Goal: Task Accomplishment & Management: Complete application form

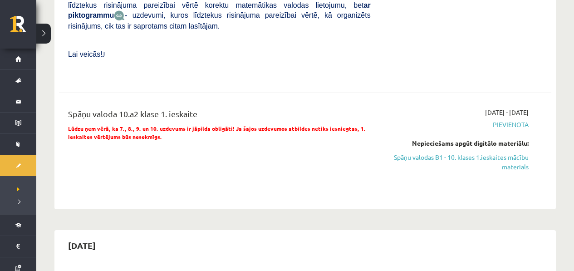
scroll to position [527, 0]
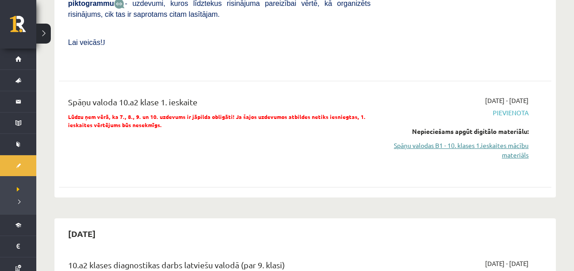
click at [501, 151] on link "Spāņu valodas B1 - 10. klases 1.ieskaites mācību materiāls" at bounding box center [456, 150] width 144 height 19
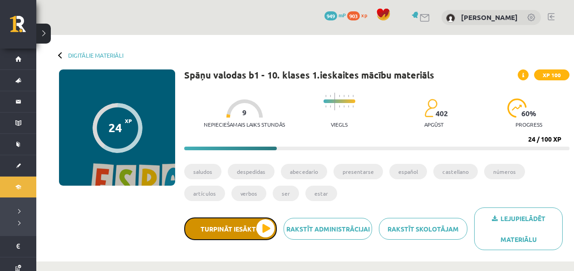
click at [258, 237] on button "Turpināt iesākto" at bounding box center [230, 228] width 93 height 23
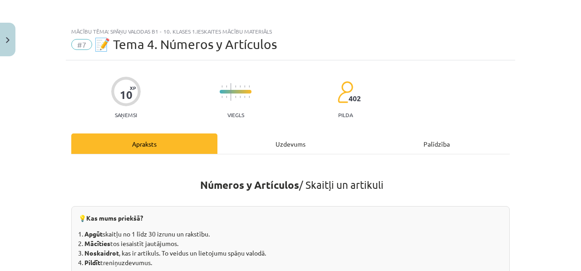
click at [317, 139] on div "Uzdevums" at bounding box center [290, 143] width 146 height 20
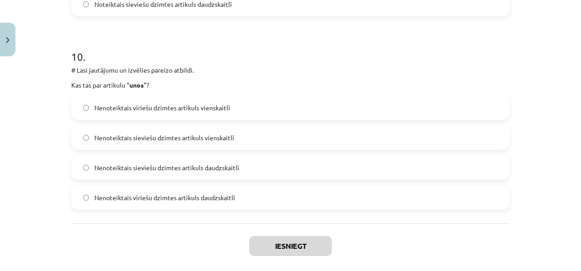
scroll to position [1905, 0]
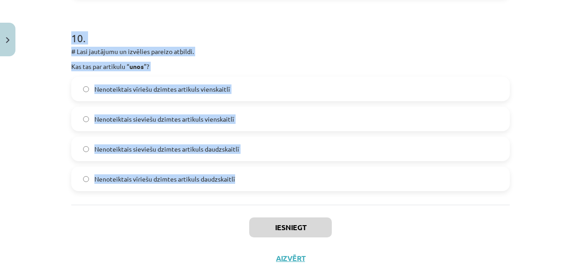
drag, startPoint x: 57, startPoint y: 121, endPoint x: 206, endPoint y: 191, distance: 164.5
click at [206, 191] on div "Mācību tēma: Spāņu valodas b1 - 10. klases 1.ieskaites mācību materiāls #7 📝 Te…" at bounding box center [290, 135] width 581 height 271
copy form "1 . # Lasi jautājumu un izvēlies pareizo atbildi. Kurā variantā visi skaitļi “ …"
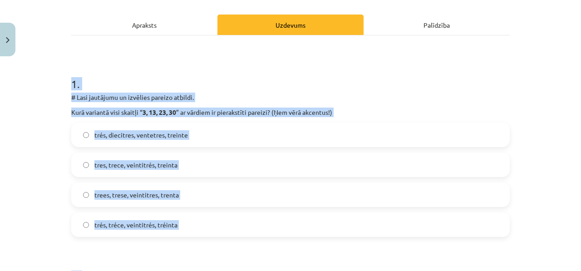
scroll to position [121, 0]
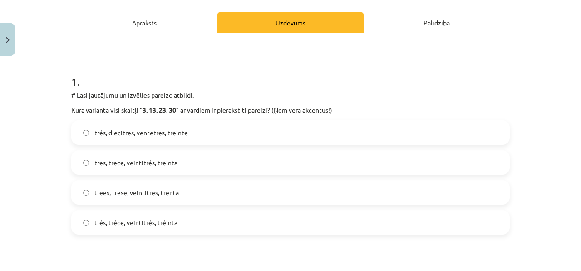
click at [149, 166] on span "tres, trece, veintitrés, treinta" at bounding box center [135, 163] width 83 height 10
click at [167, 205] on div "trés, diecitres, ventetres, treinte tres, trece, veintitrés, treinta trees, tre…" at bounding box center [290, 177] width 438 height 114
click at [175, 167] on label "tres, trece, veintitrés, treinta" at bounding box center [290, 162] width 437 height 23
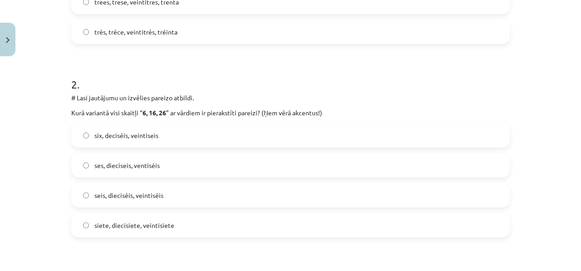
scroll to position [313, 0]
click at [174, 193] on label "seis, dieciséis, veintiséis" at bounding box center [290, 194] width 437 height 23
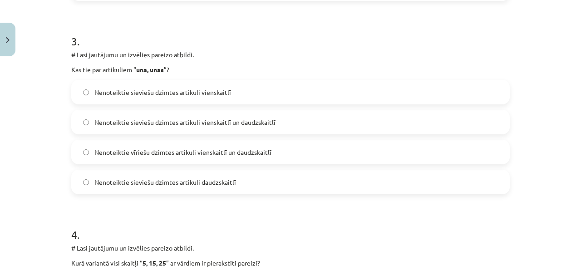
scroll to position [557, 0]
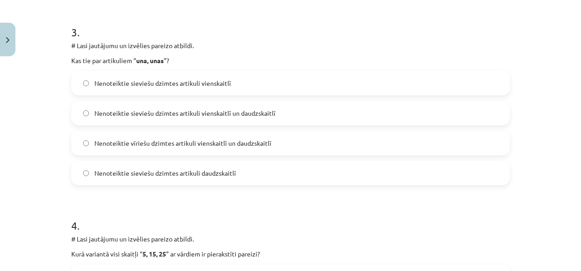
click at [178, 77] on label "Nenoteiktie sieviešu dzimtes artikuli vienskaitlī" at bounding box center [290, 83] width 437 height 23
click at [223, 119] on label "Nenoteiktie sieviešu dzimtes artikuli vienskaitlī un daudzskaitlī" at bounding box center [290, 113] width 437 height 23
click at [223, 131] on div "Nenoteiktie vīriešu dzimtes artikuli vienskaitlī un daudzskaitlī" at bounding box center [290, 143] width 438 height 25
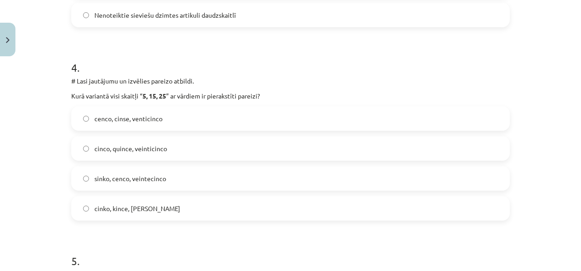
scroll to position [752, 0]
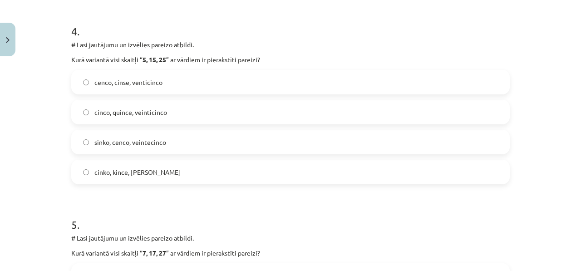
click at [134, 90] on label "cenco, cinse, venticinco" at bounding box center [290, 82] width 437 height 23
click at [153, 117] on span "cinco, quince, veinticinco" at bounding box center [130, 113] width 73 height 10
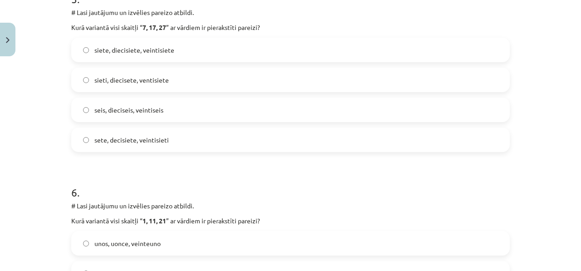
scroll to position [969, 0]
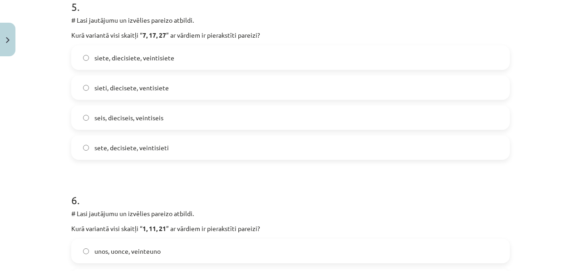
click at [157, 123] on label "seis, dieciseis, veintiseis" at bounding box center [290, 117] width 437 height 23
click at [160, 139] on label "sete, decisiete, veintisieti" at bounding box center [290, 147] width 437 height 23
click at [164, 60] on span "siete, diecisiete, veintisiete" at bounding box center [134, 58] width 80 height 10
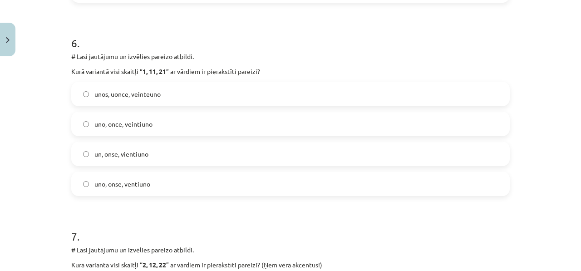
scroll to position [1127, 0]
click at [158, 122] on label "uno, once, veintiuno" at bounding box center [290, 123] width 437 height 23
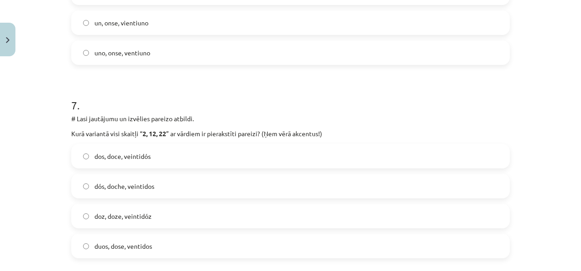
scroll to position [1300, 0]
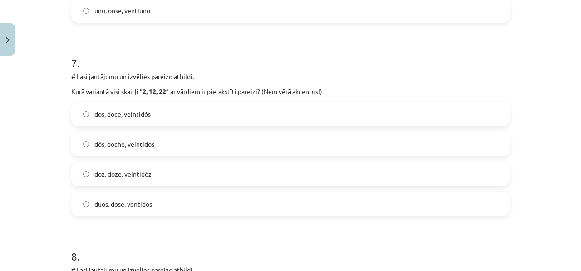
click at [143, 109] on span "dos, doce, veintidós" at bounding box center [122, 114] width 56 height 10
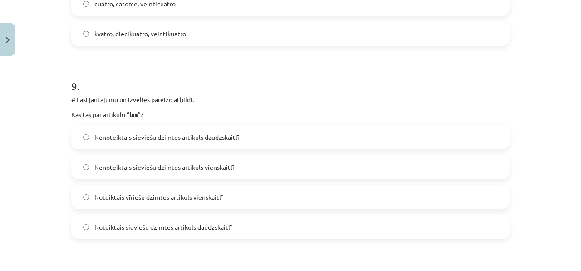
scroll to position [1664, 0]
click at [195, 191] on label "Noteiktais vīriešu dzimtes artikuls vienskaitlī" at bounding box center [290, 196] width 437 height 23
click at [221, 217] on label "Noteiktais sieviešu dzimtes artikuls daudzskaitlī" at bounding box center [290, 226] width 437 height 23
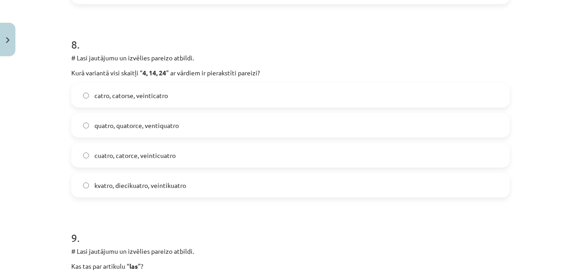
scroll to position [1511, 0]
click at [138, 166] on label "cuatro, catorce, veinticuatro" at bounding box center [290, 156] width 437 height 23
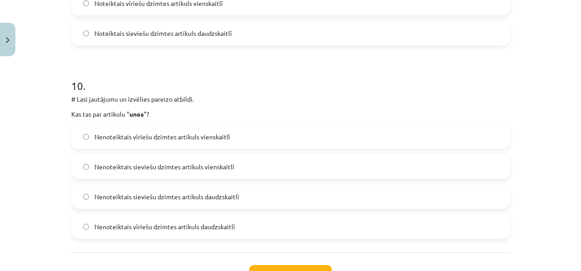
scroll to position [1930, 0]
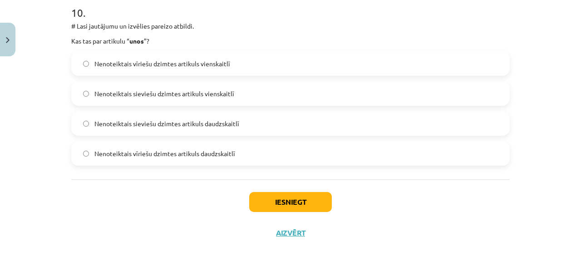
click at [148, 113] on label "Nenoteiktais sieviešu dzimtes artikuls daudzskaitlī" at bounding box center [290, 123] width 437 height 23
click at [193, 117] on label "Nenoteiktais sieviešu dzimtes artikuls daudzskaitlī" at bounding box center [290, 123] width 437 height 23
click at [240, 155] on label "Nenoteiktais vīriešu dzimtes artikuls daudzskaitlī" at bounding box center [290, 153] width 437 height 23
click at [271, 194] on button "Iesniegt" at bounding box center [290, 202] width 83 height 20
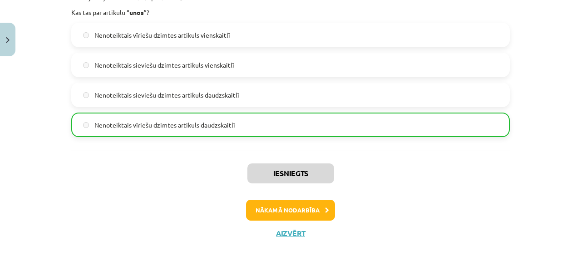
drag, startPoint x: 285, startPoint y: 198, endPoint x: 283, endPoint y: 205, distance: 7.8
click at [285, 198] on div "Iesniegts Nākamā nodarbība Aizvērt" at bounding box center [290, 197] width 438 height 93
click at [283, 205] on button "Nākamā nodarbība" at bounding box center [290, 210] width 89 height 21
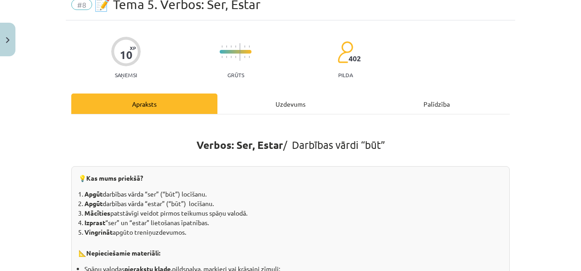
scroll to position [23, 0]
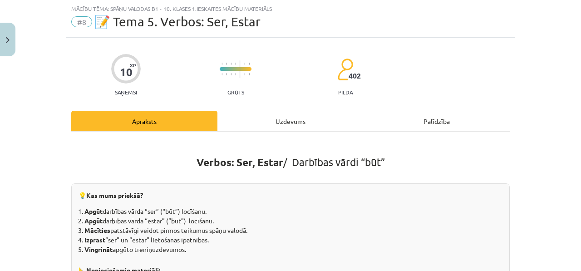
click at [246, 113] on div "Uzdevums" at bounding box center [290, 121] width 146 height 20
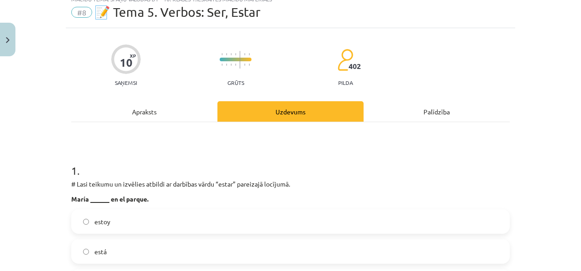
drag, startPoint x: 183, startPoint y: 128, endPoint x: 183, endPoint y: 121, distance: 6.4
click at [182, 113] on div "Apraksts" at bounding box center [144, 111] width 146 height 20
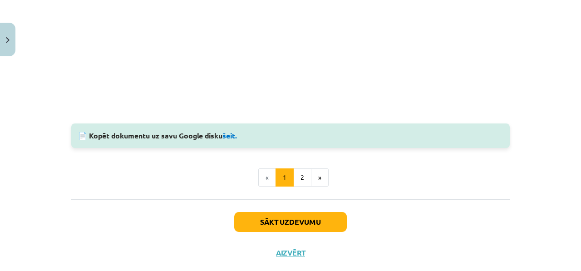
scroll to position [869, 0]
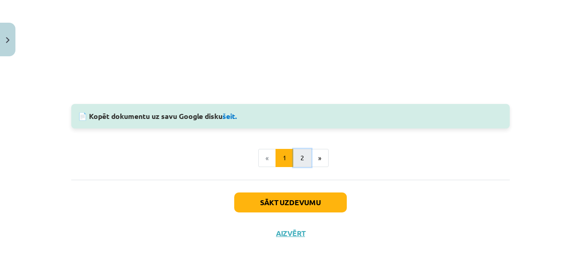
click at [304, 149] on button "2" at bounding box center [302, 158] width 18 height 18
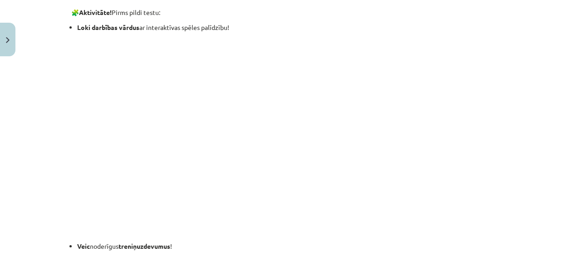
scroll to position [162, 0]
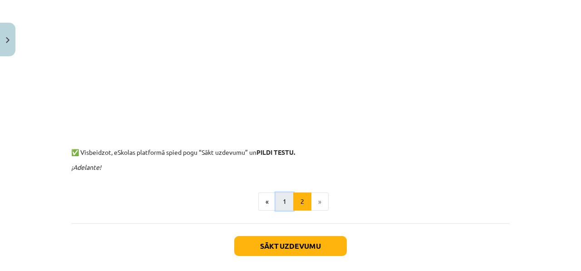
click at [284, 209] on button "1" at bounding box center [284, 201] width 18 height 18
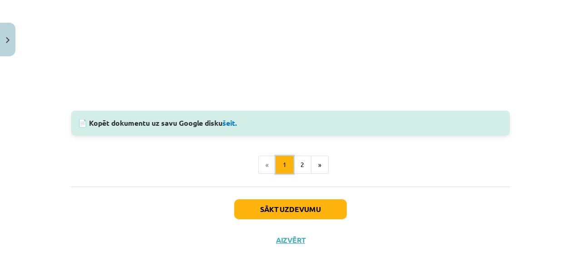
scroll to position [889, 0]
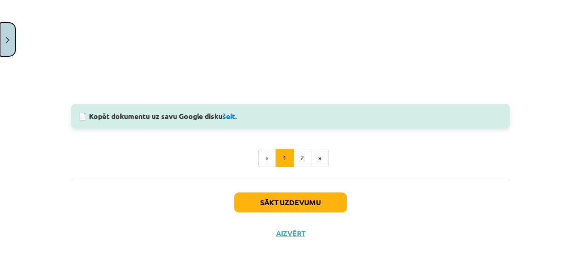
click at [7, 46] on button "Close" at bounding box center [7, 40] width 15 height 34
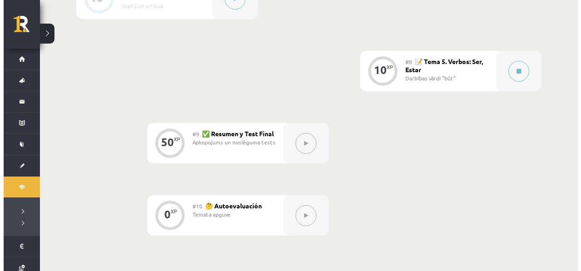
scroll to position [681, 0]
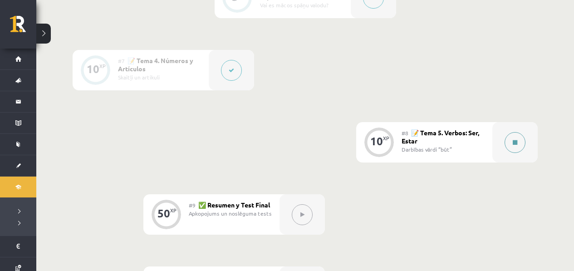
click at [513, 146] on button at bounding box center [515, 142] width 21 height 21
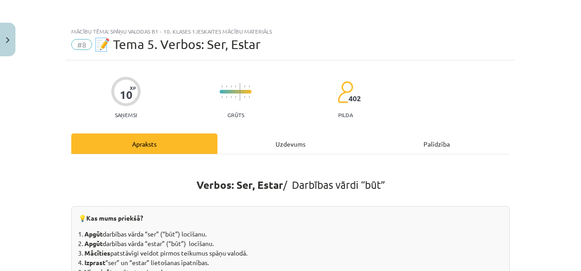
click at [296, 136] on div "Uzdevums" at bounding box center [290, 143] width 146 height 20
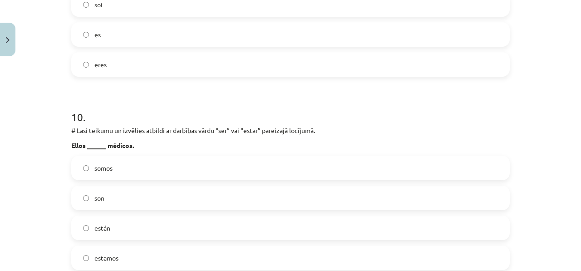
scroll to position [1930, 0]
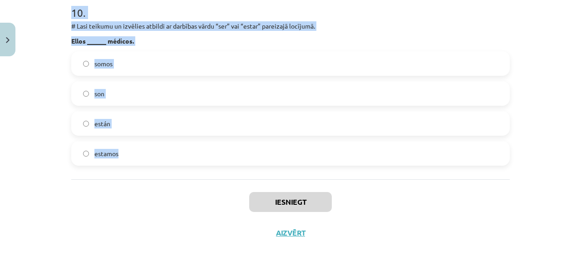
drag, startPoint x: 73, startPoint y: 160, endPoint x: 120, endPoint y: 167, distance: 48.3
copy form "1 . # Lasi teikumu un izvēlies atbildi ar darbības vārdu “estar” pareizajā locī…"
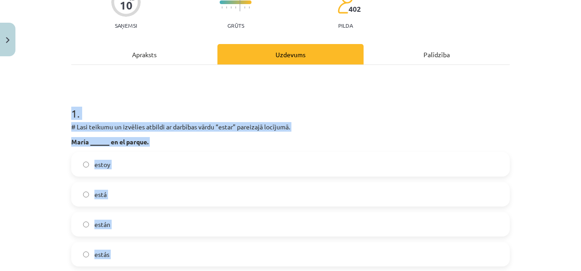
scroll to position [237, 0]
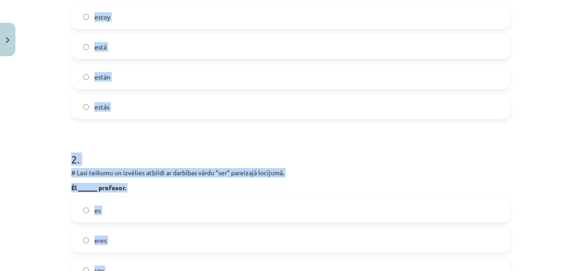
click at [167, 50] on label "está" at bounding box center [290, 46] width 437 height 23
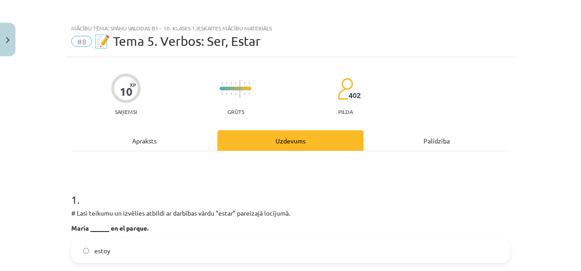
click at [148, 131] on div "Apraksts" at bounding box center [144, 140] width 146 height 20
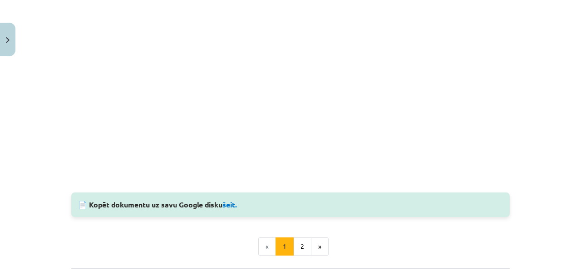
scroll to position [590, 0]
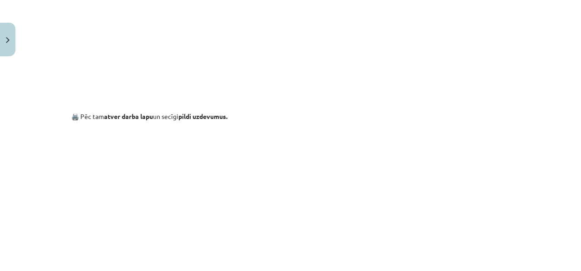
click at [536, 159] on div "Mācību tēma: Spāņu valodas b1 - 10. klases 1.ieskaites mācību materiāls #8 📝 Te…" at bounding box center [290, 135] width 581 height 271
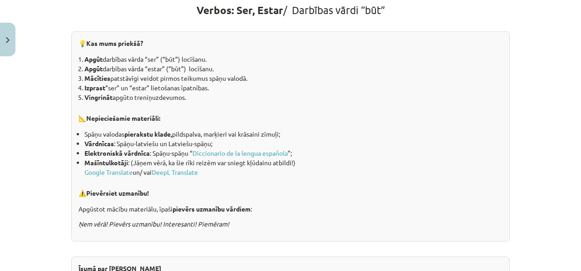
scroll to position [0, 0]
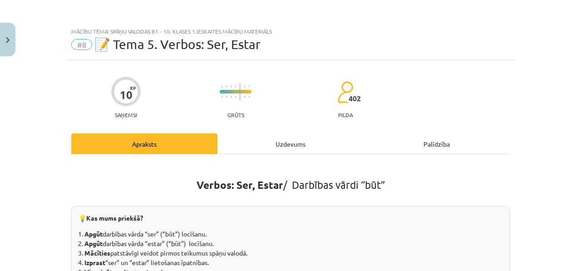
click at [261, 135] on div "Uzdevums" at bounding box center [290, 143] width 146 height 20
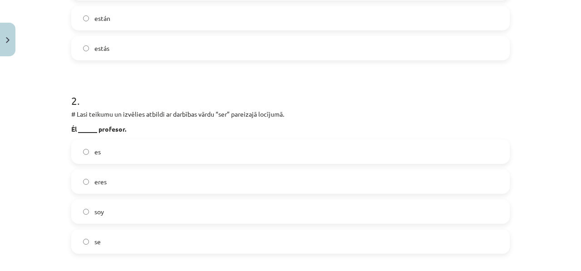
scroll to position [302, 0]
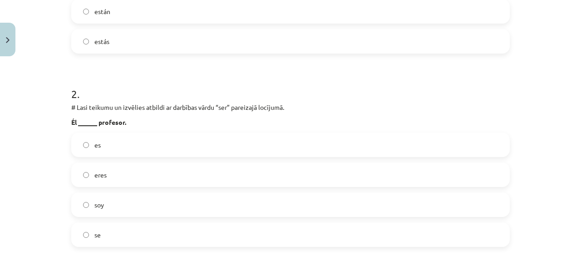
click at [127, 146] on label "es" at bounding box center [290, 144] width 437 height 23
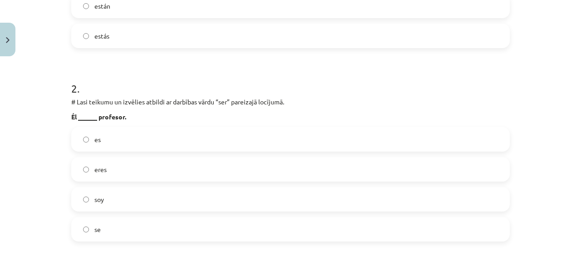
scroll to position [310, 0]
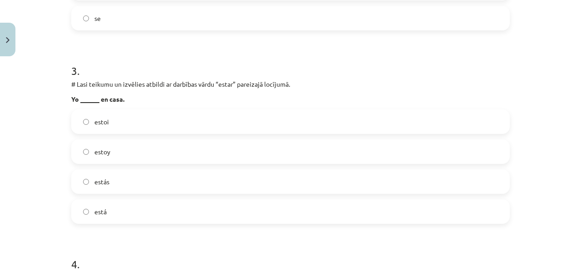
click at [165, 157] on label "estoy" at bounding box center [290, 151] width 437 height 23
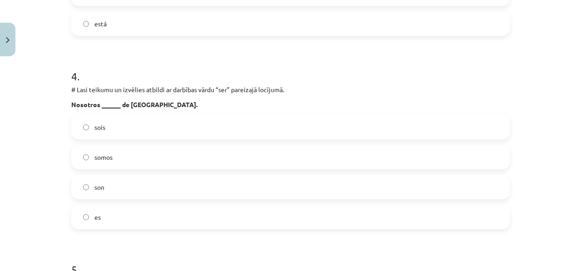
click at [134, 158] on label "somos" at bounding box center [290, 157] width 437 height 23
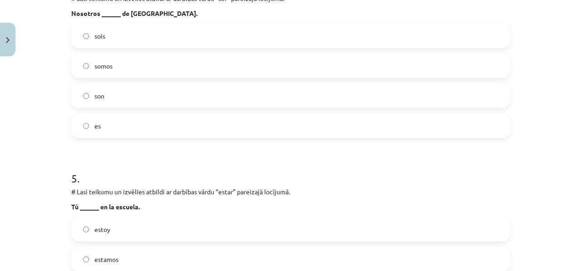
scroll to position [931, 0]
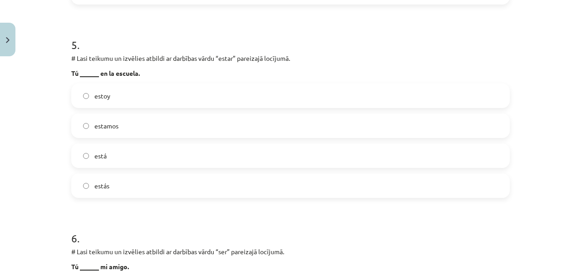
click at [146, 191] on label "estás" at bounding box center [290, 185] width 437 height 23
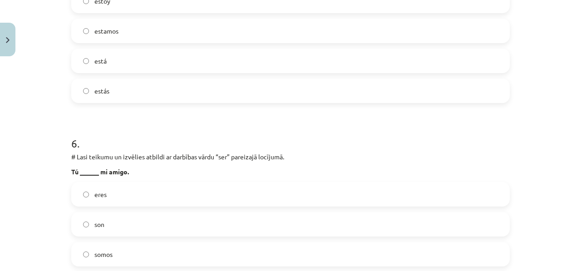
scroll to position [1157, 0]
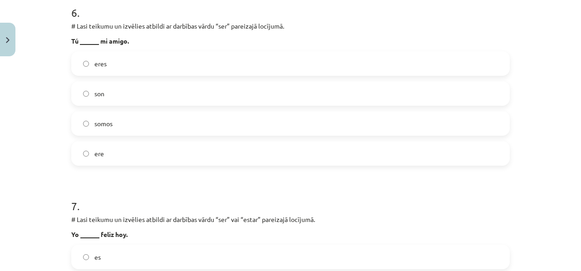
click at [125, 71] on label "eres" at bounding box center [290, 63] width 437 height 23
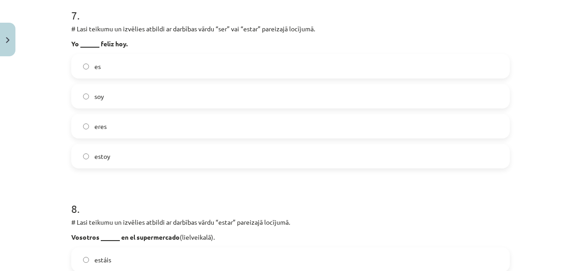
scroll to position [1347, 0]
click at [106, 156] on span "estoy" at bounding box center [102, 157] width 16 height 10
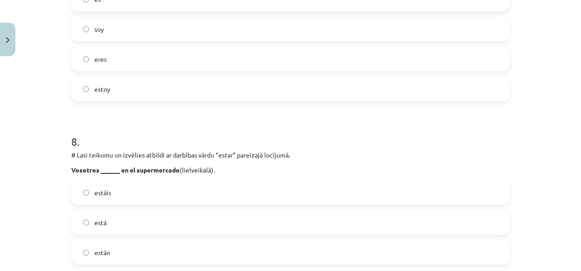
scroll to position [1426, 0]
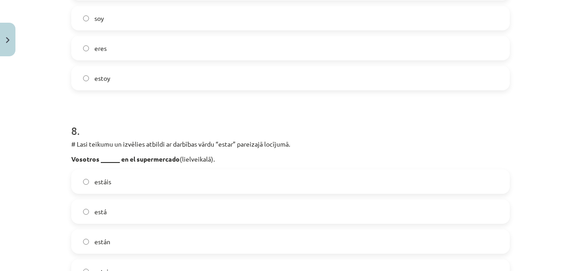
click at [145, 186] on label "estáis" at bounding box center [290, 181] width 437 height 23
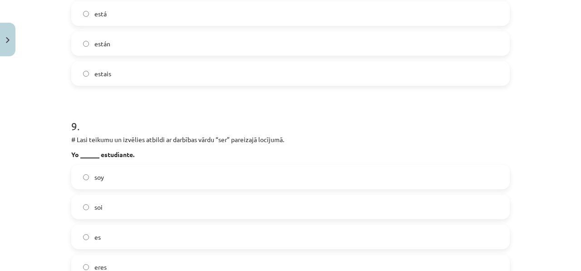
scroll to position [1687, 0]
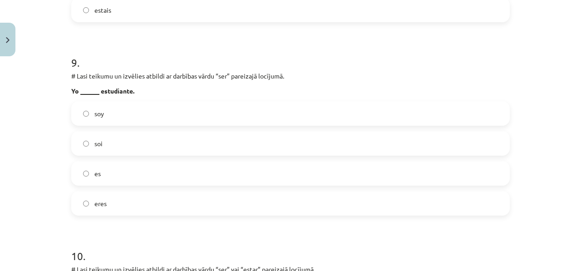
click at [131, 107] on label "soy" at bounding box center [290, 113] width 437 height 23
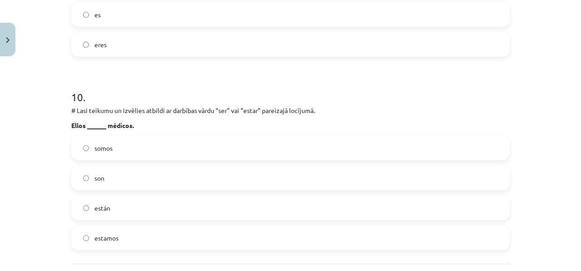
click at [119, 178] on label "son" at bounding box center [290, 178] width 437 height 23
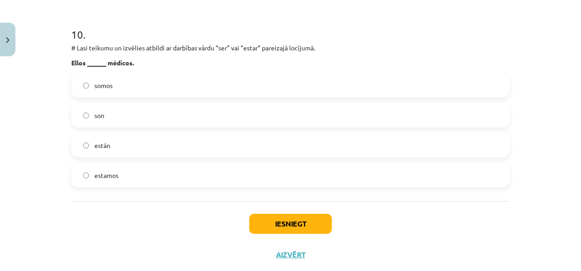
scroll to position [1930, 0]
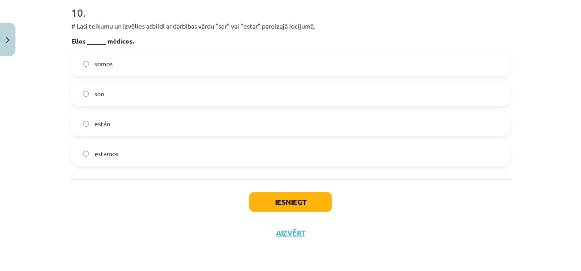
click at [241, 191] on div "Iesniegt Aizvērt" at bounding box center [290, 211] width 438 height 64
click at [254, 196] on button "Iesniegt" at bounding box center [290, 202] width 83 height 20
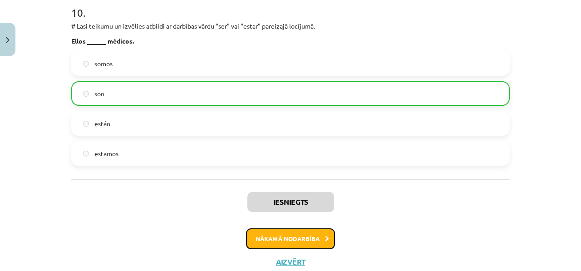
click at [292, 237] on button "Nākamā nodarbība" at bounding box center [290, 238] width 89 height 21
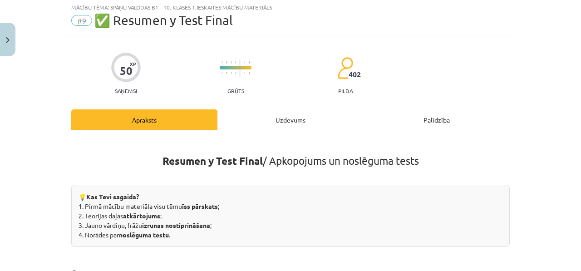
scroll to position [23, 0]
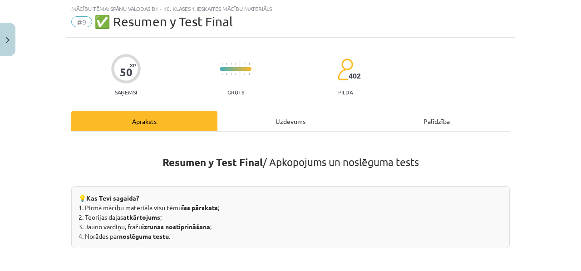
click at [274, 126] on div "Uzdevums" at bounding box center [290, 121] width 146 height 20
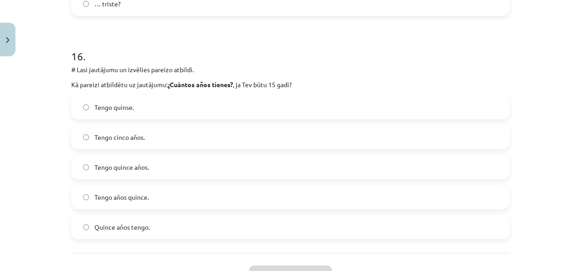
scroll to position [3628, 0]
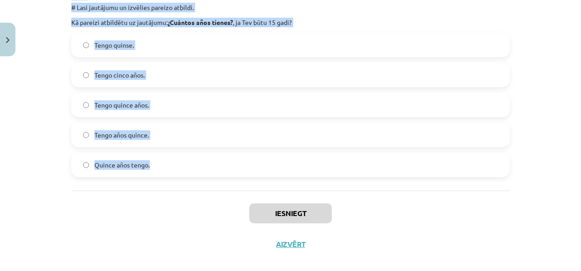
drag, startPoint x: 50, startPoint y: 165, endPoint x: 186, endPoint y: 168, distance: 136.2
click at [186, 168] on div "Mācību tēma: Spāņu valodas b1 - 10. klases 1.ieskaites mācību materiāls #9 ✅ Re…" at bounding box center [290, 135] width 581 height 271
copy form "1 . # Lasi jautājumu un izvēlies pareizo atbildi. Kādi burti spāņu valodā maina…"
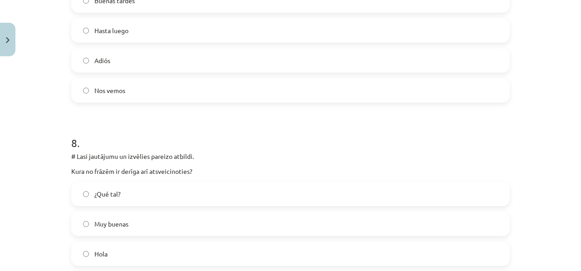
click at [256, 167] on p "Kura no frāzēm ir derīga arī atsveicinoties?" at bounding box center [290, 172] width 438 height 10
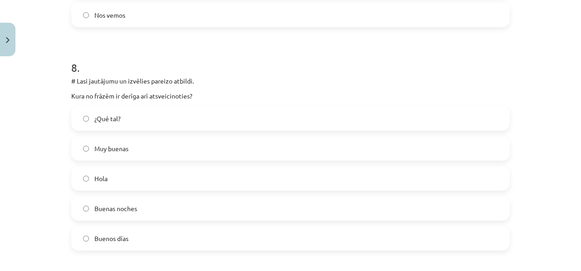
scroll to position [1777, 0]
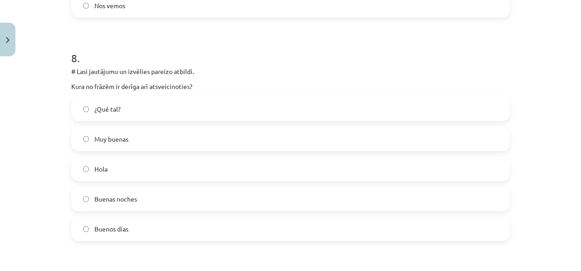
click at [178, 202] on label "Buenas noches" at bounding box center [290, 198] width 437 height 23
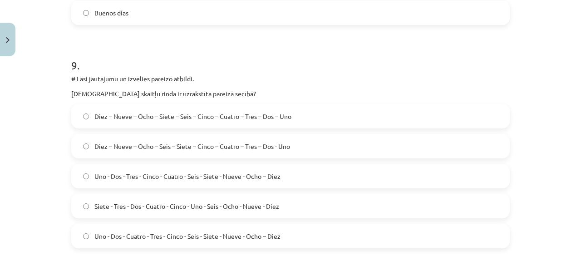
scroll to position [1994, 0]
click at [150, 117] on span "Diez – Nueve – Ocho – Siete – Seis – Cinco – Cuatro – Tres – Dos – Uno" at bounding box center [192, 116] width 197 height 10
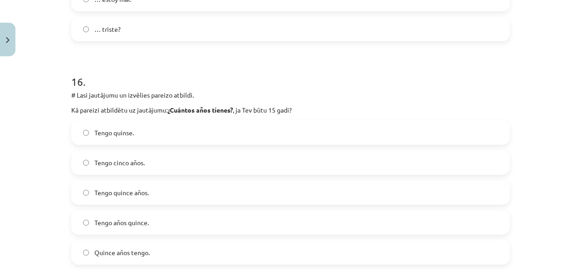
scroll to position [3629, 0]
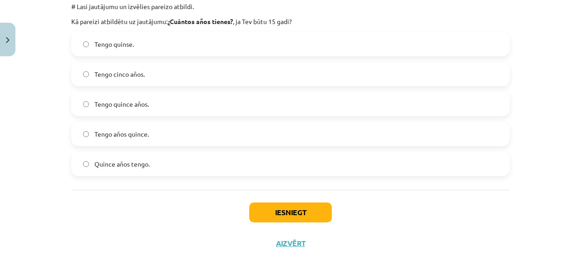
click at [173, 136] on label "Tengo años quince." at bounding box center [290, 134] width 437 height 23
click at [184, 107] on label "Tengo quince años." at bounding box center [290, 104] width 437 height 23
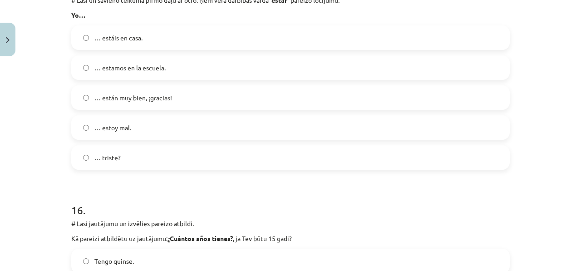
scroll to position [3388, 0]
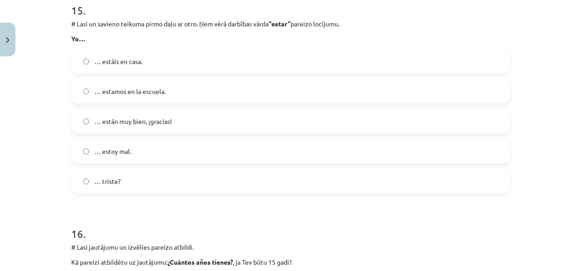
click at [138, 152] on label "… estoy mal." at bounding box center [290, 151] width 437 height 23
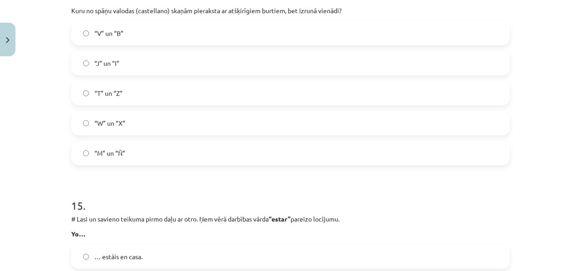
click at [191, 34] on label "“V” un “B”" at bounding box center [290, 33] width 437 height 23
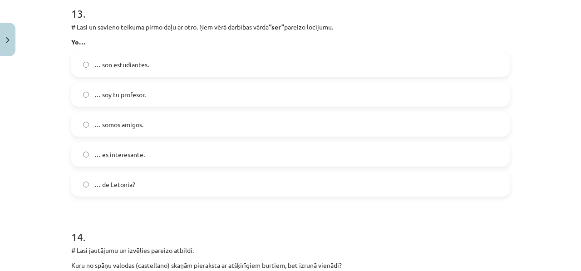
scroll to position [2921, 0]
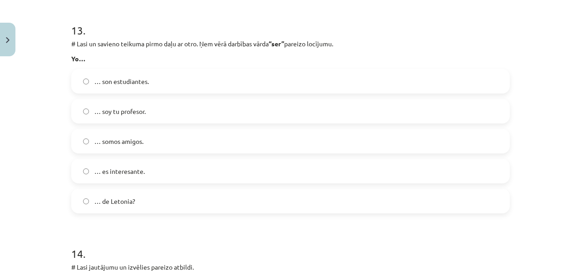
drag, startPoint x: 129, startPoint y: 212, endPoint x: 131, endPoint y: 206, distance: 6.1
click at [130, 211] on label "… de Letonia?" at bounding box center [290, 201] width 437 height 23
click at [149, 120] on label "… soy tu profesor." at bounding box center [290, 111] width 437 height 23
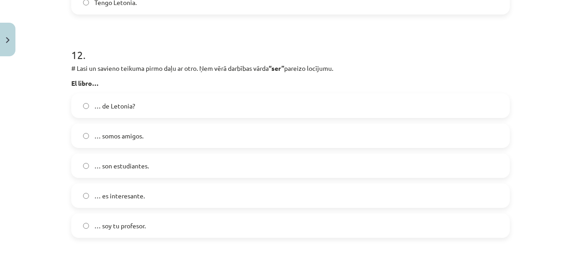
scroll to position [2674, 0]
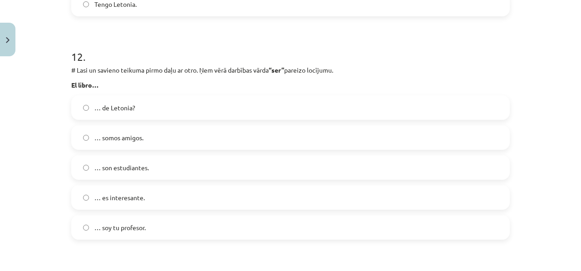
click at [162, 205] on label "… es interesante." at bounding box center [290, 197] width 437 height 23
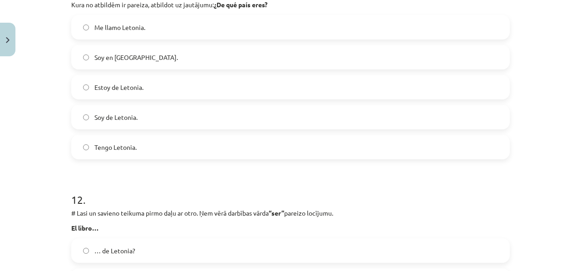
scroll to position [2511, 0]
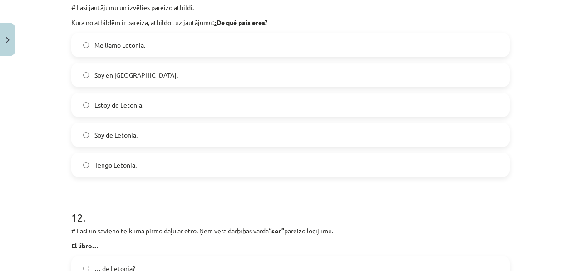
click at [187, 146] on div "Soy de Letonia." at bounding box center [290, 135] width 438 height 25
click at [191, 137] on label "Soy de Letonia." at bounding box center [290, 134] width 437 height 23
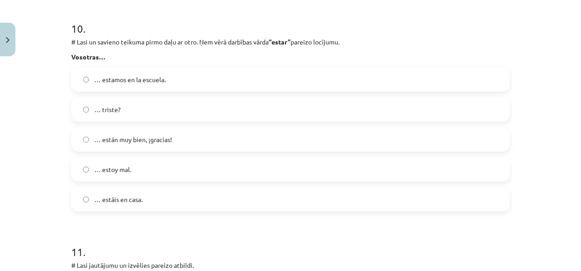
scroll to position [2244, 0]
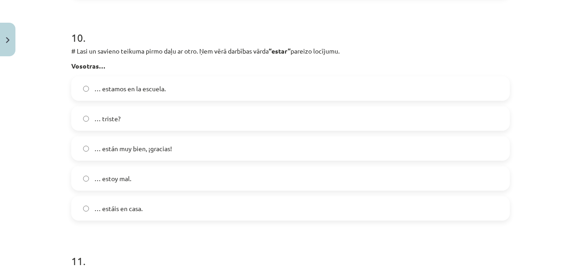
click at [164, 211] on label "… estáis en casa." at bounding box center [290, 208] width 437 height 23
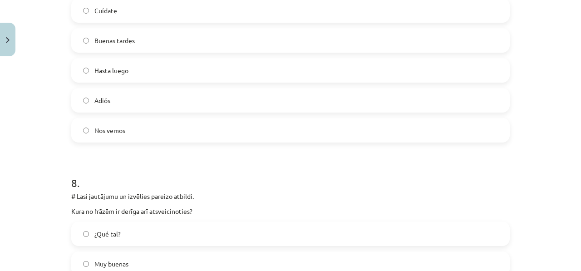
scroll to position [1556, 0]
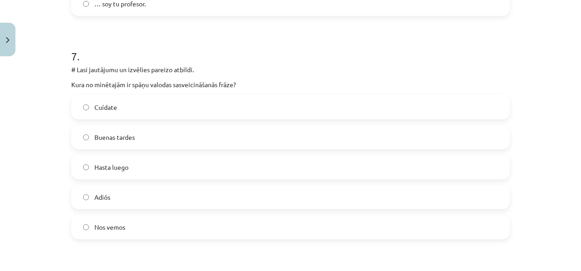
click at [129, 148] on div "Buenas tardes" at bounding box center [290, 137] width 438 height 25
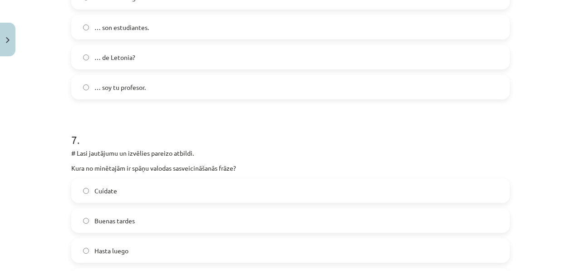
click at [127, 223] on span "Buenas tardes" at bounding box center [114, 221] width 40 height 10
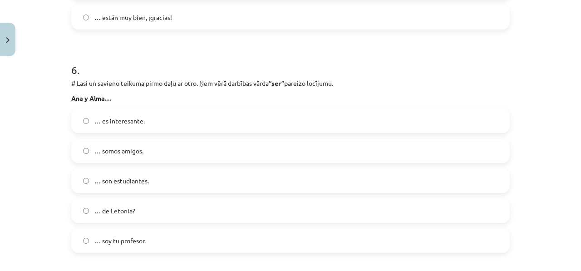
scroll to position [1331, 0]
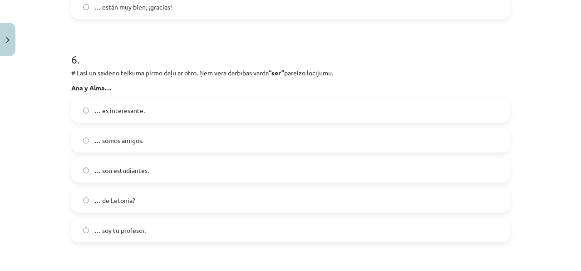
click at [152, 177] on label "… son estudiantes." at bounding box center [290, 170] width 437 height 23
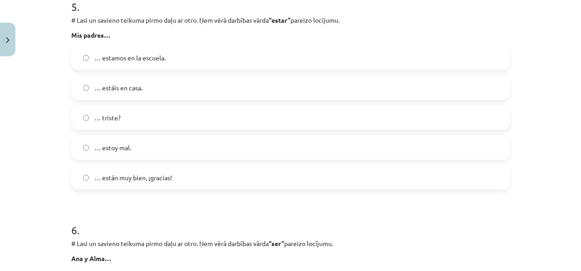
scroll to position [1155, 0]
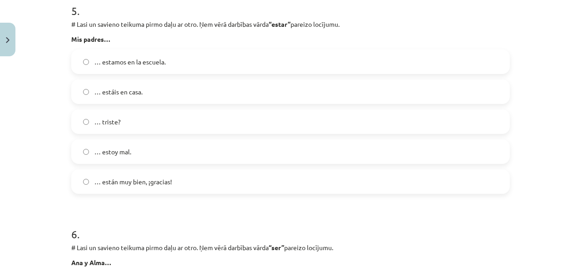
click at [162, 180] on span "… están muy bien, ¡gracias!" at bounding box center [133, 182] width 78 height 10
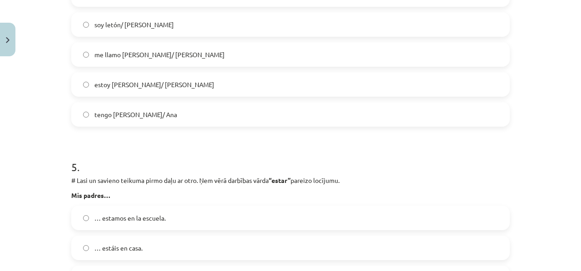
scroll to position [998, 0]
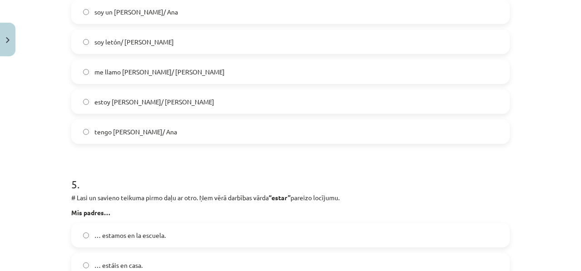
click at [148, 76] on span "me llamo Pedro/ Ana" at bounding box center [159, 72] width 130 height 10
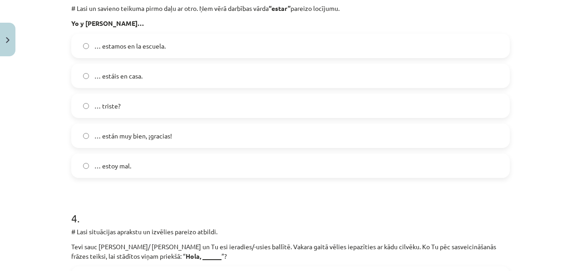
scroll to position [647, 0]
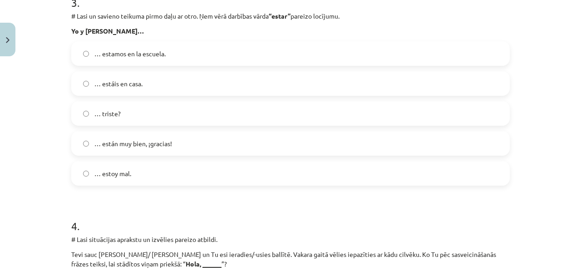
click at [162, 80] on label "… estáis en casa." at bounding box center [290, 83] width 437 height 23
click at [182, 42] on div "… estamos en la escuela." at bounding box center [290, 53] width 438 height 25
click at [179, 51] on label "… estamos en la escuela." at bounding box center [290, 53] width 437 height 23
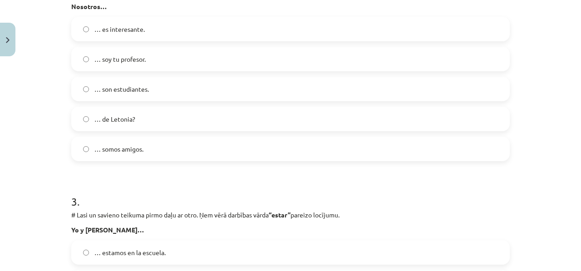
scroll to position [378, 0]
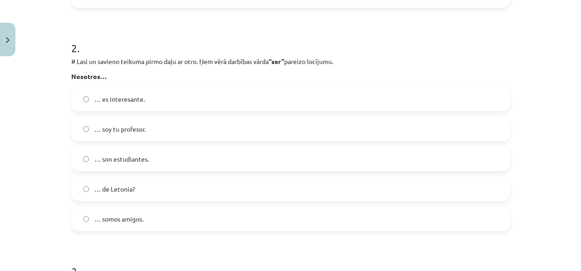
click at [133, 159] on span "… son estudiantes." at bounding box center [121, 159] width 54 height 10
click at [162, 111] on div "… es interesante. … soy tu profesor. … son estudiantes. … de Letonia? … somos a…" at bounding box center [290, 159] width 438 height 144
click at [154, 197] on label "… de Letonia?" at bounding box center [290, 188] width 437 height 23
click at [152, 226] on label "… somos amigos." at bounding box center [290, 218] width 437 height 23
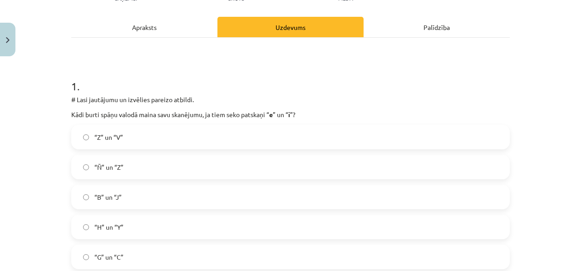
scroll to position [151, 0]
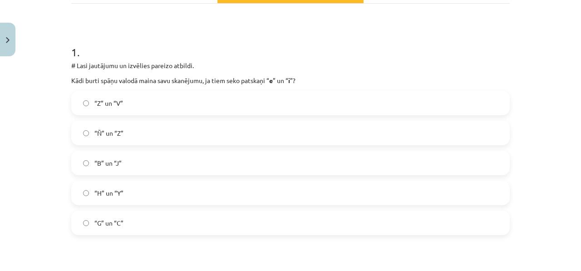
click at [120, 217] on label "“G” un “C”" at bounding box center [290, 222] width 437 height 23
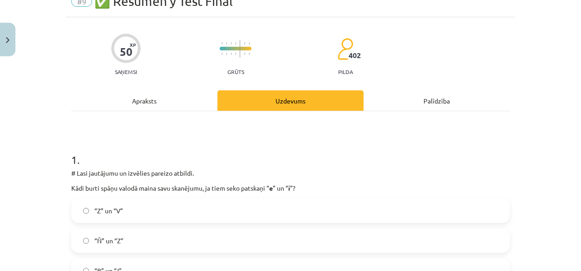
scroll to position [0, 0]
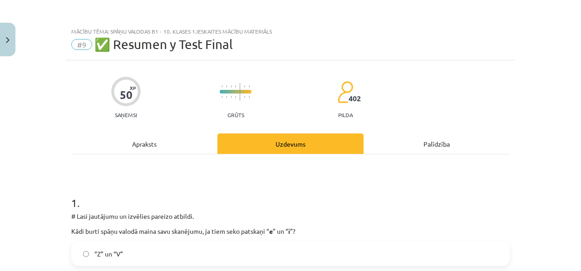
click at [420, 141] on div "Palīdzība" at bounding box center [437, 143] width 146 height 20
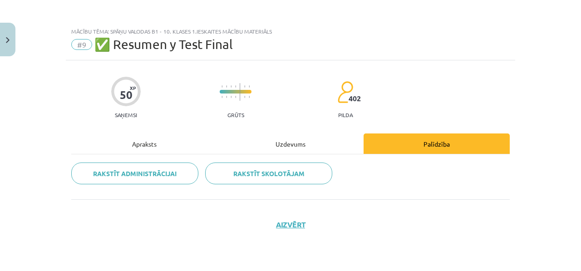
click at [295, 121] on div "50 XP Saņemsi Grūts 402 pilda Apraksts Uzdevums Palīdzība Rakstīt administrācij…" at bounding box center [290, 154] width 449 height 188
click at [291, 129] on div "50 XP Saņemsi Grūts 402 pilda Apraksts Uzdevums Palīdzība Rakstīt administrācij…" at bounding box center [290, 154] width 449 height 188
click at [290, 134] on div "Uzdevums" at bounding box center [290, 143] width 146 height 20
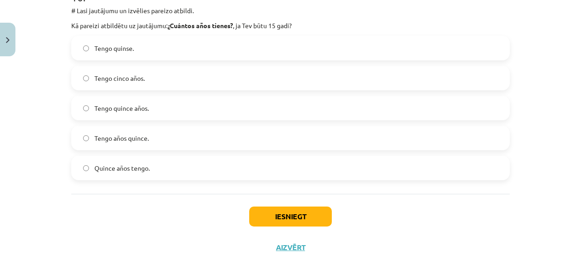
scroll to position [3633, 0]
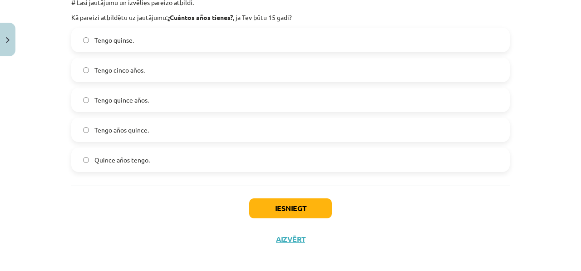
click at [294, 217] on div "Iesniegt Aizvērt" at bounding box center [290, 218] width 438 height 64
click at [294, 216] on button "Iesniegt" at bounding box center [290, 208] width 83 height 20
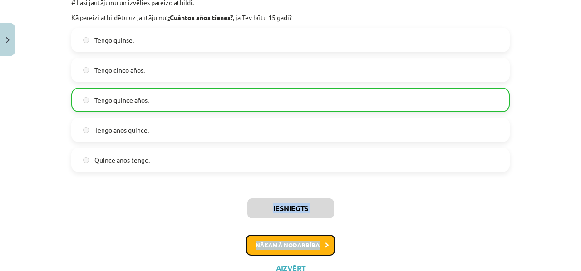
click at [306, 251] on button "Nākamā nodarbība" at bounding box center [290, 245] width 89 height 21
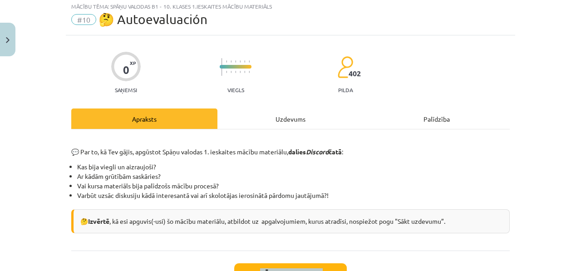
scroll to position [23, 0]
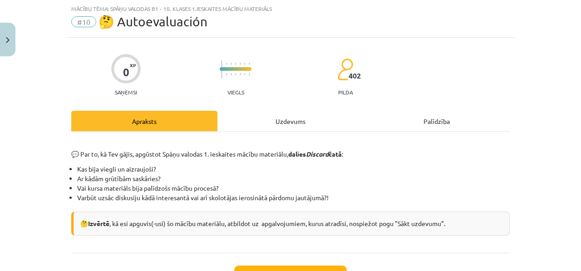
click at [311, 121] on div "Uzdevums" at bounding box center [290, 121] width 146 height 20
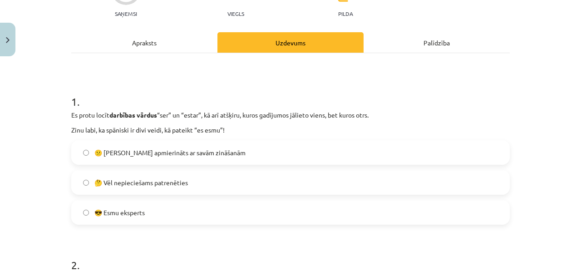
click at [219, 219] on label "😎 Esmu eksperts" at bounding box center [290, 212] width 437 height 23
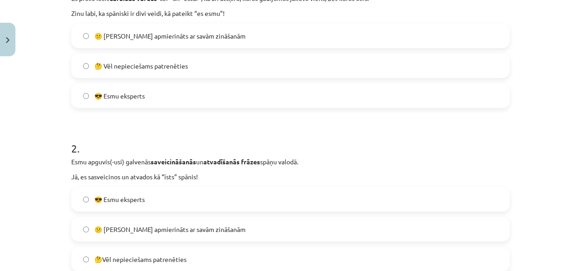
click at [202, 203] on label "😎 Esmu eksperts" at bounding box center [290, 199] width 437 height 23
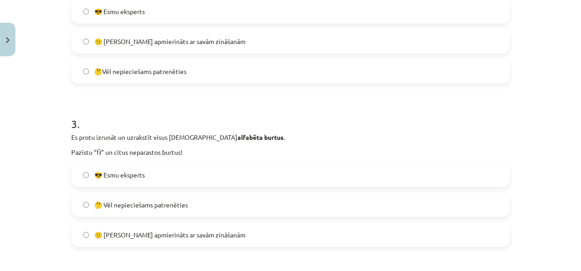
click at [207, 167] on label "😎 Esmu eksperts" at bounding box center [290, 174] width 437 height 23
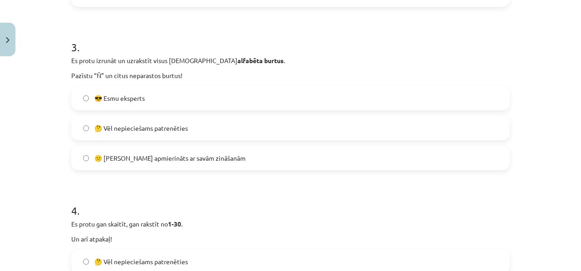
scroll to position [685, 0]
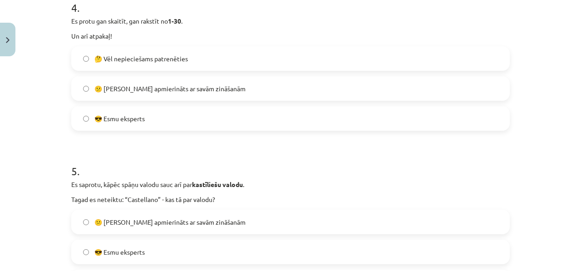
click at [145, 254] on label "😎 Esmu eksperts" at bounding box center [290, 252] width 437 height 23
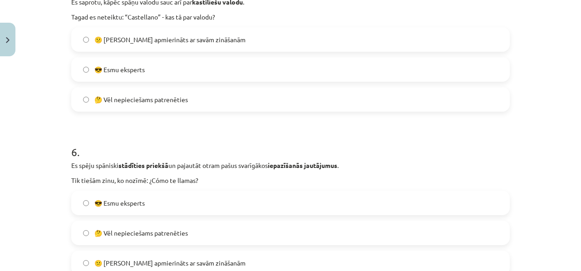
scroll to position [871, 0]
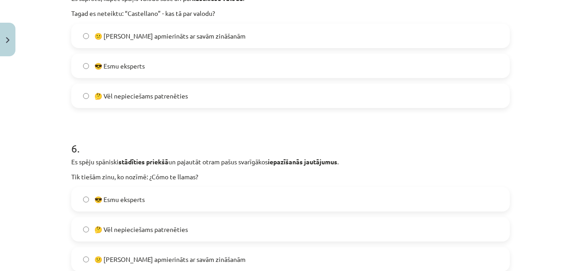
click at [161, 209] on label "😎 Esmu eksperts" at bounding box center [290, 199] width 437 height 23
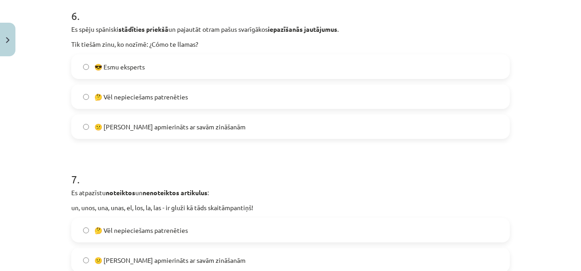
scroll to position [1141, 0]
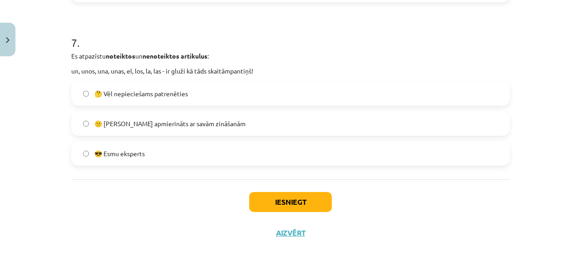
click at [213, 165] on div "😎 Esmu eksperts" at bounding box center [290, 153] width 438 height 25
click at [214, 161] on label "😎 Esmu eksperts" at bounding box center [290, 153] width 437 height 23
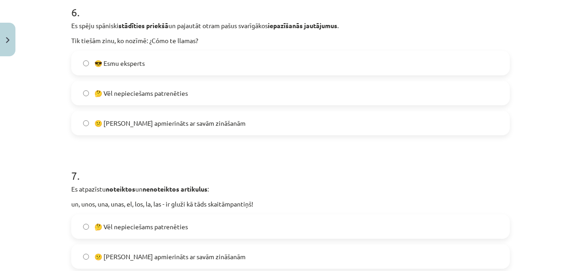
scroll to position [1041, 0]
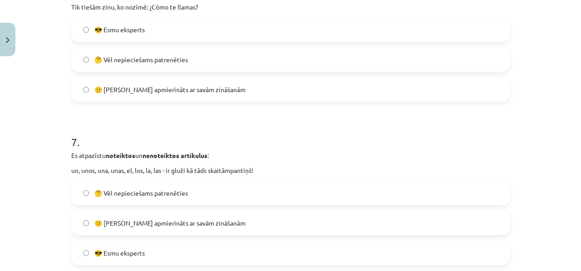
click at [174, 178] on div "7 . Es atpazīstu noteiktos un nenoteiktos artikulus : un, unos, una, unas, el, …" at bounding box center [290, 192] width 438 height 145
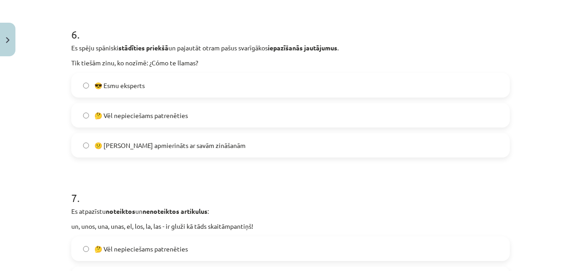
scroll to position [945, 0]
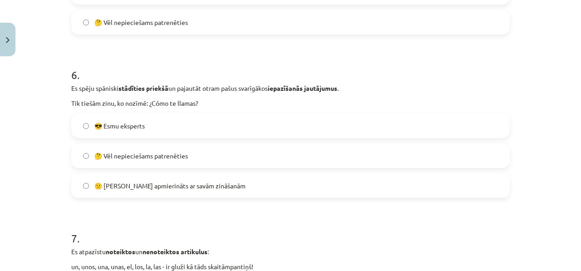
click at [191, 167] on div "🤔 Vēl nepieciešams patrenēties" at bounding box center [290, 155] width 438 height 25
click at [212, 157] on label "🤔 Vēl nepieciešams patrenēties" at bounding box center [290, 155] width 437 height 23
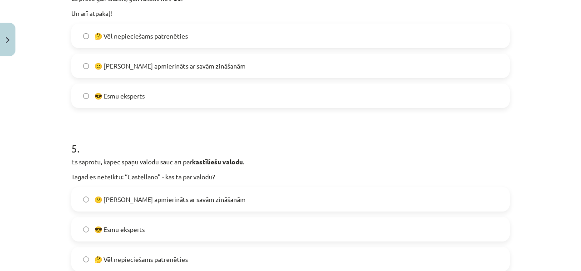
scroll to position [717, 0]
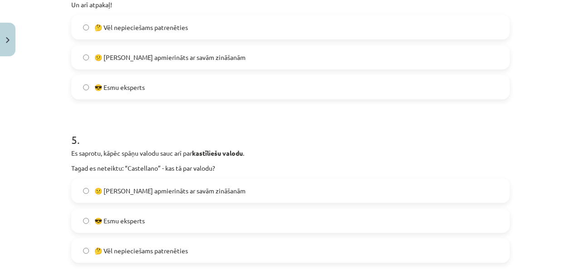
click at [167, 200] on label "😕 Neesmu apmierināts ar savām zināšanām" at bounding box center [290, 190] width 437 height 23
click at [187, 241] on label "🤔 Vēl nepieciešams patrenēties" at bounding box center [290, 250] width 437 height 23
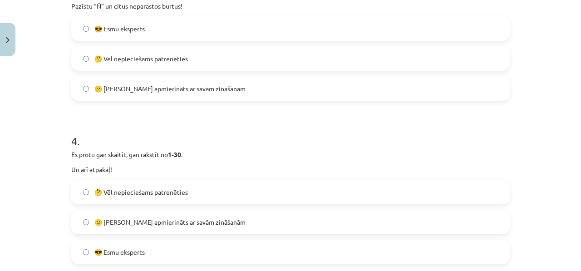
scroll to position [568, 0]
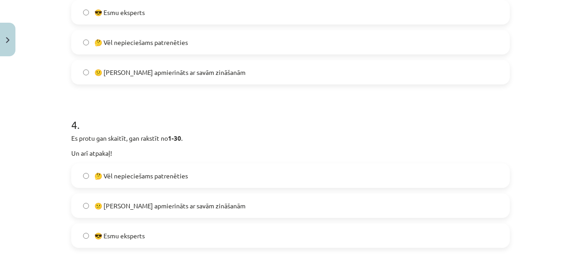
click at [170, 234] on label "😎 Esmu eksperts" at bounding box center [290, 235] width 437 height 23
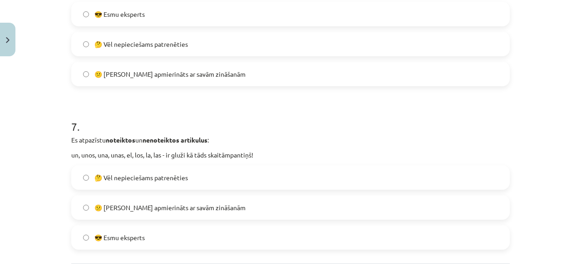
scroll to position [1141, 0]
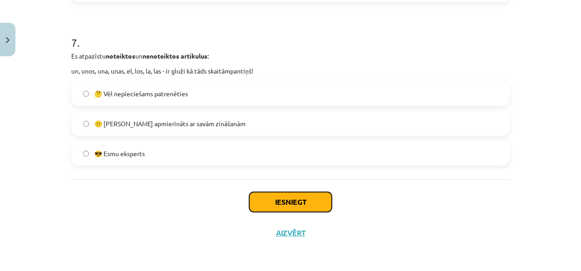
click at [275, 192] on button "Iesniegt" at bounding box center [290, 202] width 83 height 20
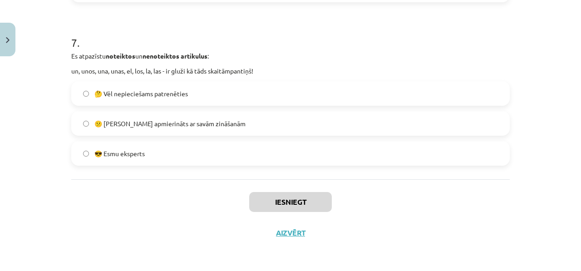
scroll to position [660, 0]
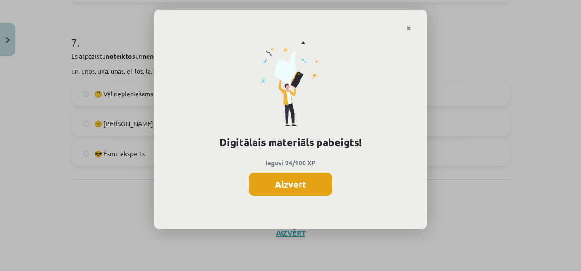
click at [274, 193] on button "Aizvērt" at bounding box center [291, 184] width 84 height 23
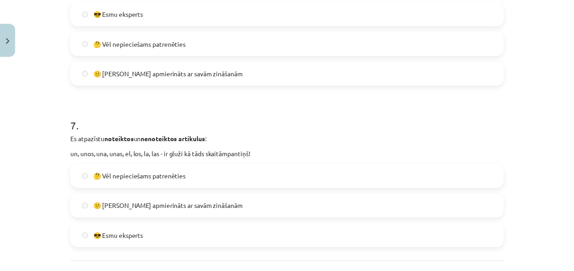
scroll to position [1052, 0]
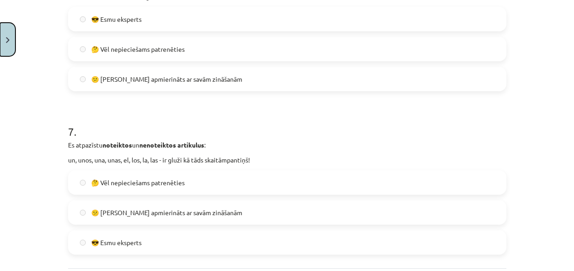
click at [12, 43] on button "Close" at bounding box center [7, 40] width 15 height 34
click at [5, 45] on div "Mācību tēma: Spāņu valodas b1 - 10. klases 1.ieskaites mācību materiāls #10 🤔 A…" at bounding box center [287, 135] width 574 height 271
click at [6, 57] on li "Sākums" at bounding box center [18, 59] width 36 height 21
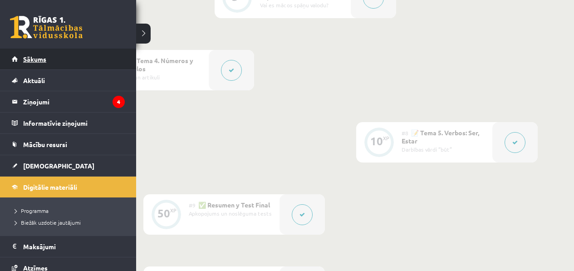
click at [13, 60] on link "Sākums" at bounding box center [68, 59] width 113 height 21
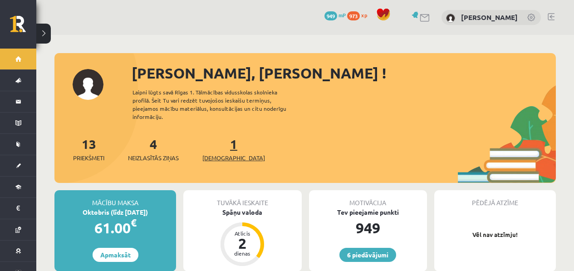
click at [214, 153] on span "[DEMOGRAPHIC_DATA]" at bounding box center [233, 157] width 63 height 9
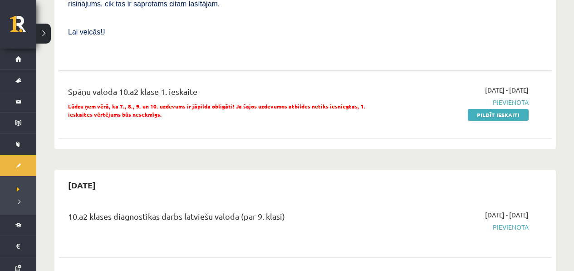
scroll to position [572, 0]
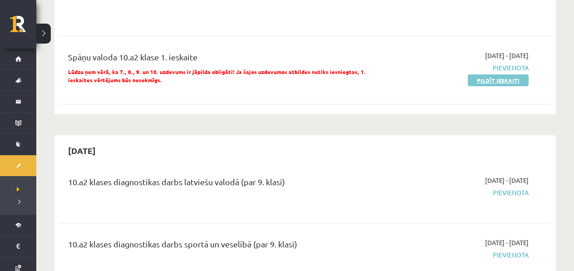
click at [508, 77] on link "Pildīt ieskaiti" at bounding box center [498, 80] width 61 height 12
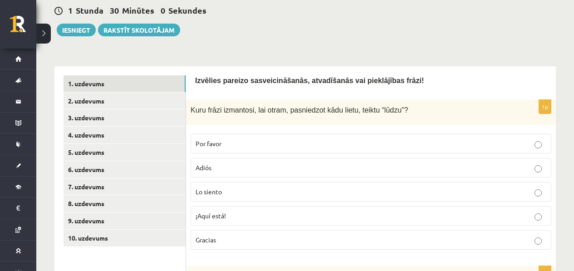
scroll to position [103, 0]
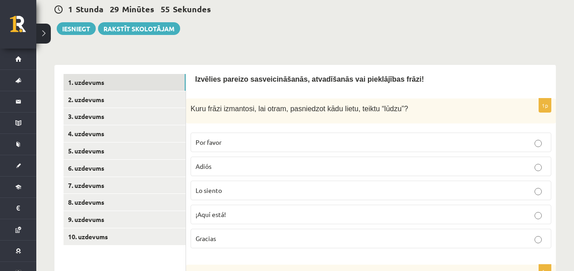
click at [245, 146] on p "Por favor" at bounding box center [371, 143] width 351 height 10
click at [93, 116] on link "3. uzdevums" at bounding box center [125, 116] width 122 height 17
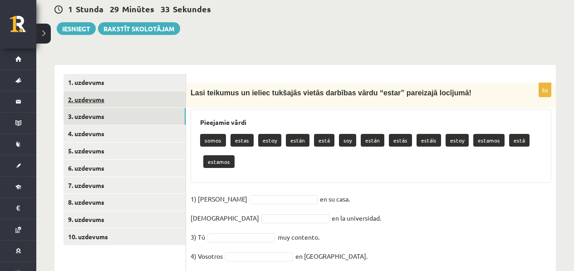
click at [108, 97] on link "2. uzdevums" at bounding box center [125, 99] width 122 height 17
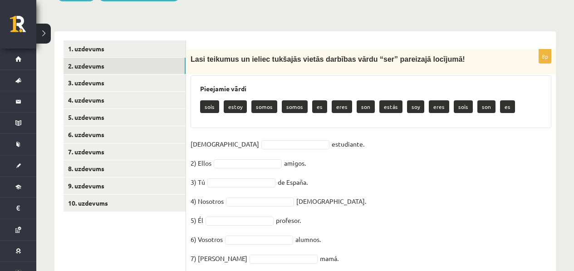
scroll to position [187, 0]
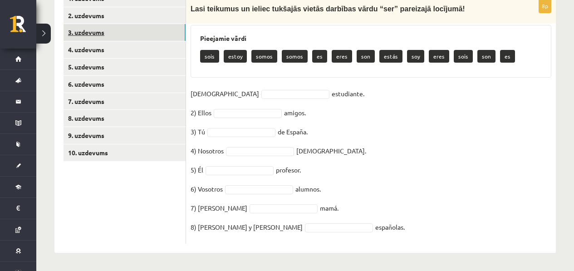
click at [135, 30] on link "3. uzdevums" at bounding box center [125, 32] width 122 height 17
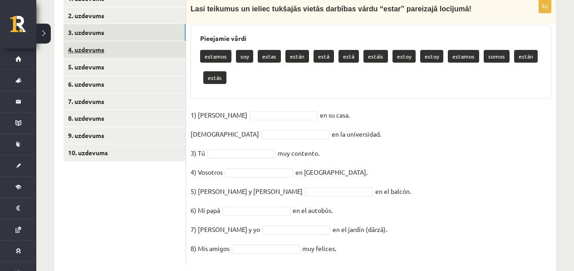
click at [123, 42] on link "4. uzdevums" at bounding box center [125, 49] width 122 height 17
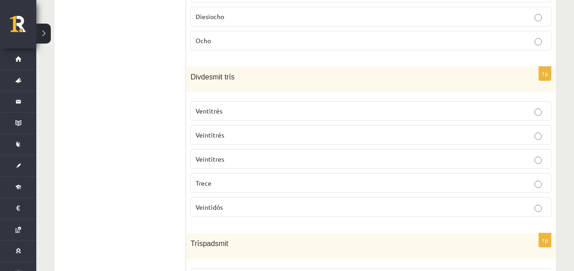
scroll to position [532, 0]
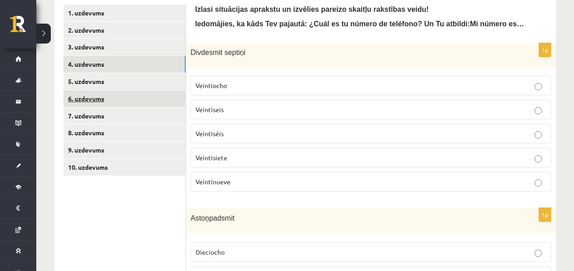
click at [116, 90] on link "6. uzdevums" at bounding box center [125, 98] width 122 height 17
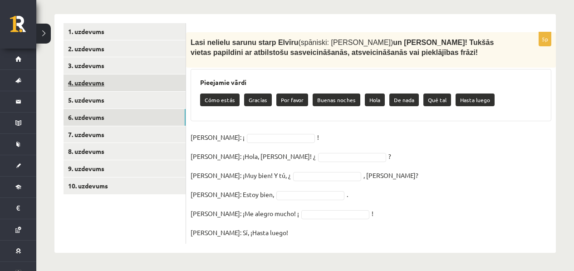
click at [118, 89] on link "4. uzdevums" at bounding box center [125, 82] width 122 height 17
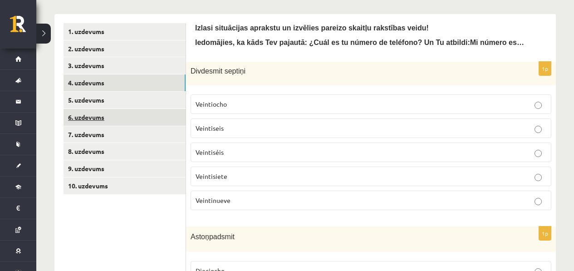
click at [116, 116] on link "6. uzdevums" at bounding box center [125, 117] width 122 height 17
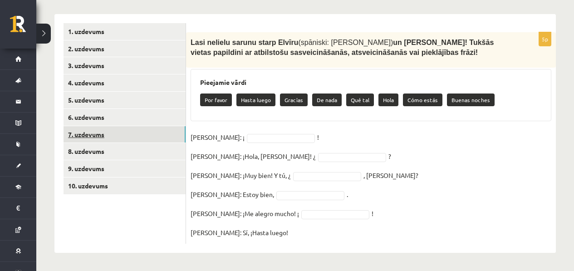
click at [115, 142] on link "7. uzdevums" at bounding box center [125, 134] width 122 height 17
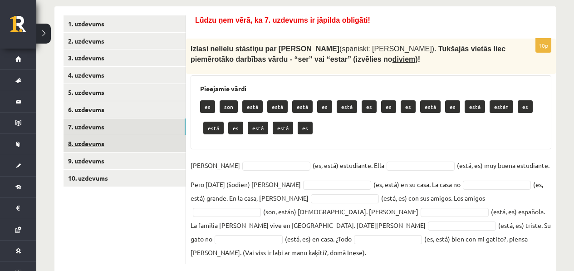
scroll to position [167, 0]
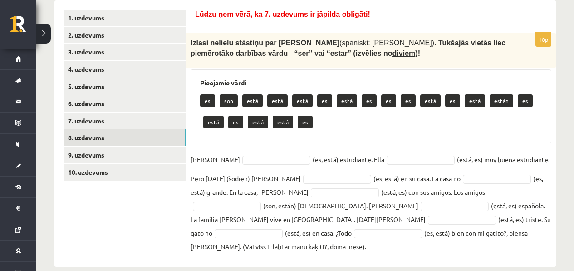
click at [133, 138] on link "8. uzdevums" at bounding box center [125, 137] width 122 height 17
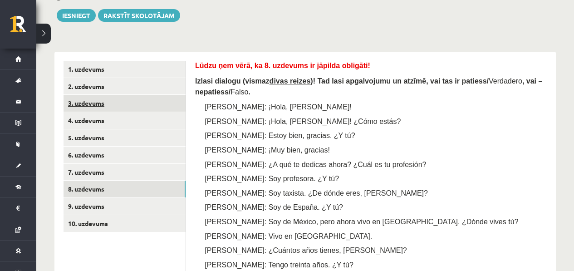
scroll to position [99, 0]
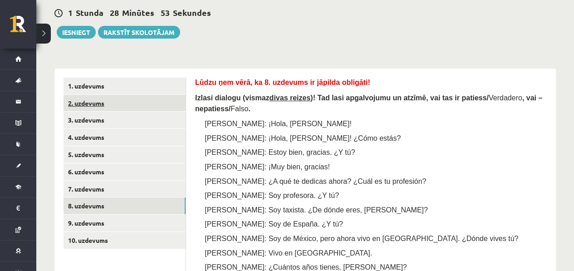
click at [160, 109] on link "2. uzdevums" at bounding box center [125, 103] width 122 height 17
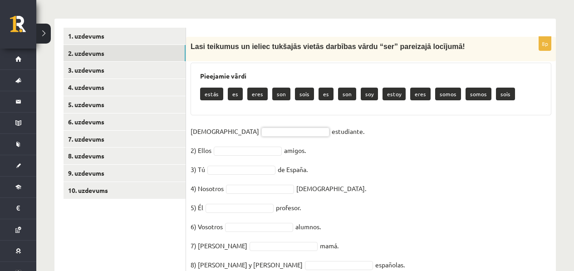
scroll to position [187, 0]
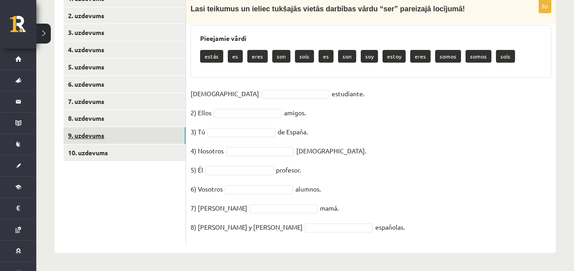
drag, startPoint x: 131, startPoint y: 140, endPoint x: 130, endPoint y: 147, distance: 6.9
click at [131, 140] on link "9. uzdevums" at bounding box center [125, 135] width 122 height 17
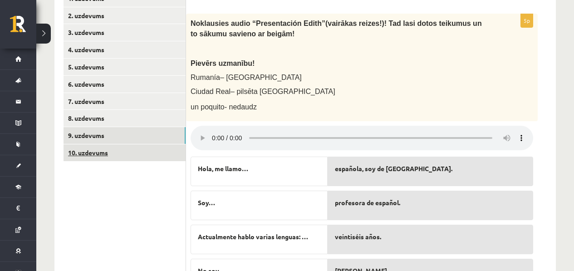
click at [124, 157] on link "10. uzdevums" at bounding box center [125, 152] width 122 height 17
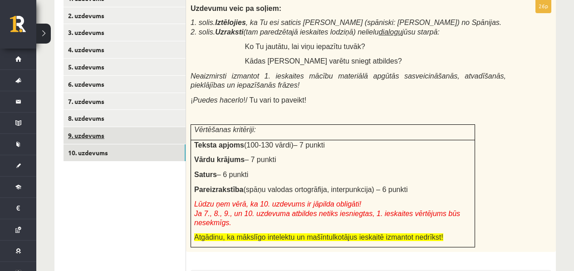
click at [145, 138] on link "9. uzdevums" at bounding box center [125, 135] width 122 height 17
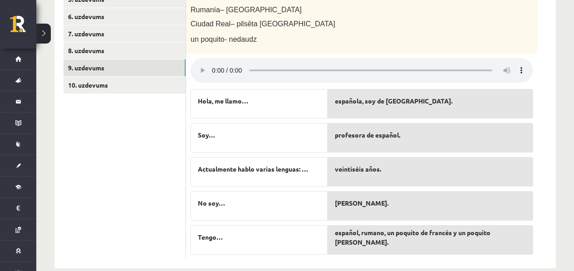
scroll to position [270, 0]
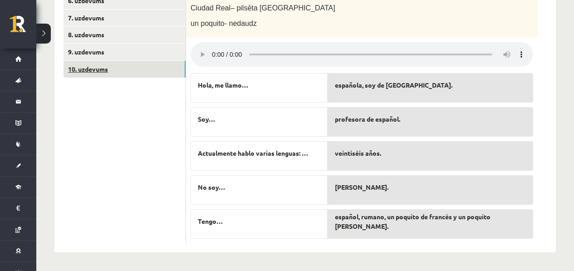
click at [111, 66] on link "10. uzdevums" at bounding box center [125, 69] width 122 height 17
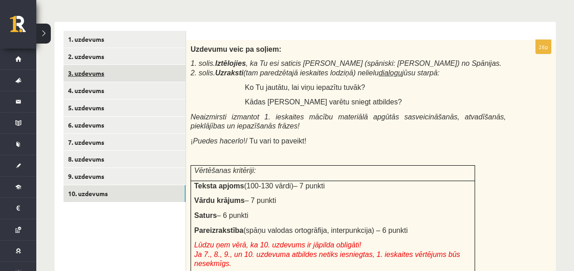
scroll to position [135, 0]
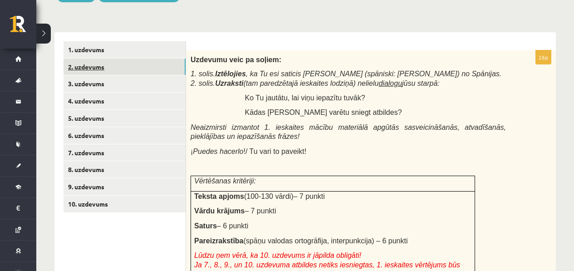
click at [137, 66] on link "2. uzdevums" at bounding box center [125, 67] width 122 height 17
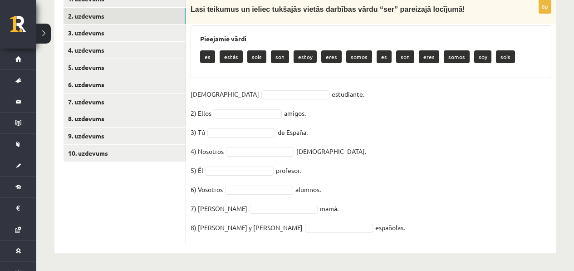
scroll to position [187, 0]
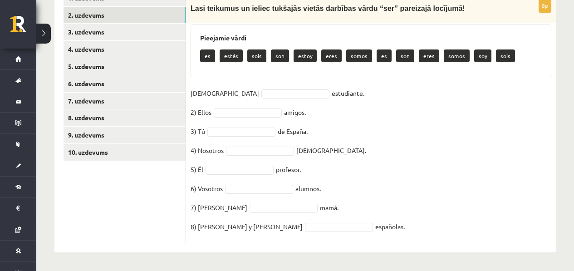
drag, startPoint x: 191, startPoint y: 41, endPoint x: 360, endPoint y: 236, distance: 258.4
click at [360, 236] on div "8p Lasi teikumus un ieliec tukšajās vietās darbības vārdu “ser” pareizajā locīj…" at bounding box center [371, 121] width 370 height 245
copy div "Lasi teikumus un ieliec tukšajās vietās darbības vārdu “ser” pareizajā locījumā…"
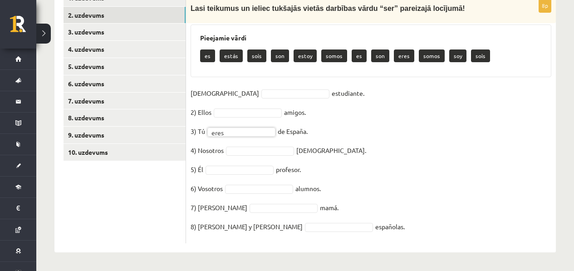
click at [249, 89] on fieldset "1) Yo estudiante. 2) Ellos amigos. 3) Tú eres **** de España. 4) Nosotros franc…" at bounding box center [371, 162] width 361 height 152
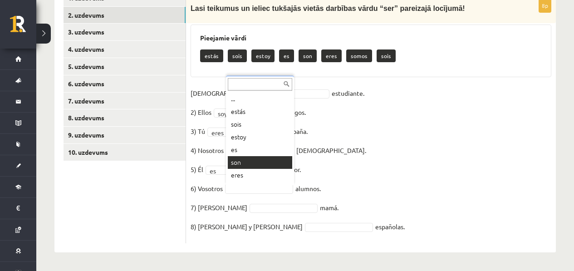
scroll to position [11, 0]
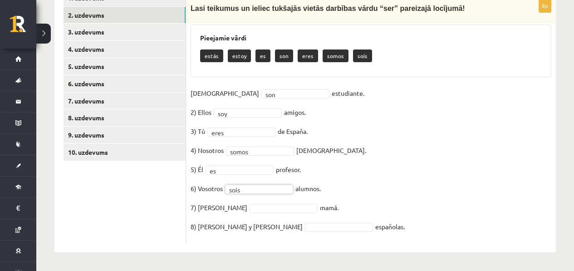
click at [269, 212] on fieldset "1) Yo son *** estudiante. 2) Ellos soy *** amigos. 3) Tú eres **** de España. 4…" at bounding box center [371, 162] width 361 height 152
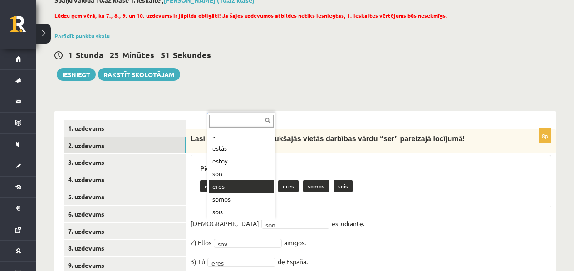
scroll to position [80, 0]
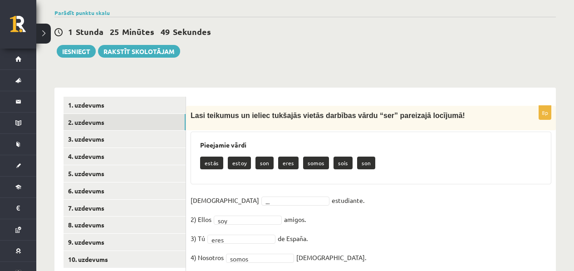
click at [247, 224] on fieldset "1) Yo ... estudiante. 2) Ellos soy *** amigos. 3) Tú eres **** de España. 4) No…" at bounding box center [371, 269] width 361 height 152
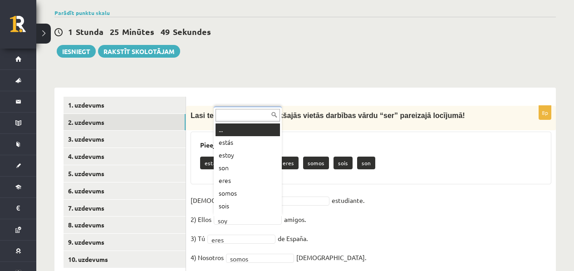
scroll to position [11, 0]
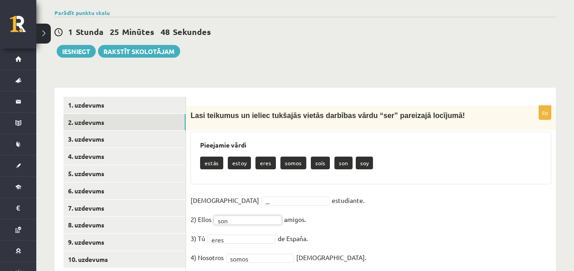
click at [228, 192] on div "8p Lasi teikumus un ieliec tukšajās vietās darbības vārdu “ser” pareizajā locīj…" at bounding box center [371, 228] width 370 height 245
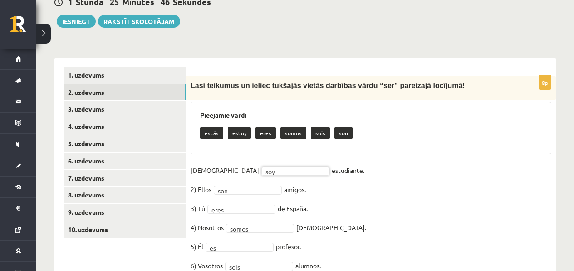
scroll to position [187, 0]
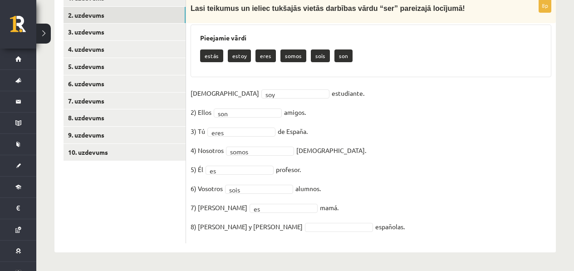
click at [257, 222] on fieldset "1) Yo soy *** estudiante. 2) Ellos son *** amigos. 3) Tú eres **** de España. 4…" at bounding box center [371, 162] width 361 height 152
click at [286, 234] on fieldset "1) Yo soy *** estudiante. 2) Ellos son *** amigos. 3) Tú eres **** de España. 4…" at bounding box center [371, 162] width 361 height 152
click at [286, 232] on fieldset "1) Yo soy *** estudiante. 2) Ellos son *** amigos. 3) Tú eres **** de España. 4…" at bounding box center [371, 162] width 361 height 152
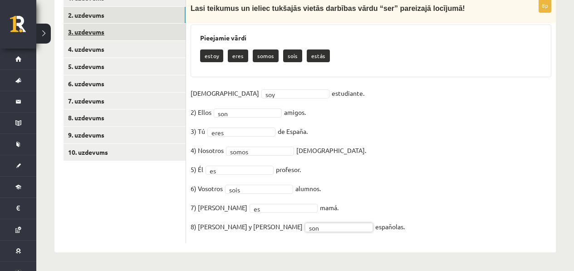
click at [123, 31] on link "3. uzdevums" at bounding box center [125, 32] width 122 height 17
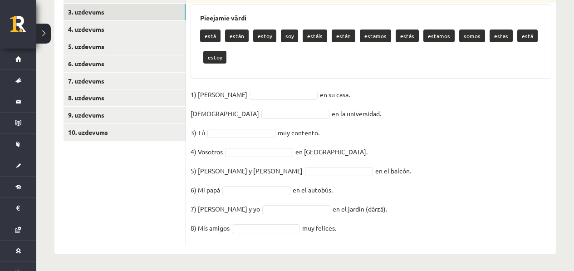
scroll to position [207, 0]
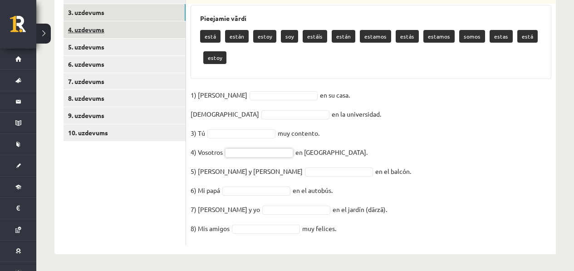
click at [128, 24] on link "4. uzdevums" at bounding box center [125, 29] width 122 height 17
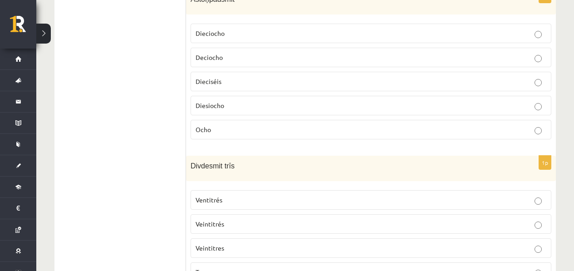
scroll to position [351, 0]
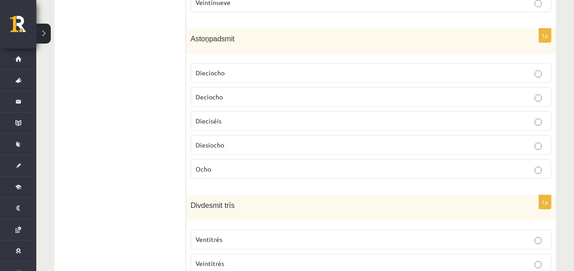
click at [229, 172] on p "Ocho" at bounding box center [371, 169] width 351 height 10
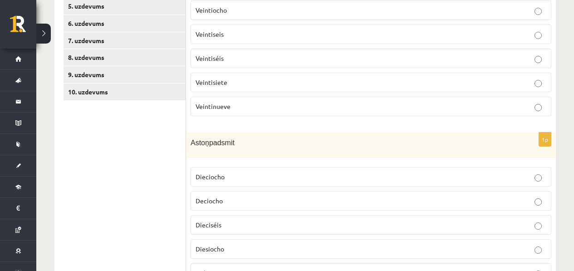
scroll to position [198, 0]
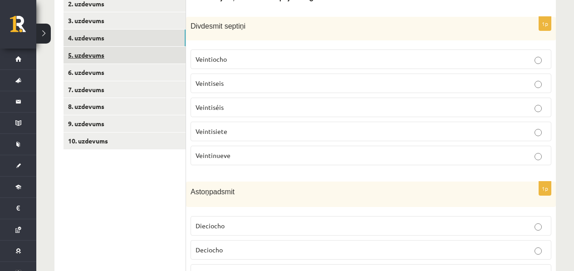
click at [128, 50] on link "5. uzdevums" at bounding box center [125, 55] width 122 height 17
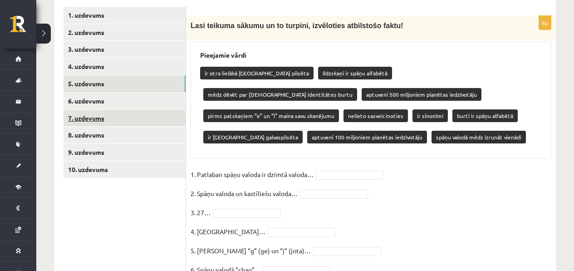
scroll to position [169, 0]
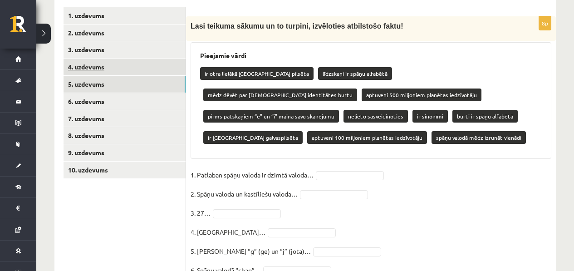
click at [138, 66] on link "4. uzdevums" at bounding box center [125, 67] width 122 height 17
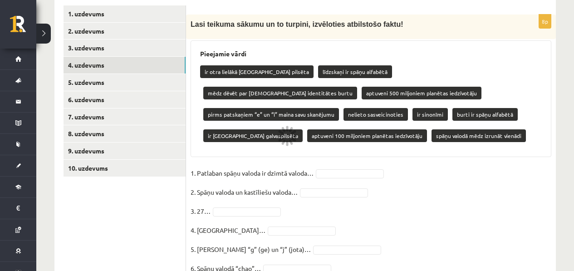
scroll to position [171, 0]
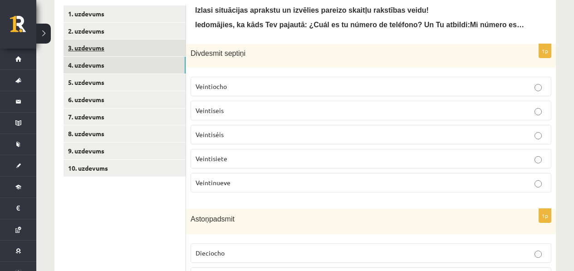
click at [160, 44] on link "3. uzdevums" at bounding box center [125, 47] width 122 height 17
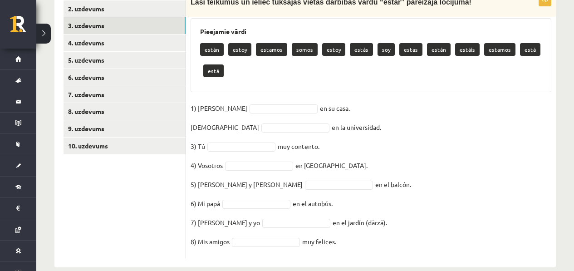
scroll to position [208, 0]
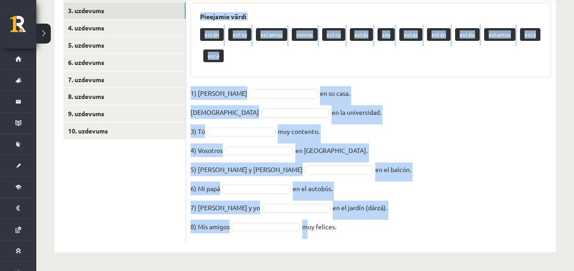
drag, startPoint x: 196, startPoint y: 62, endPoint x: 307, endPoint y: 238, distance: 208.0
click at [306, 238] on form "8p Lasi teikumus un ieliec tukšajās vietās darbības vārdu “estar” pareizajā loc…" at bounding box center [371, 105] width 352 height 275
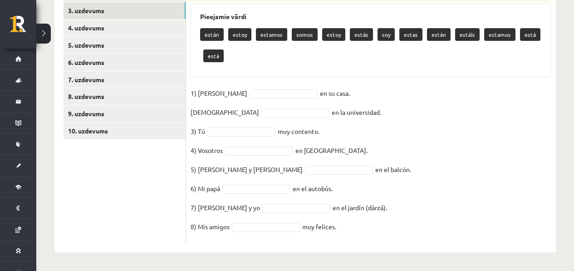
drag, startPoint x: 310, startPoint y: 243, endPoint x: 315, endPoint y: 247, distance: 6.7
click at [315, 247] on div "8p Lasi teikumus un ieliec tukšajās vietās darbības vārdu “estar” pareizajā loc…" at bounding box center [371, 105] width 370 height 293
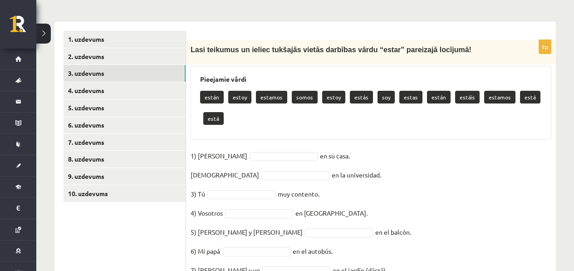
scroll to position [131, 0]
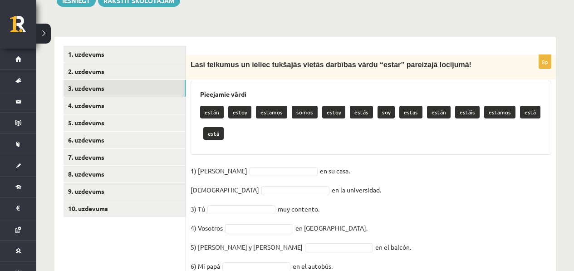
drag, startPoint x: 360, startPoint y: 254, endPoint x: 222, endPoint y: 53, distance: 243.8
click at [222, 53] on div "**********" at bounding box center [305, 126] width 538 height 444
copy div "Lasi teikumus un ieliec tukšajās vietās darbības vārdu “estar” pareizajā locīju…"
click at [245, 181] on fieldset "1) Ella en su casa. 2) Yo en la universidad. 3) Tú muy contento. 4) Vosotros en…" at bounding box center [371, 240] width 361 height 152
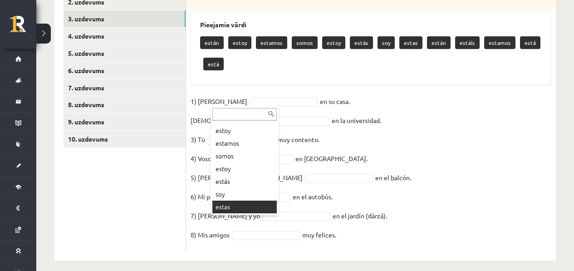
scroll to position [187, 0]
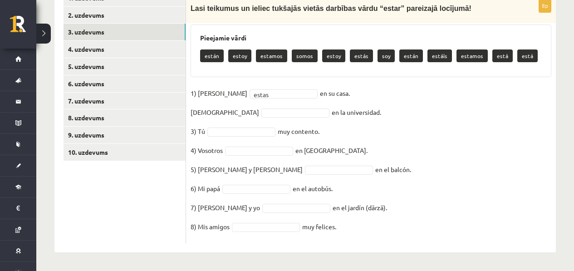
drag, startPoint x: 263, startPoint y: 83, endPoint x: 260, endPoint y: 94, distance: 11.7
click at [263, 83] on div "8p Lasi teikumus un ieliec tukšajās vietās darbības vārdu “estar” pareizajā loc…" at bounding box center [371, 121] width 370 height 245
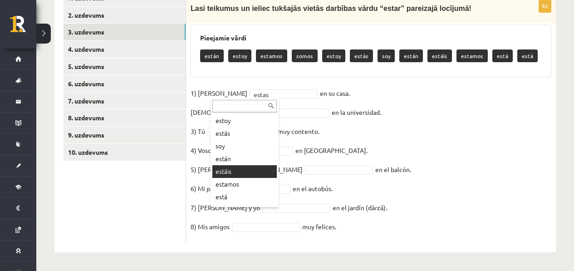
scroll to position [71, 0]
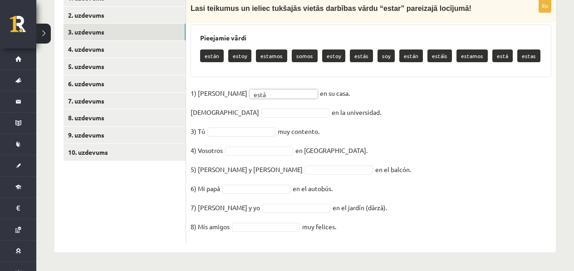
drag, startPoint x: 246, startPoint y: 98, endPoint x: 241, endPoint y: 108, distance: 11.8
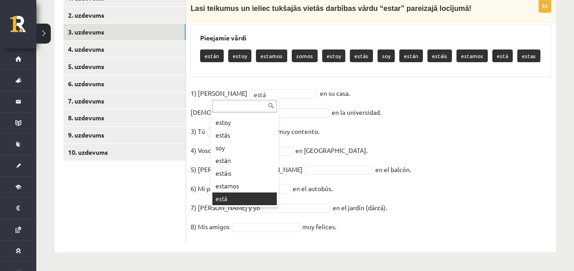
click at [240, 113] on div "... están estoy estamos somos estoy estás soy están estáis estamos está estas" at bounding box center [245, 152] width 68 height 109
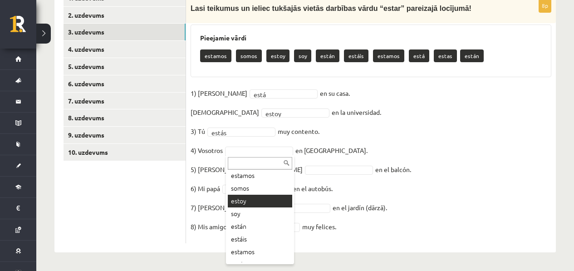
scroll to position [16, 0]
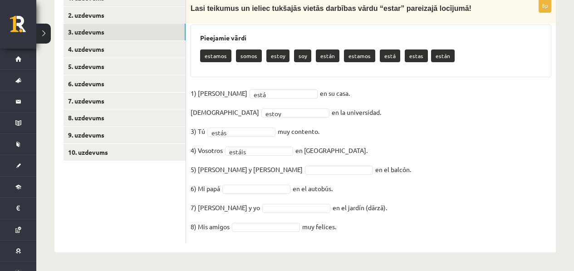
click at [280, 175] on fieldset "1) Ella está **** en su casa. 2) Yo estoy ***** en la universidad. 3) Tú estás …" at bounding box center [371, 162] width 361 height 152
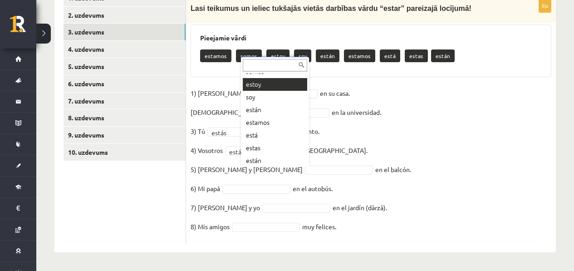
scroll to position [36, 0]
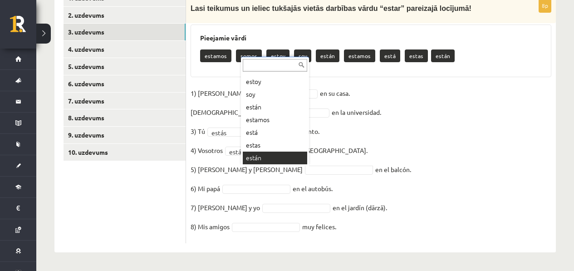
drag, startPoint x: 262, startPoint y: 151, endPoint x: 261, endPoint y: 156, distance: 5.6
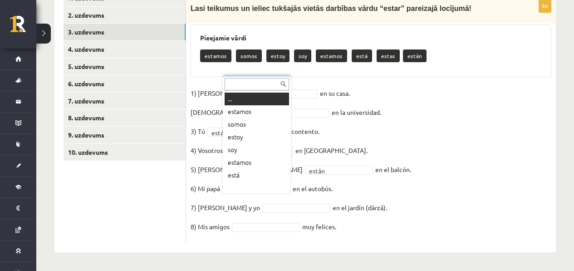
scroll to position [11, 0]
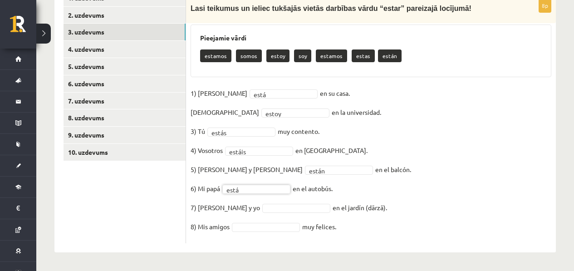
click at [258, 214] on fieldset "1) Ella está **** en su casa. 2) Yo estoy ***** en la universidad. 3) Tú estás …" at bounding box center [371, 162] width 361 height 152
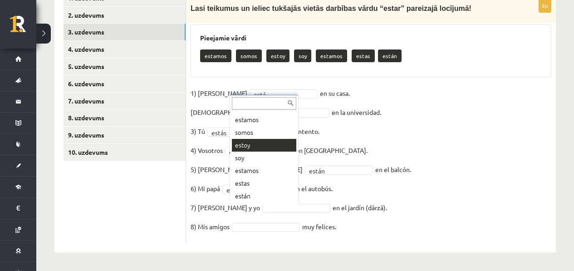
scroll to position [0, 0]
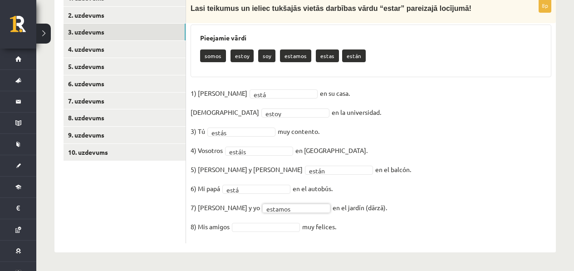
click at [272, 221] on fieldset "1) Ella está **** en su casa. 2) Yo estoy ***** en la universidad. 3) Tú estás …" at bounding box center [371, 162] width 361 height 152
click at [288, 222] on fieldset "1) Ella está **** en su casa. 2) Yo estoy ***** en la universidad. 3) Tú estás …" at bounding box center [371, 162] width 361 height 152
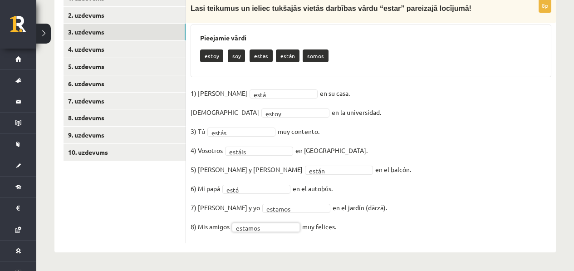
click at [399, 233] on fieldset "1) Ella está **** en su casa. 2) Yo estoy ***** en la universidad. 3) Tú estás …" at bounding box center [371, 162] width 361 height 152
click at [120, 51] on link "4. uzdevums" at bounding box center [125, 49] width 122 height 17
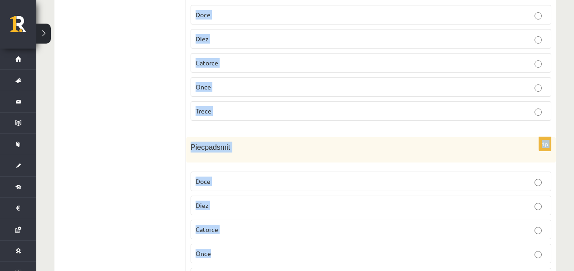
scroll to position [792, 0]
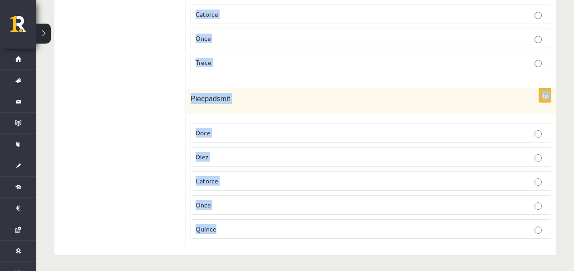
drag, startPoint x: 189, startPoint y: 75, endPoint x: 279, endPoint y: 248, distance: 194.9
copy form "Divdesmit septiņi Veintiocho Veintiseis Veintiséis Veintisiete Veintinueve 1p A…"
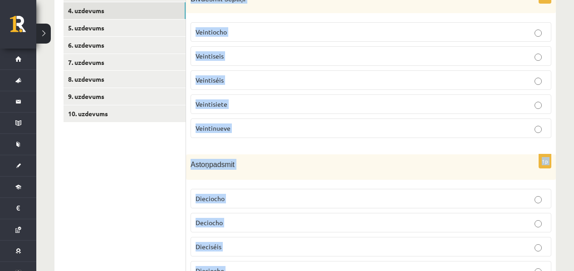
scroll to position [216, 0]
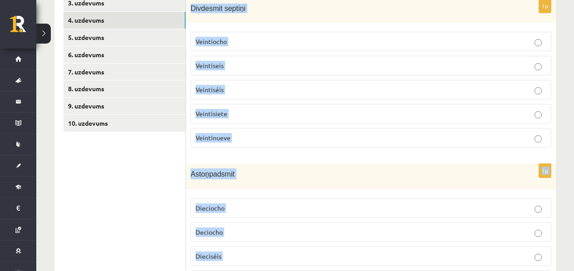
click at [258, 119] on label "Veintisiete" at bounding box center [371, 114] width 361 height 20
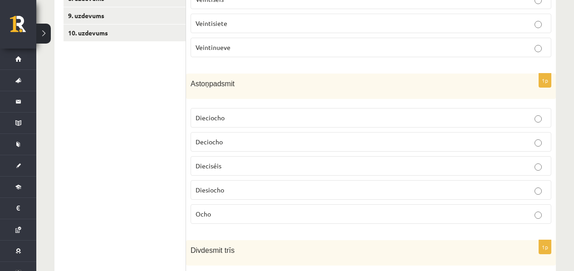
scroll to position [307, 0]
click at [236, 139] on p "Deciocho" at bounding box center [371, 141] width 351 height 10
click at [232, 115] on p "Dieciocho" at bounding box center [371, 117] width 351 height 10
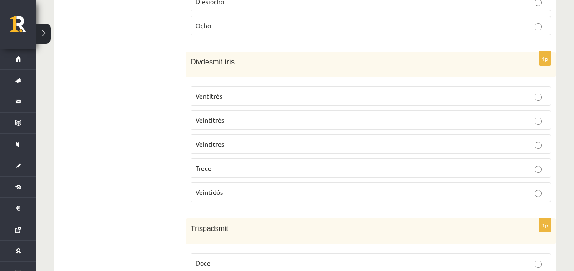
click at [250, 122] on p "Veintitrés" at bounding box center [371, 120] width 351 height 10
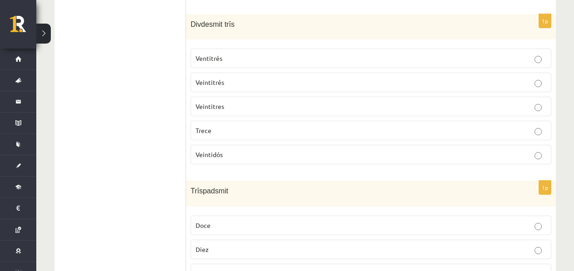
scroll to position [635, 0]
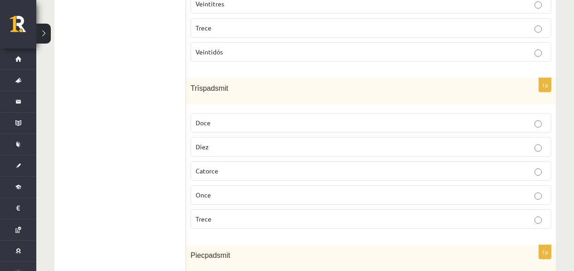
click at [202, 216] on span "Trece" at bounding box center [204, 219] width 16 height 8
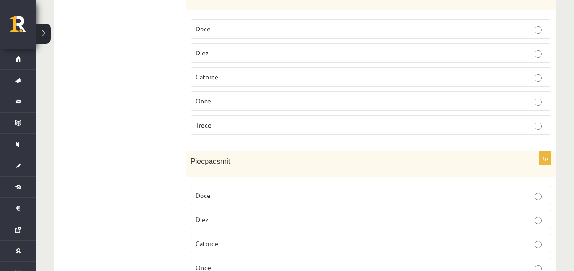
scroll to position [792, 0]
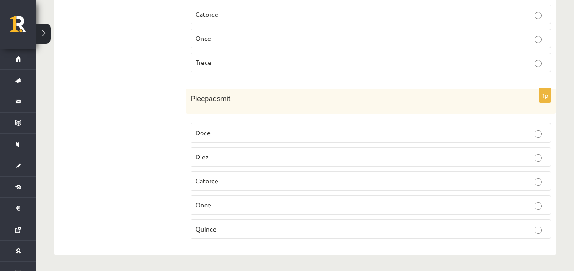
click at [227, 224] on p "Quince" at bounding box center [371, 229] width 351 height 10
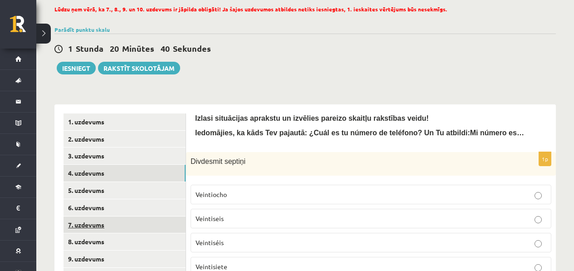
scroll to position [156, 0]
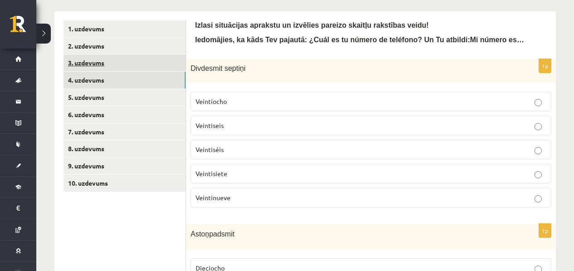
click at [110, 56] on link "3. uzdevums" at bounding box center [125, 62] width 122 height 17
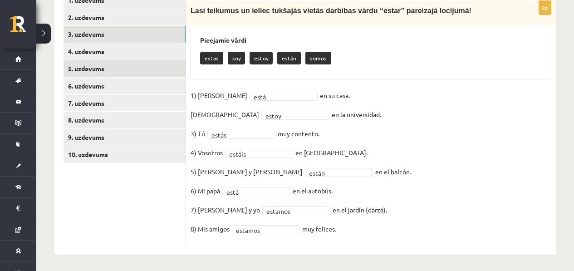
scroll to position [187, 0]
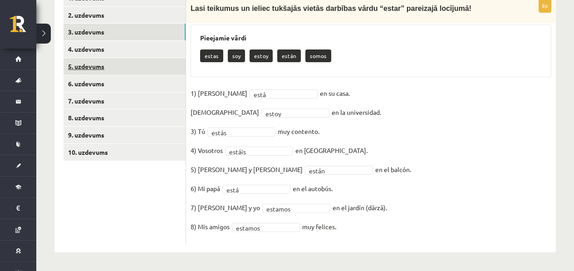
click at [115, 64] on link "5. uzdevums" at bounding box center [125, 66] width 122 height 17
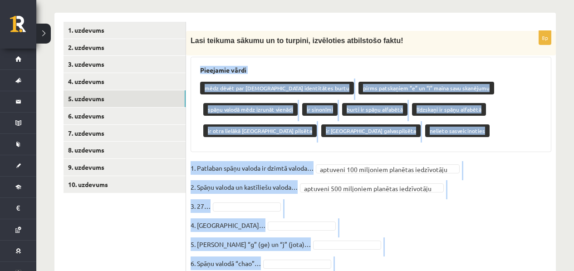
scroll to position [230, 0]
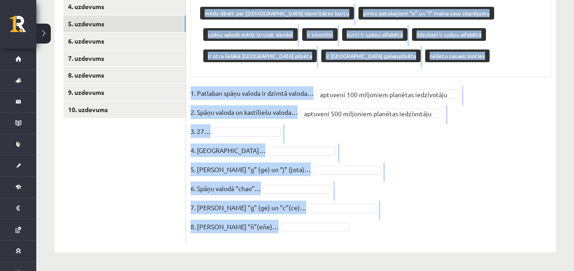
drag, startPoint x: 197, startPoint y: 59, endPoint x: 317, endPoint y: 221, distance: 201.4
click at [317, 221] on div "**********" at bounding box center [371, 99] width 370 height 287
copy div "Lasi teikuma sākumu un to turpini, izvēloties atbilstošo faktu! Pieejamie vārdi…"
click at [359, 123] on fieldset "**********" at bounding box center [371, 162] width 361 height 152
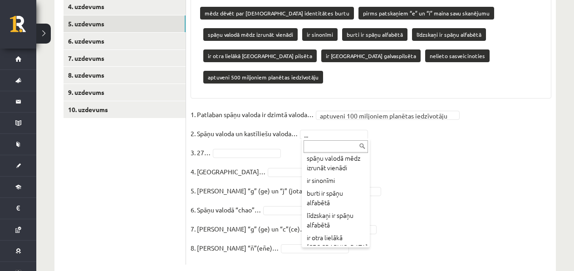
scroll to position [87, 0]
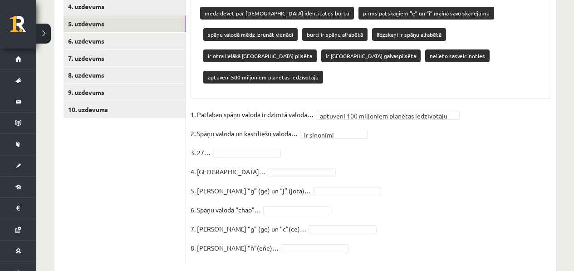
click at [377, 108] on fieldset "**********" at bounding box center [371, 184] width 361 height 152
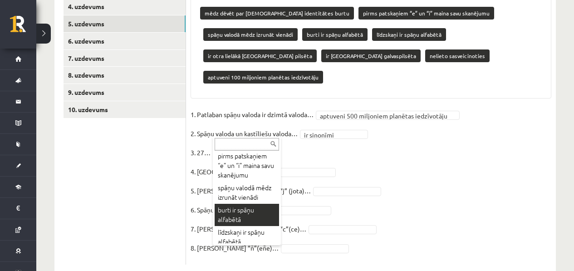
scroll to position [48, 0]
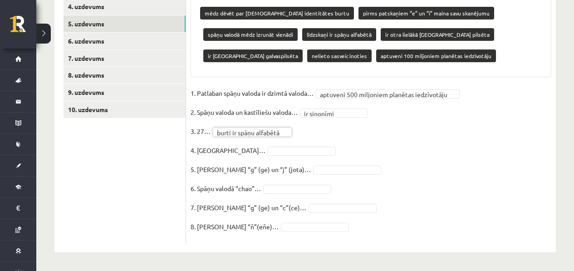
click at [269, 143] on fieldset "**********" at bounding box center [371, 162] width 361 height 152
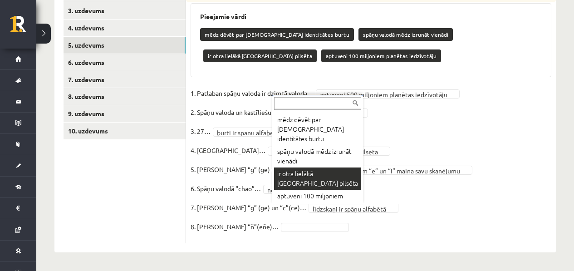
scroll to position [0, 0]
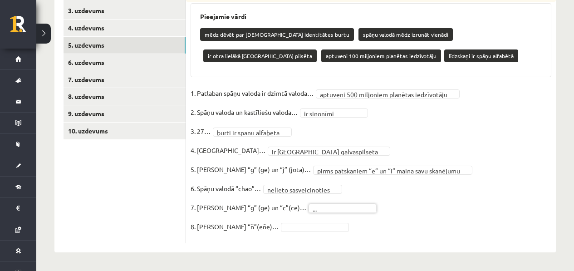
click at [418, 142] on fieldset "**********" at bounding box center [371, 162] width 361 height 152
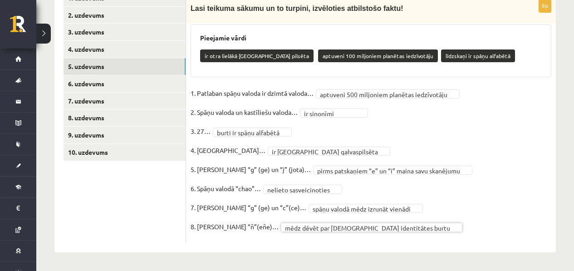
scroll to position [187, 0]
click at [487, 220] on fieldset "**********" at bounding box center [371, 162] width 361 height 152
drag, startPoint x: 91, startPoint y: 92, endPoint x: 92, endPoint y: 85, distance: 6.4
click at [92, 91] on ul "1. uzdevums 2. uzdevums 3. uzdevums 4. uzdevums 5. uzdevums 6. uzdevums 7. uzde…" at bounding box center [125, 117] width 123 height 254
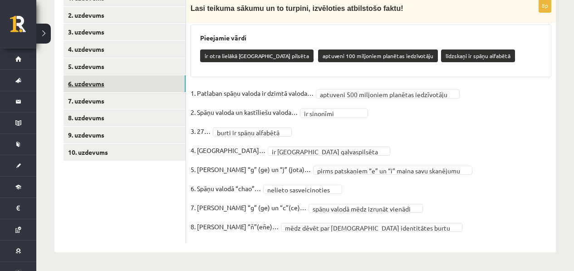
click at [92, 85] on link "6. uzdevums" at bounding box center [125, 83] width 122 height 17
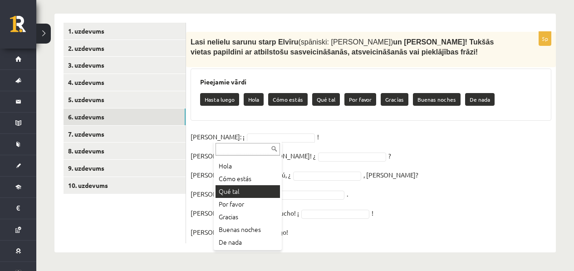
scroll to position [24, 0]
drag, startPoint x: 432, startPoint y: 197, endPoint x: 427, endPoint y: 199, distance: 4.7
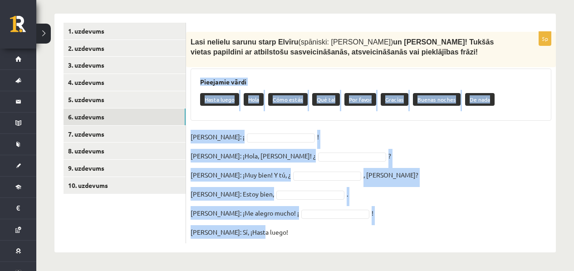
drag, startPoint x: 274, startPoint y: 241, endPoint x: 198, endPoint y: 76, distance: 181.1
click at [198, 76] on div "5p Lasi nelielu sarunu starp Elvīru (spāniski: Elvira) un Pedro! Tukšās vietas …" at bounding box center [371, 138] width 370 height 212
copy div "Pieejamie vārdi Hasta luego Hola Cómo estás Qué tal Por favor Gracias Buenas no…"
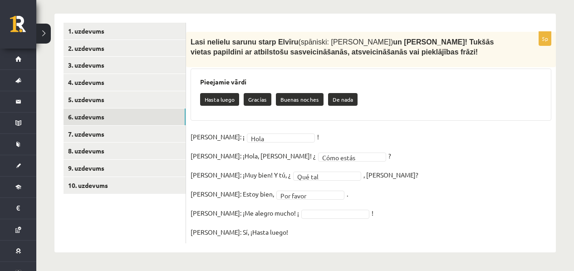
click at [300, 203] on fieldset "**********" at bounding box center [371, 184] width 361 height 109
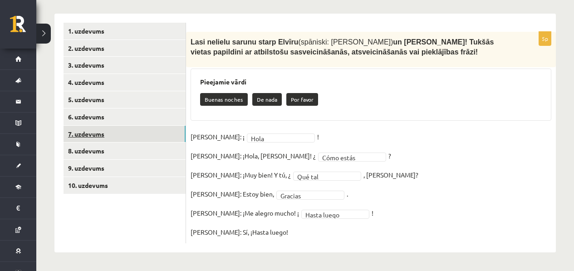
click at [109, 133] on link "7. uzdevums" at bounding box center [125, 134] width 122 height 17
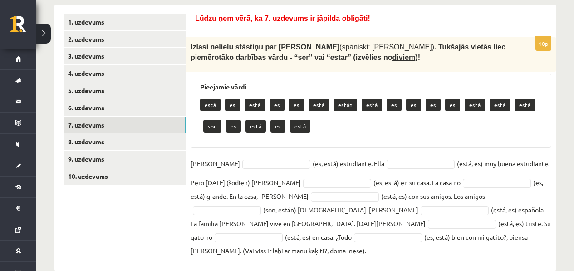
scroll to position [167, 0]
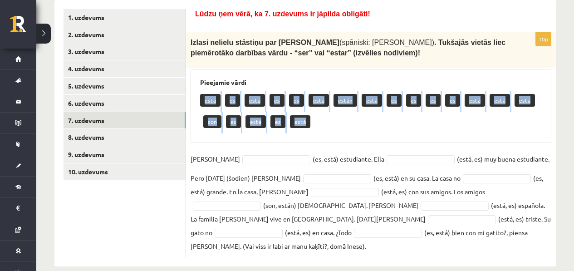
drag, startPoint x: 315, startPoint y: 124, endPoint x: 202, endPoint y: 88, distance: 118.7
click at [202, 88] on div "Pieejamie vārdi está es está es es está están está es es es es está está está s…" at bounding box center [371, 106] width 361 height 74
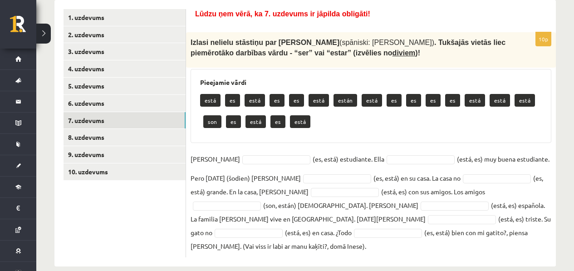
click at [298, 113] on div "está es está es es está están está es es es es está está está son es está es es…" at bounding box center [371, 112] width 342 height 43
click at [247, 155] on fieldset "Inés (es, está) estudiante. Ella (está, es) muy buena estudiante. Pero hoy (šod…" at bounding box center [371, 202] width 361 height 101
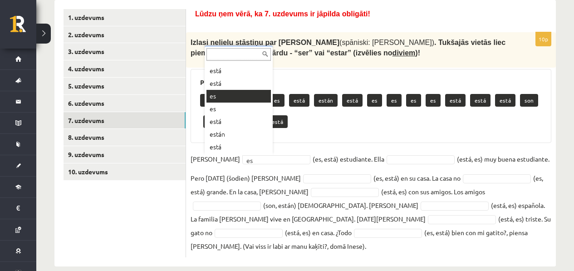
scroll to position [11, 0]
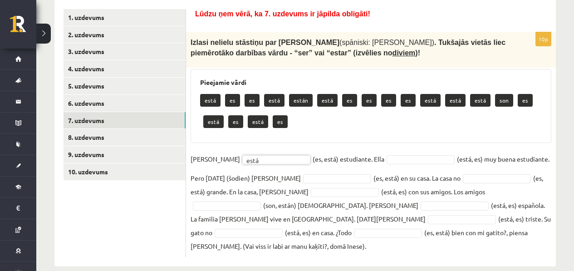
click at [379, 152] on fieldset "Inés está **** (es, está) estudiante. Ella (está, es) muy buena estudiante. Per…" at bounding box center [371, 202] width 361 height 101
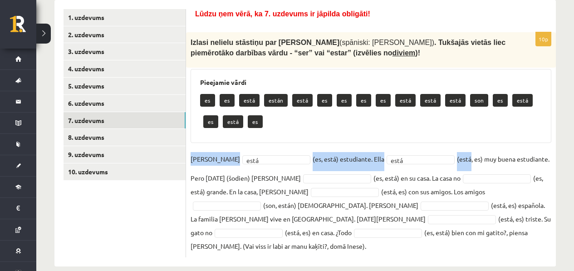
drag, startPoint x: 435, startPoint y: 163, endPoint x: 302, endPoint y: 140, distance: 135.4
click at [302, 140] on div "10p Izlasi nelielu stāstiņu par Inesi (spāniski: Inés) . Tukšajās vietās liec p…" at bounding box center [371, 144] width 370 height 225
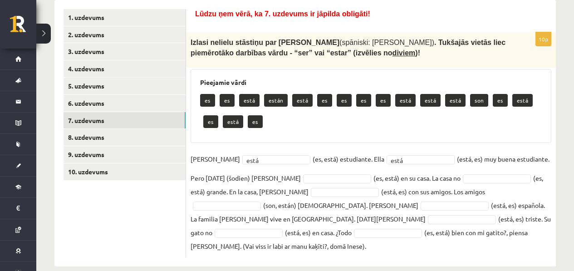
click at [316, 140] on div "Pieejamie vārdi es es está están está es es es es está está está son es está es…" at bounding box center [371, 106] width 361 height 74
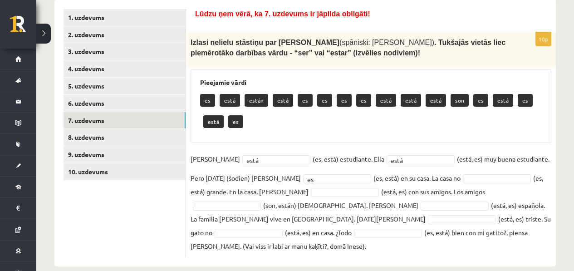
drag, startPoint x: 400, startPoint y: 182, endPoint x: 403, endPoint y: 177, distance: 5.9
click at [400, 182] on fieldset "Inés está **** (es, está) estudiante. Ella está **** (está, es) muy buena estud…" at bounding box center [371, 202] width 361 height 101
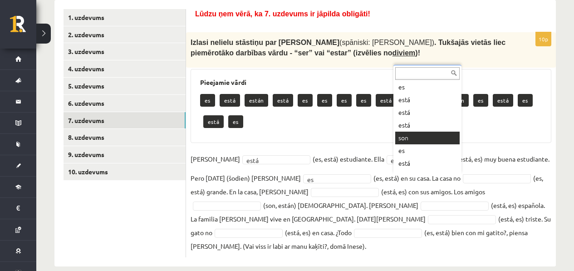
scroll to position [103, 0]
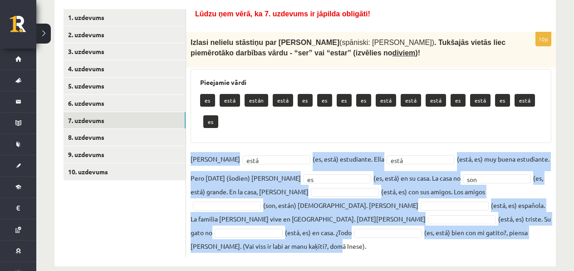
drag, startPoint x: 484, startPoint y: 234, endPoint x: 253, endPoint y: 118, distance: 258.8
click at [253, 118] on div "10p Izlasi nelielu stāstiņu par Inesi (spāniski: Inés) . Tukšajās vietās liec p…" at bounding box center [371, 144] width 370 height 225
copy div "Inés está (es, está) estudiante. Ella está (está, es) muy buena estudiante. Per…"
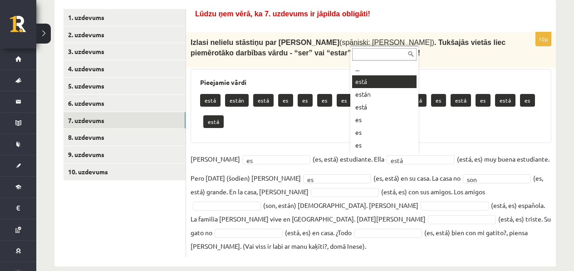
scroll to position [11, 0]
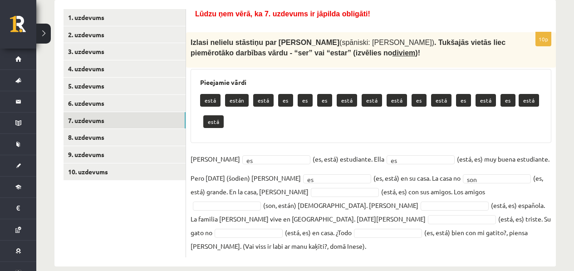
click at [422, 172] on fieldset "Inés es ** (es, está) estudiante. Ella es ** (está, es) muy buena estudiante. P…" at bounding box center [371, 202] width 361 height 101
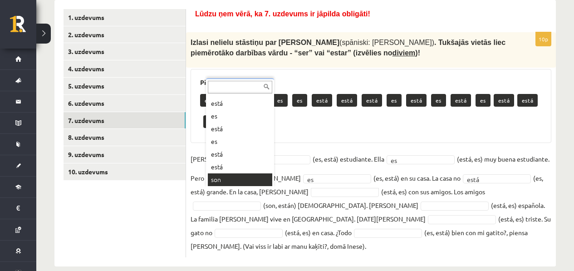
scroll to position [146, 0]
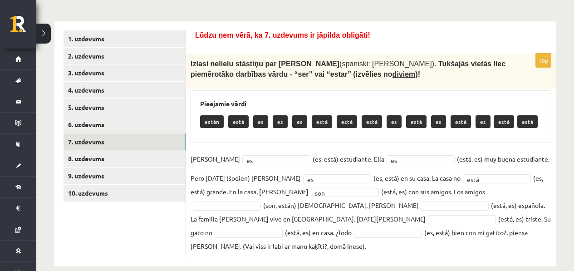
click at [419, 185] on fieldset "Inés es ** (es, está) estudiante. Ella es ** (está, es) muy buena estudiante. P…" at bounding box center [371, 202] width 361 height 101
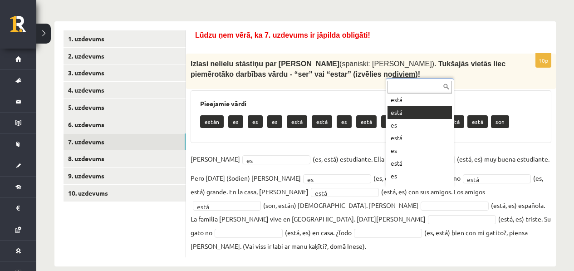
scroll to position [100, 0]
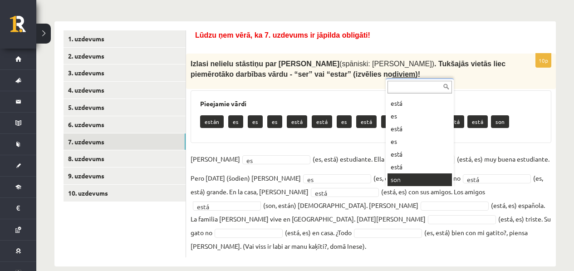
click at [401, 186] on div "... están es es es está está es está es está es está está son" at bounding box center [420, 133] width 68 height 109
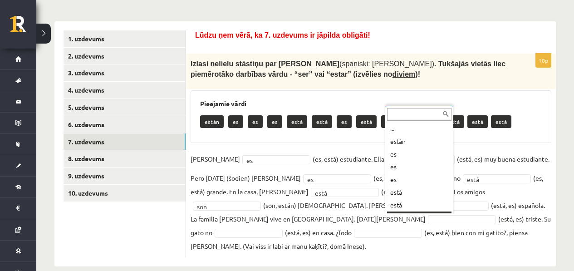
scroll to position [11, 0]
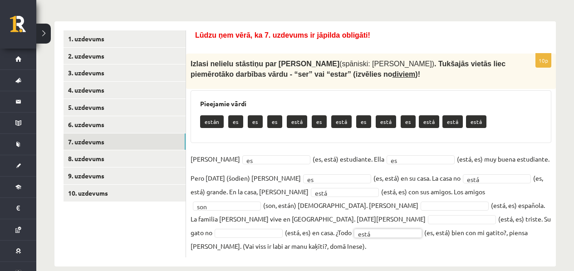
click at [289, 214] on fieldset "Inés es ** (es, está) estudiante. Ella es ** (está, es) muy buena estudiante. P…" at bounding box center [371, 202] width 361 height 101
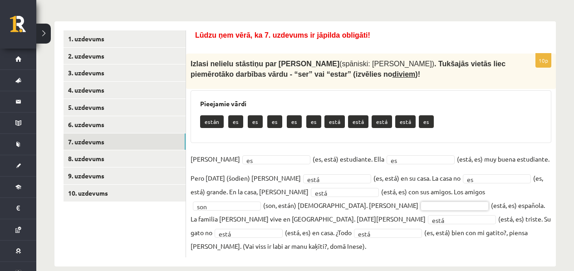
click at [239, 210] on fieldset "Inés es ** (es, está) estudiante. Ella es ** (está, es) muy buena estudiante. P…" at bounding box center [371, 202] width 361 height 101
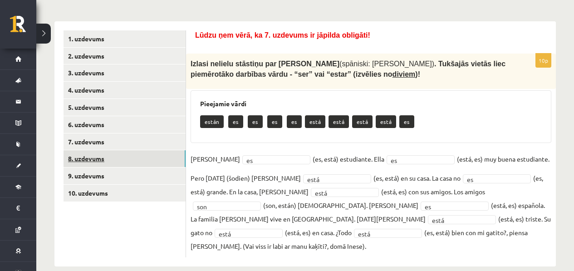
click at [123, 160] on link "8. uzdevums" at bounding box center [125, 158] width 122 height 17
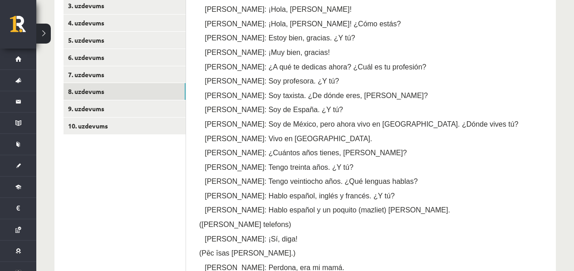
scroll to position [114, 0]
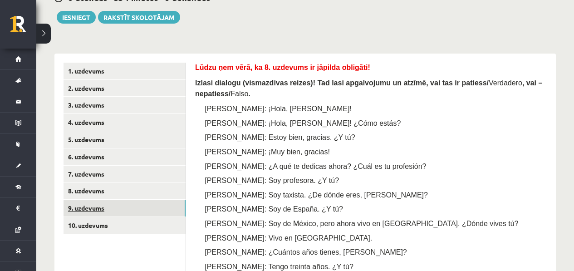
click at [78, 212] on link "9. uzdevums" at bounding box center [125, 208] width 122 height 17
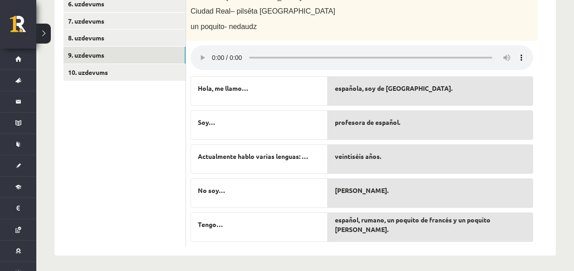
scroll to position [270, 0]
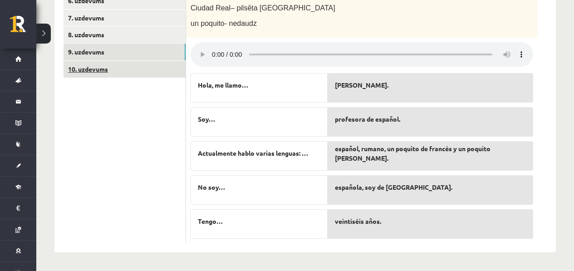
click at [133, 77] on link "10. uzdevums" at bounding box center [125, 69] width 122 height 17
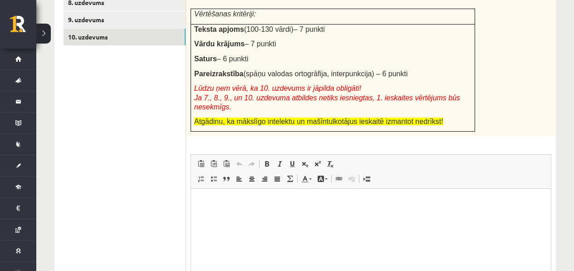
scroll to position [304, 0]
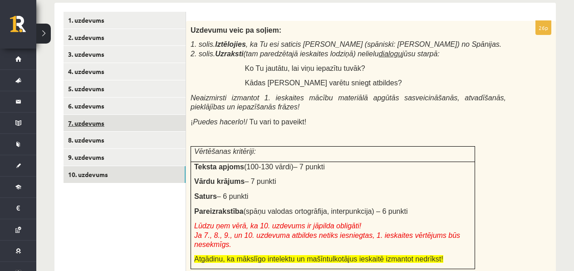
click at [128, 124] on link "7. uzdevums" at bounding box center [125, 123] width 122 height 17
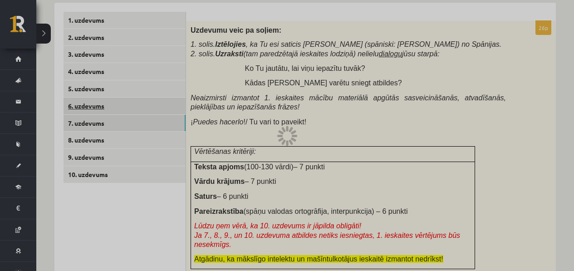
scroll to position [146, 0]
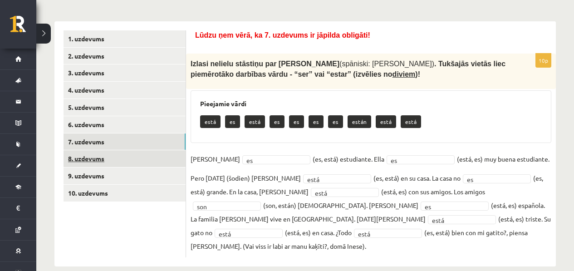
click at [125, 161] on link "8. uzdevums" at bounding box center [125, 158] width 122 height 17
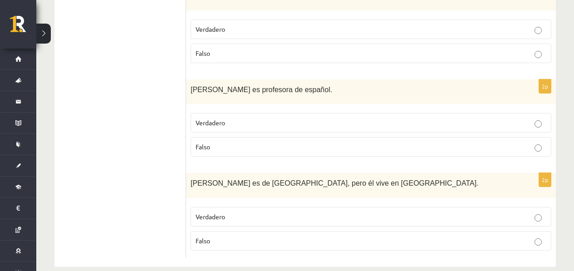
scroll to position [1268, 0]
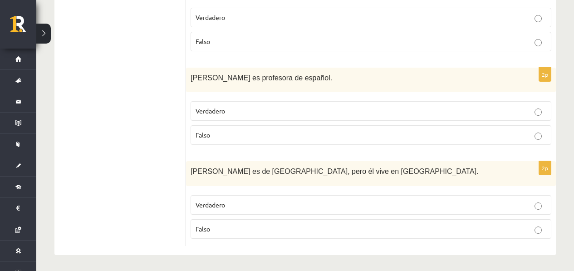
click at [257, 241] on div "2p Pedro es de México, pero él vive en Argentina. Verdadero Falso" at bounding box center [371, 203] width 370 height 85
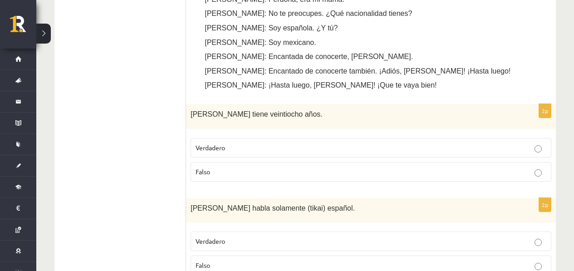
scroll to position [483, 0]
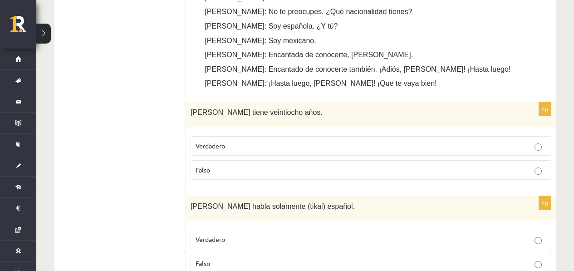
click at [253, 143] on p "Verdadero" at bounding box center [371, 146] width 351 height 10
click at [256, 165] on p "Falso" at bounding box center [371, 170] width 351 height 10
click at [261, 235] on p "Verdadero" at bounding box center [371, 240] width 351 height 10
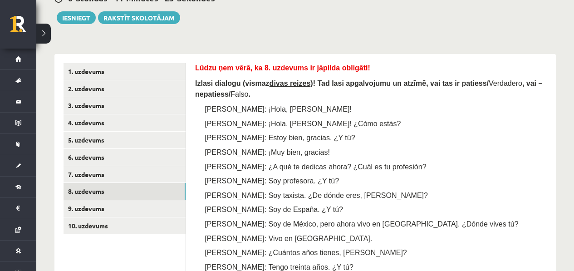
scroll to position [113, 0]
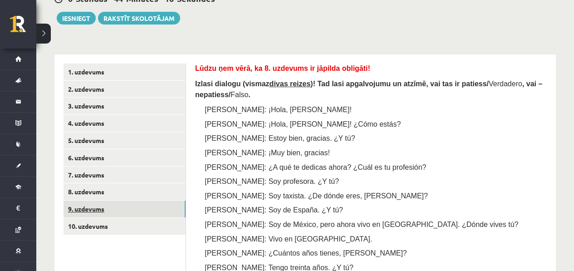
click at [86, 203] on link "9. uzdevums" at bounding box center [125, 209] width 122 height 17
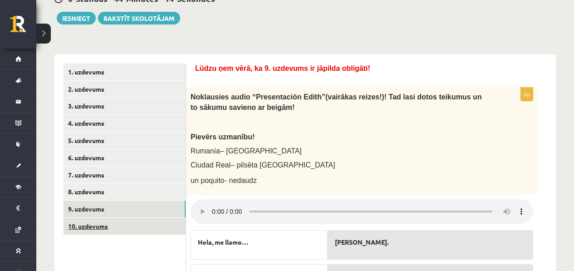
click at [84, 231] on link "10. uzdevums" at bounding box center [125, 226] width 122 height 17
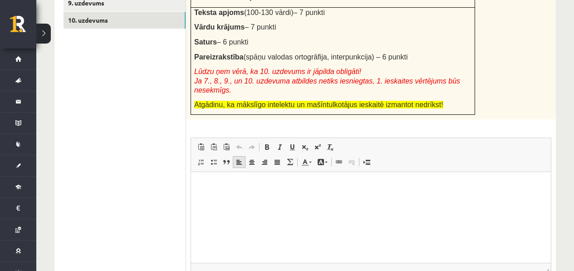
scroll to position [321, 0]
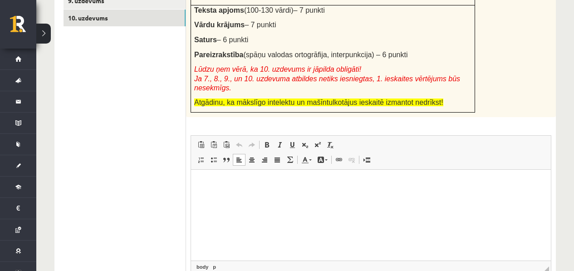
click at [225, 197] on html at bounding box center [371, 184] width 360 height 28
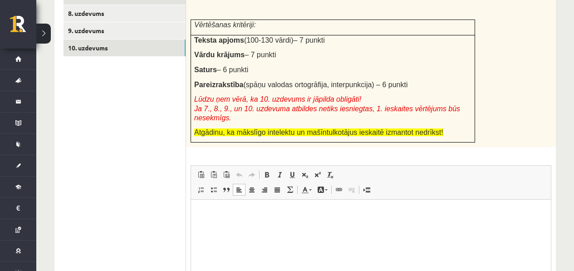
scroll to position [238, 0]
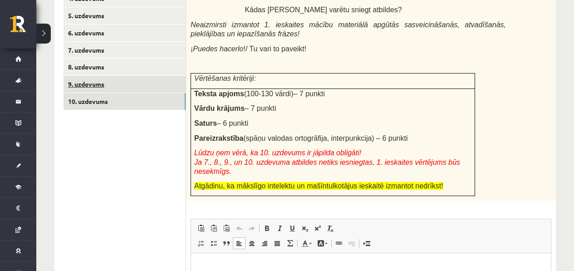
click at [101, 93] on link "9. uzdevums" at bounding box center [125, 84] width 122 height 17
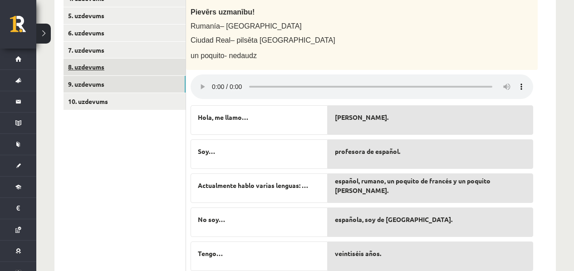
click at [113, 60] on link "8. uzdevums" at bounding box center [125, 67] width 122 height 17
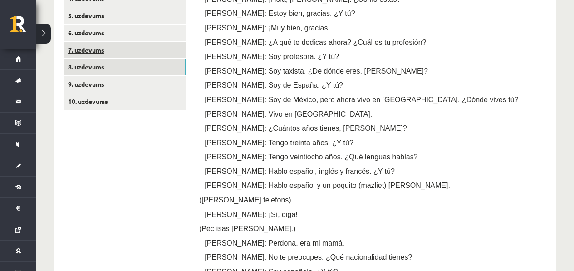
click at [114, 45] on link "7. uzdevums" at bounding box center [125, 50] width 122 height 17
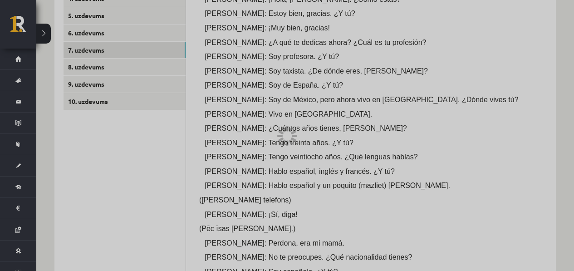
scroll to position [146, 0]
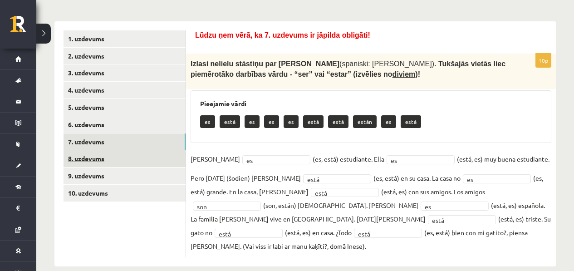
click at [108, 165] on link "8. uzdevums" at bounding box center [125, 158] width 122 height 17
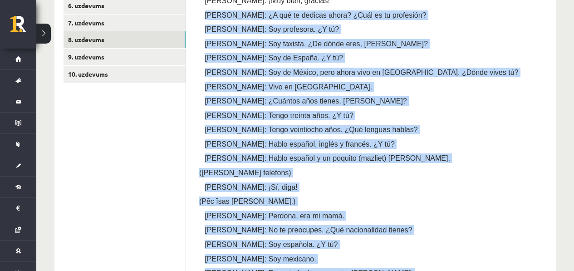
scroll to position [0, 0]
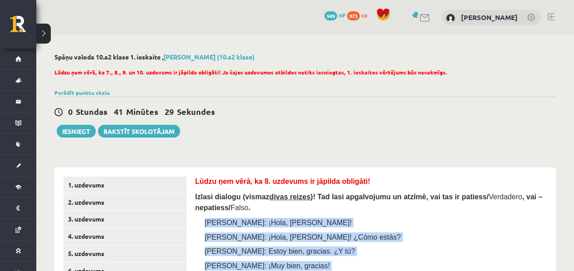
drag, startPoint x: 269, startPoint y: 226, endPoint x: 204, endPoint y: 221, distance: 65.5
copy form "Pedro: ¡Hola, Marta! Marta: ¡Hola, Pedro! ¿Cómo estás? Pedro: Estoy bien, graci…"
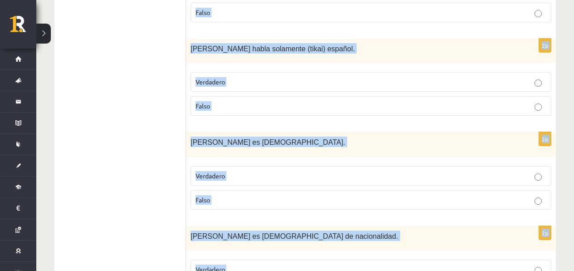
click at [280, 108] on p "Falso" at bounding box center [371, 106] width 351 height 10
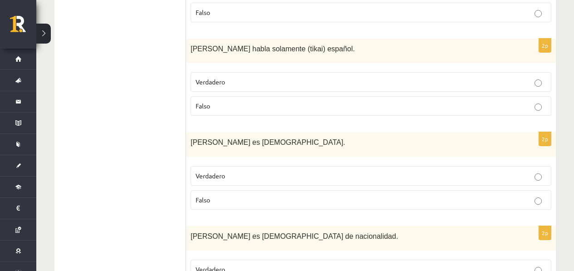
scroll to position [488, 0]
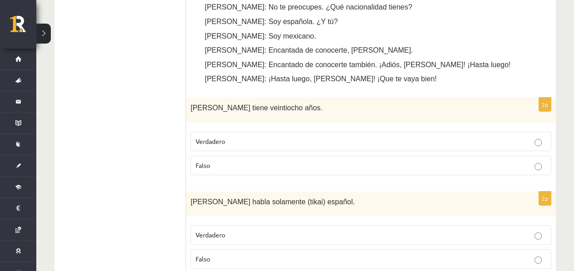
click at [293, 156] on label "Falso" at bounding box center [371, 166] width 361 height 20
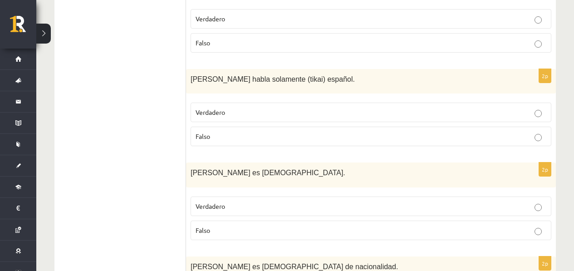
scroll to position [610, 0]
click at [279, 197] on label "Verdadero" at bounding box center [371, 207] width 361 height 20
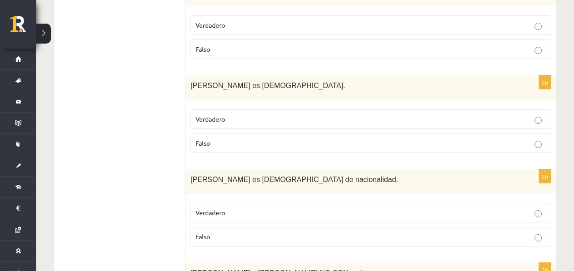
scroll to position [709, 0]
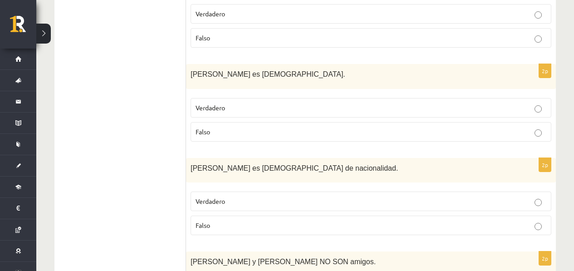
click at [313, 192] on label "Verdadero" at bounding box center [371, 202] width 361 height 20
click at [220, 119] on fieldset "Verdadero Falso" at bounding box center [371, 118] width 361 height 51
click at [219, 122] on label "Falso" at bounding box center [371, 132] width 361 height 20
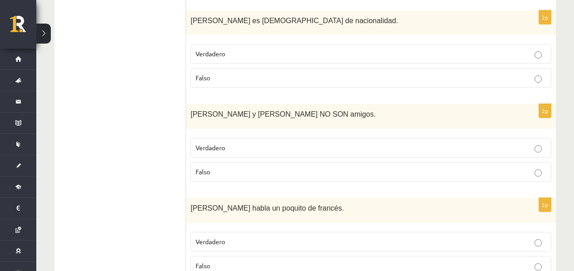
scroll to position [890, 0]
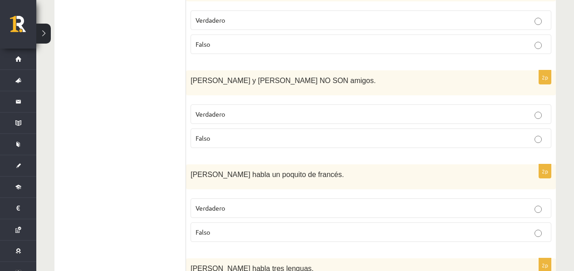
click at [242, 119] on label "Verdadero" at bounding box center [371, 114] width 361 height 20
click at [240, 234] on p "Falso" at bounding box center [371, 232] width 351 height 10
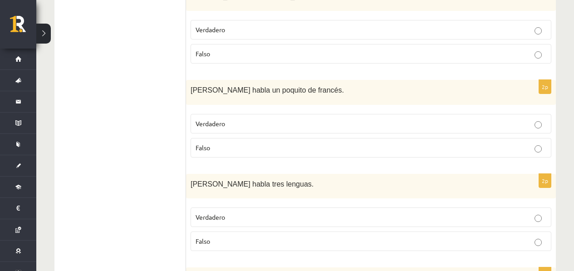
click at [236, 236] on p "Falso" at bounding box center [371, 241] width 351 height 10
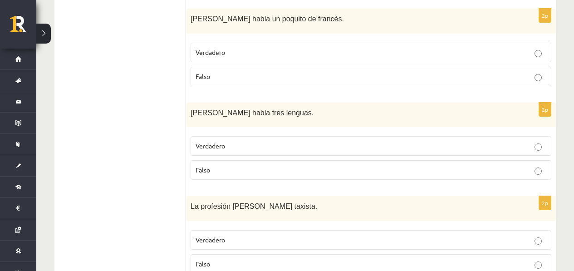
click at [244, 235] on p "Verdadero" at bounding box center [371, 240] width 351 height 10
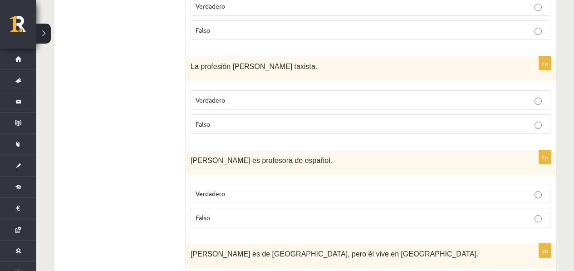
scroll to position [1236, 0]
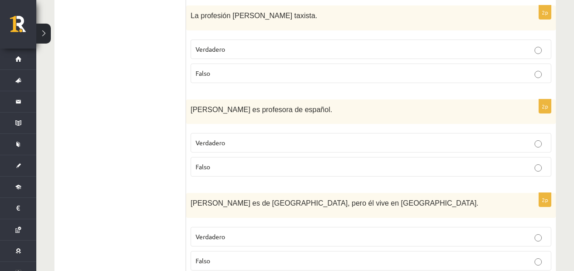
click at [275, 145] on p "Verdadero" at bounding box center [371, 143] width 351 height 10
click at [296, 170] on label "Falso" at bounding box center [371, 167] width 361 height 20
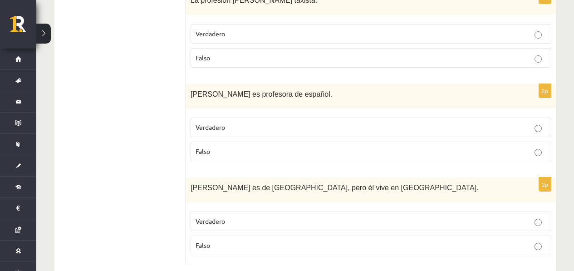
click at [257, 217] on p "Verdadero" at bounding box center [371, 221] width 351 height 10
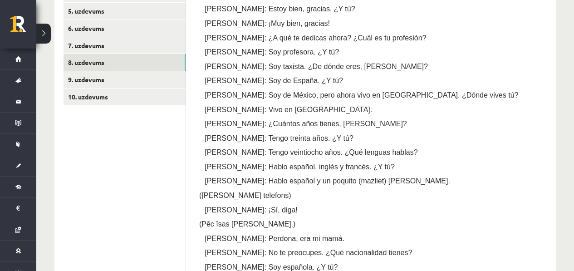
scroll to position [163, 0]
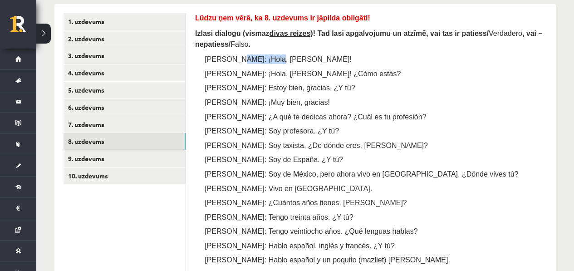
drag, startPoint x: 275, startPoint y: 55, endPoint x: 235, endPoint y: 57, distance: 40.0
click at [235, 57] on p "Pedro: ¡Hola, Marta!" at bounding box center [384, 59] width 325 height 10
click at [281, 66] on div "Lūdzu ņem vērā, ka 8. uzdevums ir jāpilda obligāti! Izlasi dialogu (vismaz diva…" at bounding box center [371, 213] width 352 height 400
drag, startPoint x: 273, startPoint y: 59, endPoint x: 228, endPoint y: 57, distance: 45.0
click at [228, 57] on p "Pedro: ¡Hola, Marta!" at bounding box center [384, 59] width 325 height 10
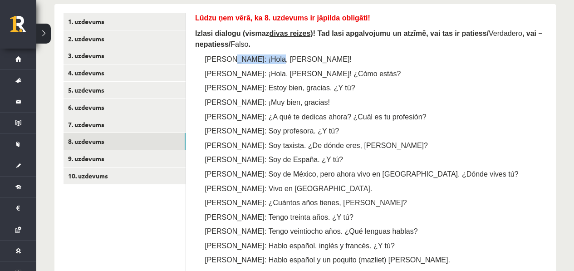
copy span "¡Hola, Marta!"
click at [128, 158] on link "9. uzdevums" at bounding box center [125, 158] width 122 height 17
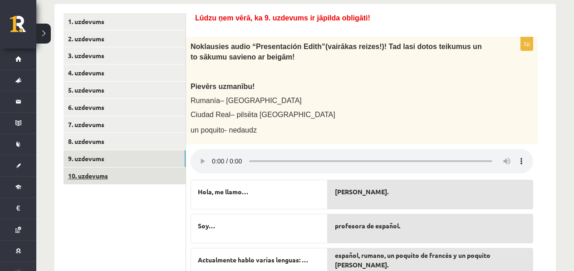
click at [117, 174] on link "10. uzdevums" at bounding box center [125, 175] width 122 height 17
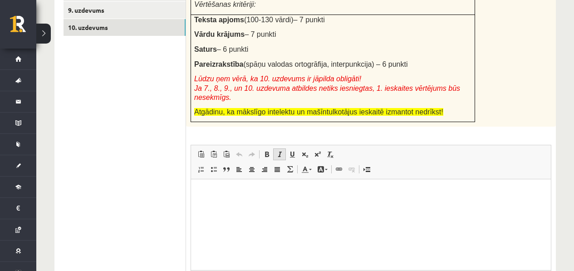
scroll to position [329, 0]
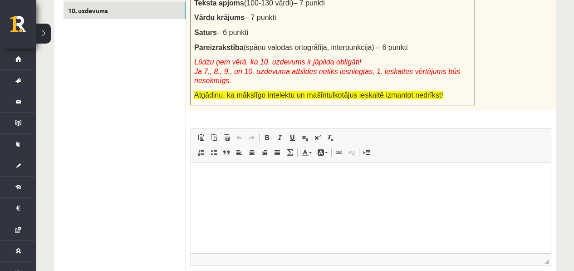
click at [228, 185] on html at bounding box center [371, 176] width 360 height 28
click at [205, 174] on p "**********" at bounding box center [371, 177] width 342 height 10
click at [194, 177] on html "**********" at bounding box center [371, 176] width 360 height 28
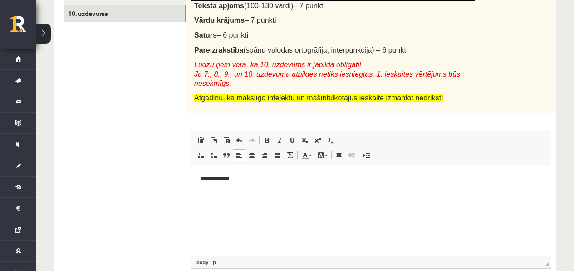
scroll to position [403, 0]
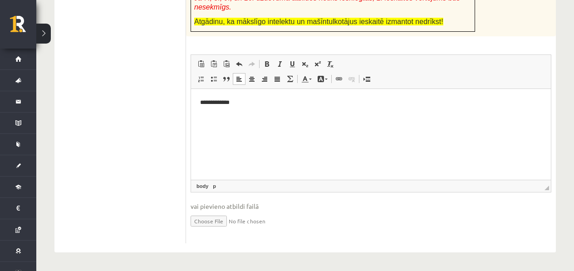
click at [211, 97] on html "**********" at bounding box center [371, 103] width 360 height 28
click at [213, 101] on p "**********" at bounding box center [371, 103] width 342 height 10
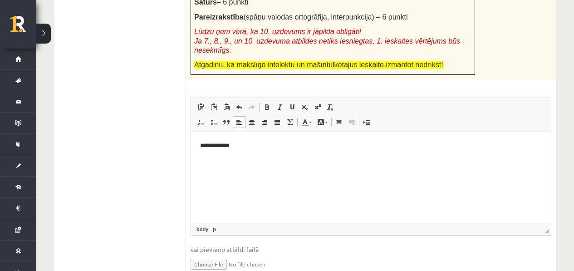
scroll to position [359, 0]
click at [185, 148] on ul "1. uzdevums 2. uzdevums 3. uzdevums 4. uzdevums 5. uzdevums 6. uzdevums 7. uzde…" at bounding box center [125, 52] width 123 height 469
click at [194, 144] on html "**********" at bounding box center [371, 146] width 360 height 28
click at [199, 144] on html "**********" at bounding box center [371, 146] width 360 height 28
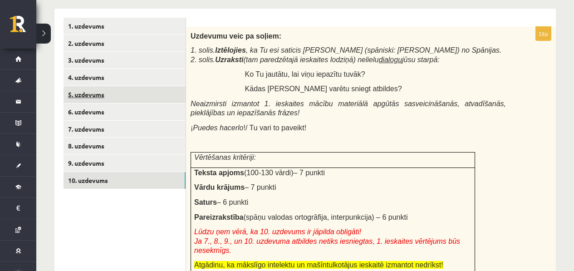
scroll to position [153, 0]
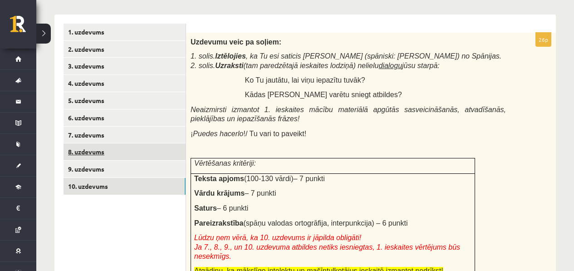
click at [93, 149] on link "8. uzdevums" at bounding box center [125, 151] width 122 height 17
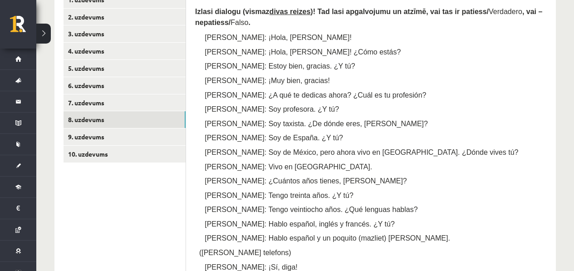
scroll to position [186, 0]
click at [132, 65] on link "5. uzdevums" at bounding box center [125, 67] width 122 height 17
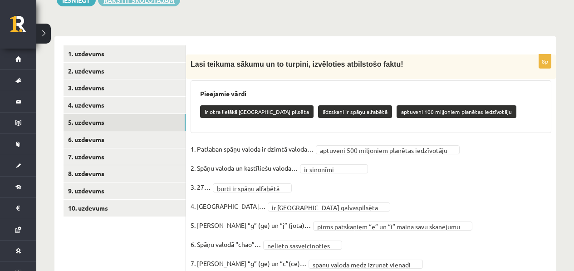
scroll to position [101, 0]
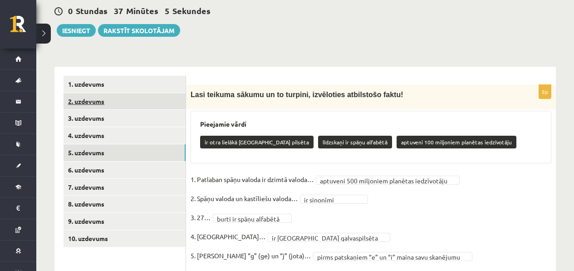
click at [119, 97] on link "2. uzdevums" at bounding box center [125, 101] width 122 height 17
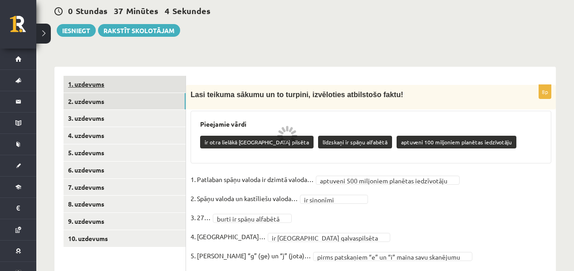
click at [125, 88] on link "1. uzdevums" at bounding box center [125, 84] width 122 height 17
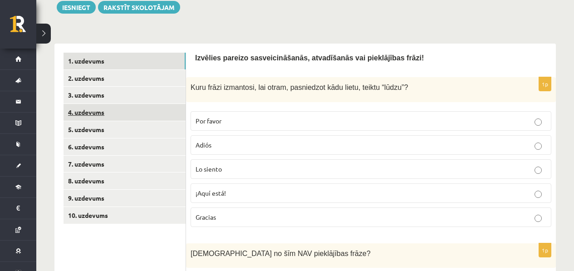
scroll to position [100, 0]
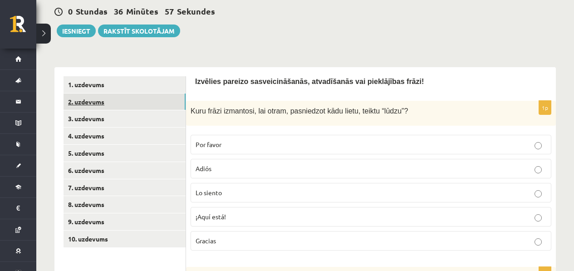
click at [130, 105] on link "2. uzdevums" at bounding box center [125, 101] width 122 height 17
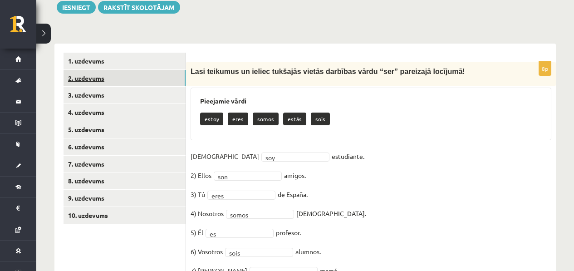
scroll to position [89, 0]
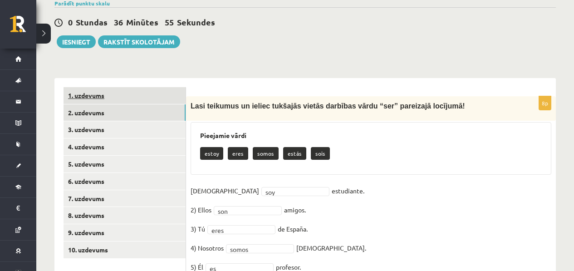
click at [152, 93] on link "1. uzdevums" at bounding box center [125, 95] width 122 height 17
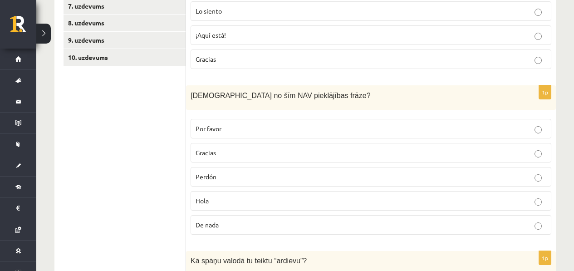
scroll to position [295, 0]
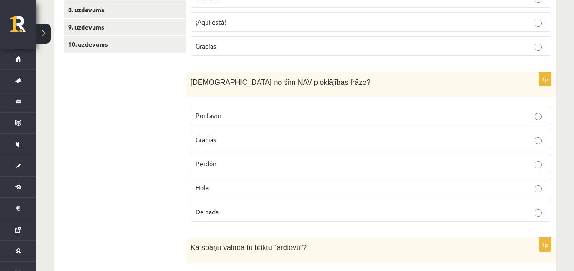
click at [232, 120] on p "Por favor" at bounding box center [371, 116] width 351 height 10
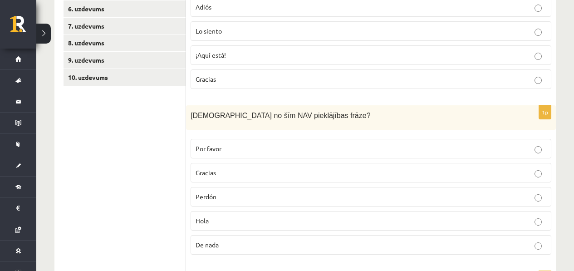
scroll to position [266, 0]
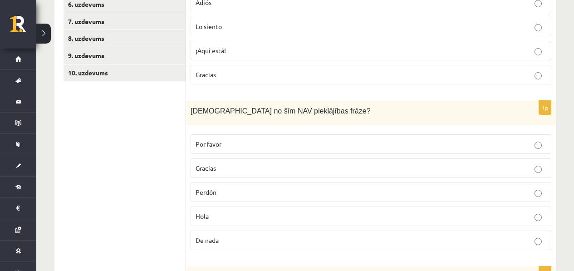
click at [227, 242] on p "De nada" at bounding box center [371, 241] width 351 height 10
click at [303, 214] on p "Hola" at bounding box center [371, 216] width 351 height 10
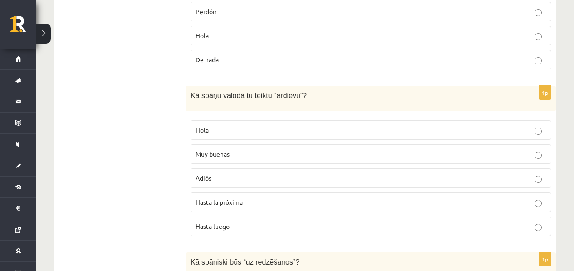
scroll to position [449, 0]
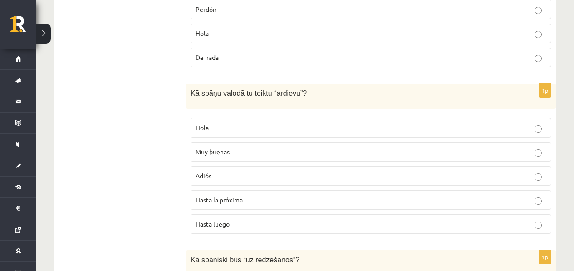
click at [252, 161] on label "Muy buenas" at bounding box center [371, 152] width 361 height 20
click at [226, 224] on span "Hasta luego" at bounding box center [213, 224] width 34 height 8
drag, startPoint x: 183, startPoint y: 93, endPoint x: 254, endPoint y: 164, distance: 100.5
click at [253, 164] on div "**********" at bounding box center [305, 150] width 502 height 865
click at [273, 148] on p "Muy buenas" at bounding box center [371, 152] width 351 height 10
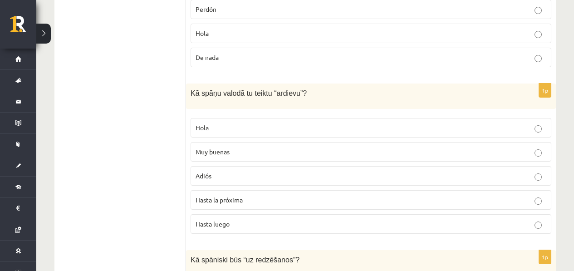
click at [194, 93] on span "Kā spāņu valodā tu teiktu “ardievu”?" at bounding box center [249, 93] width 116 height 8
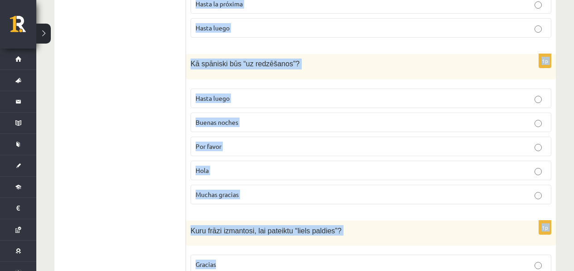
scroll to position [647, 0]
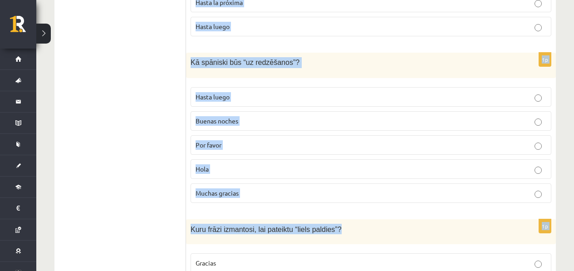
drag, startPoint x: 192, startPoint y: 93, endPoint x: 306, endPoint y: 236, distance: 182.4
click at [292, 207] on div "1p Kā spāniski būs “uz redzēšanos”? Hasta luego Buenas noches Por favor Hola Mu…" at bounding box center [371, 131] width 370 height 157
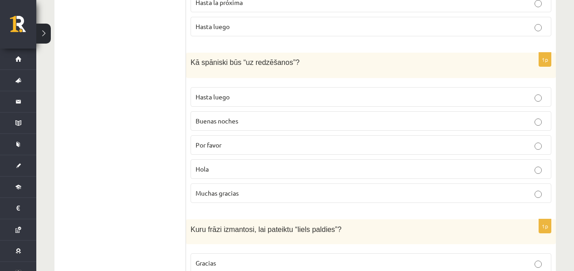
click at [271, 99] on p "Hasta luego" at bounding box center [371, 97] width 351 height 10
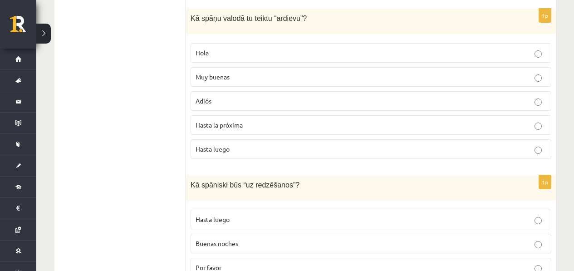
scroll to position [480, 0]
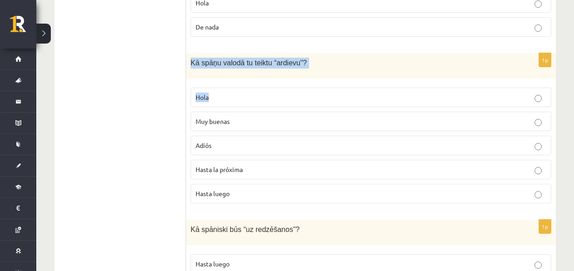
drag, startPoint x: 191, startPoint y: 57, endPoint x: 267, endPoint y: 107, distance: 91.1
click at [267, 107] on div "1p Kā spāņu valodā tu teiktu “ardievu”? Hola Muy buenas Adiós Hasta la próxima …" at bounding box center [371, 131] width 370 height 157
drag, startPoint x: 278, startPoint y: 90, endPoint x: 280, endPoint y: 82, distance: 8.4
click at [278, 90] on label "Hola" at bounding box center [371, 98] width 361 height 20
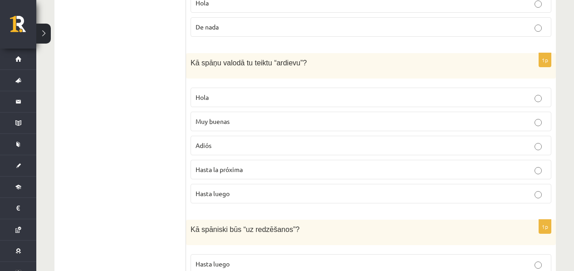
click at [298, 60] on span "Kā spāņu valodā tu teiktu “ardievu”?" at bounding box center [249, 63] width 116 height 8
drag, startPoint x: 303, startPoint y: 61, endPoint x: 276, endPoint y: 64, distance: 27.0
click at [276, 64] on span "Kā spāņu valodā tu teiktu “ardievu”?" at bounding box center [249, 63] width 116 height 8
drag, startPoint x: 256, startPoint y: 173, endPoint x: 219, endPoint y: 168, distance: 37.1
click at [219, 168] on p "Hasta la próxima" at bounding box center [371, 170] width 351 height 10
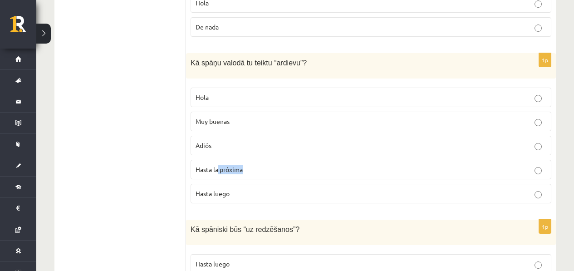
click at [279, 176] on label "Hasta la próxima" at bounding box center [371, 170] width 361 height 20
drag, startPoint x: 226, startPoint y: 169, endPoint x: 196, endPoint y: 168, distance: 30.9
click at [196, 168] on label "Hasta la próxima" at bounding box center [371, 170] width 361 height 20
copy span "Hasta la próxima"
drag, startPoint x: 253, startPoint y: 120, endPoint x: 174, endPoint y: 114, distance: 79.6
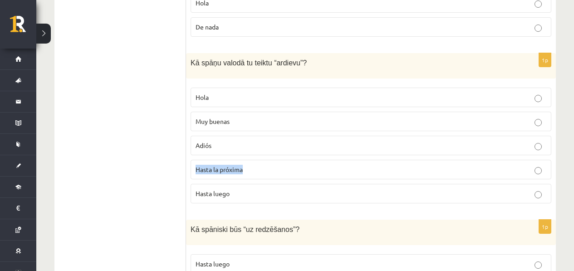
click at [174, 114] on div "**********" at bounding box center [305, 120] width 502 height 865
click at [212, 119] on span "Muy buenas" at bounding box center [213, 121] width 34 height 8
drag, startPoint x: 232, startPoint y: 119, endPoint x: 188, endPoint y: 121, distance: 44.1
click at [188, 121] on div "1p Kā spāņu valodā tu teiktu “ardievu”? Hola Muy buenas Adiós Hasta la próxima …" at bounding box center [371, 131] width 370 height 157
copy span "Muy buenas"
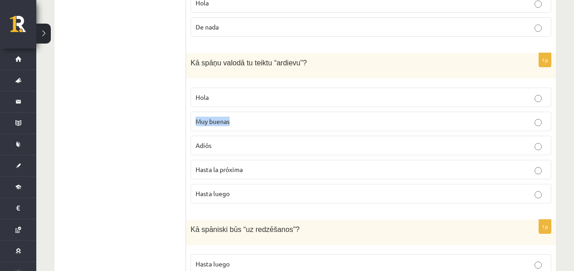
drag, startPoint x: 261, startPoint y: 193, endPoint x: 184, endPoint y: 191, distance: 76.3
click at [184, 191] on div "**********" at bounding box center [305, 120] width 502 height 865
click at [251, 157] on fieldset "Hola Muy buenas Adiós Hasta la próxima Hasta luego" at bounding box center [371, 144] width 361 height 123
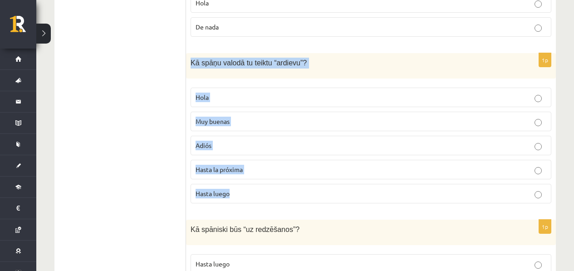
drag, startPoint x: 189, startPoint y: 60, endPoint x: 270, endPoint y: 199, distance: 161.5
click at [270, 199] on div "1p Kā spāņu valodā tu teiktu “ardievu”? Hola Muy buenas Adiós Hasta la próxima …" at bounding box center [371, 131] width 370 height 157
click at [270, 118] on p "Muy buenas" at bounding box center [371, 122] width 351 height 10
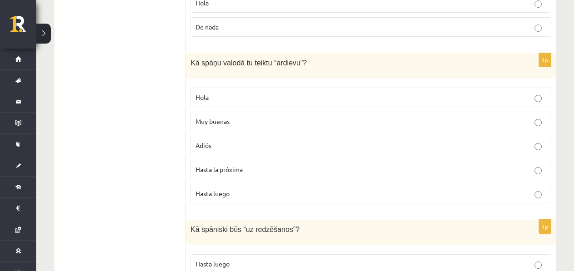
drag, startPoint x: 266, startPoint y: 129, endPoint x: 254, endPoint y: 146, distance: 21.4
click at [266, 129] on label "Muy buenas" at bounding box center [371, 122] width 361 height 20
click at [235, 158] on fieldset "Hola Muy buenas Adiós Hasta la próxima Hasta luego" at bounding box center [371, 144] width 361 height 123
drag, startPoint x: 253, startPoint y: 156, endPoint x: 280, endPoint y: 152, distance: 27.1
click at [253, 154] on fieldset "Hola Muy buenas Adiós Hasta la próxima Hasta luego" at bounding box center [371, 144] width 361 height 123
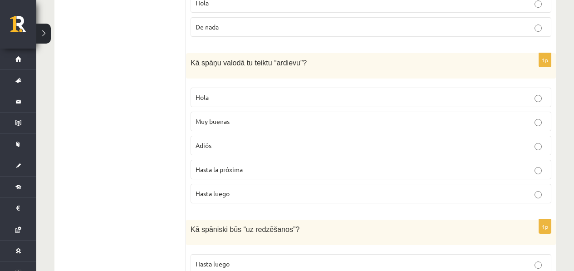
click at [295, 145] on p "Adiós" at bounding box center [371, 146] width 351 height 10
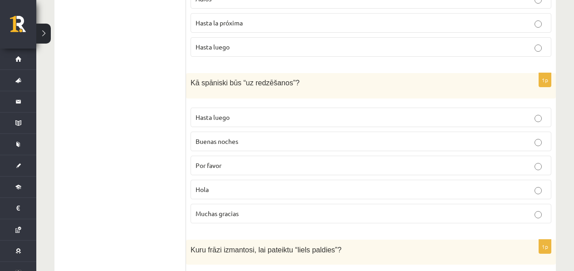
click at [296, 118] on p "Hasta luego" at bounding box center [371, 118] width 351 height 10
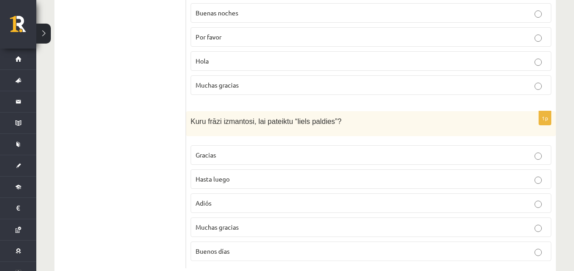
scroll to position [772, 0]
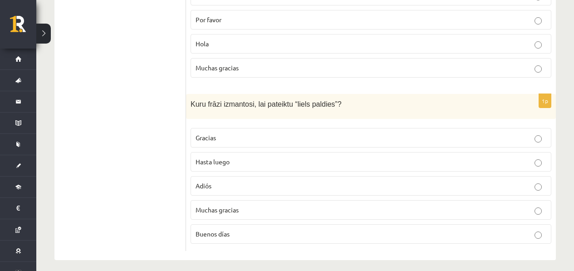
click at [233, 208] on span "Muchas gracias" at bounding box center [217, 210] width 43 height 8
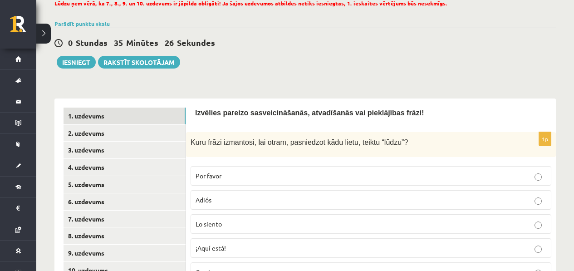
scroll to position [4, 0]
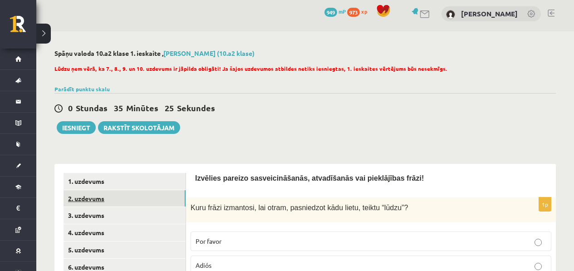
click at [116, 196] on link "2. uzdevums" at bounding box center [125, 198] width 122 height 17
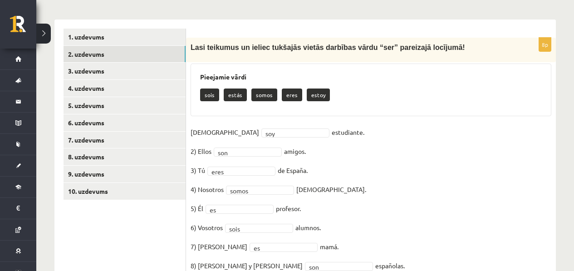
scroll to position [178, 0]
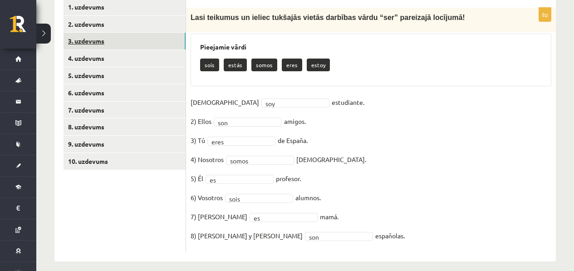
click at [125, 43] on link "3. uzdevums" at bounding box center [125, 41] width 122 height 17
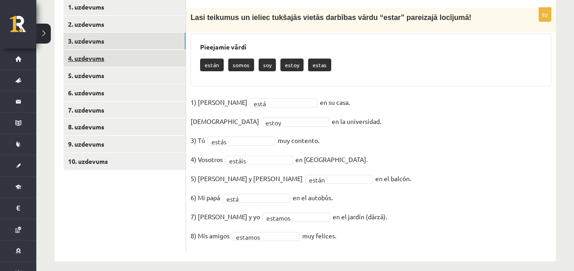
scroll to position [187, 0]
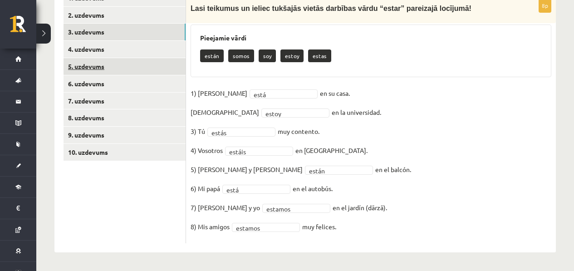
click at [119, 61] on link "5. uzdevums" at bounding box center [125, 66] width 122 height 17
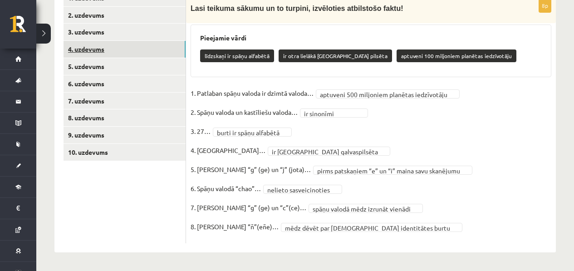
click at [120, 51] on link "4. uzdevums" at bounding box center [125, 49] width 122 height 17
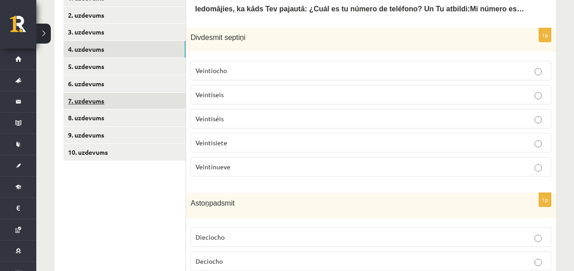
click at [118, 94] on link "7. uzdevums" at bounding box center [125, 101] width 122 height 17
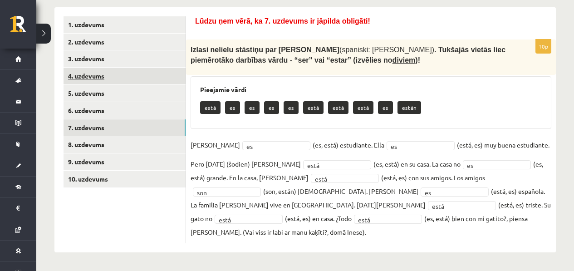
scroll to position [146, 0]
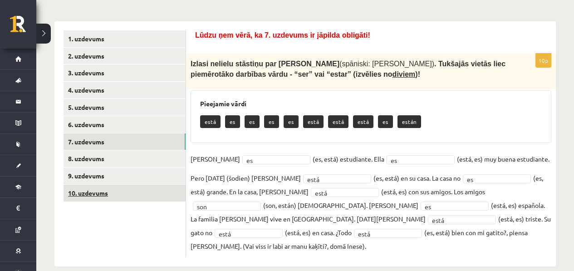
click at [116, 192] on link "10. uzdevums" at bounding box center [125, 193] width 122 height 17
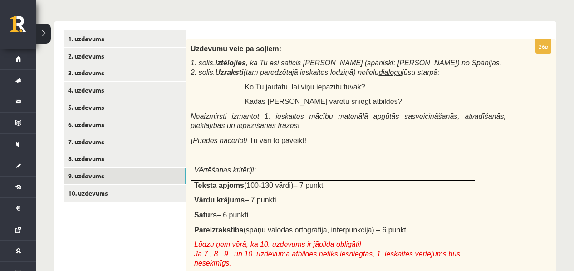
click at [117, 180] on link "9. uzdevums" at bounding box center [125, 175] width 122 height 17
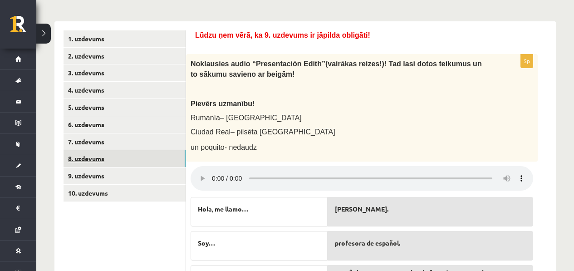
click at [131, 161] on link "8. uzdevums" at bounding box center [125, 158] width 122 height 17
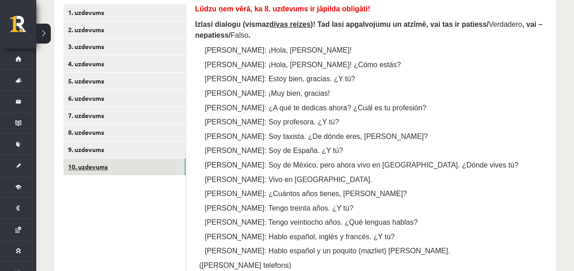
click at [106, 174] on link "10. uzdevums" at bounding box center [125, 166] width 122 height 17
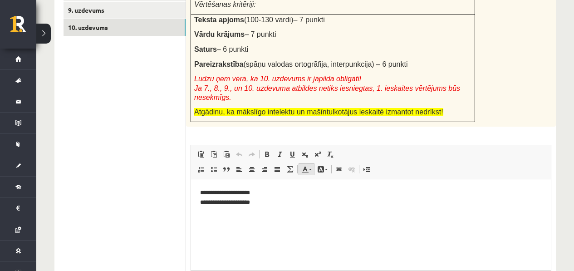
scroll to position [0, 0]
click at [304, 171] on span at bounding box center [304, 169] width 7 height 7
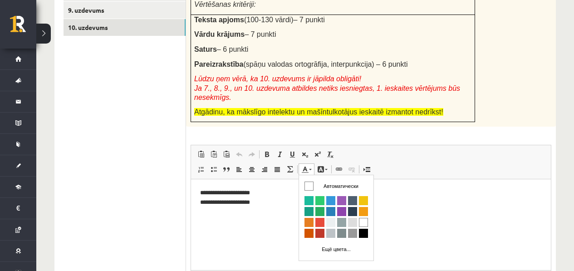
click at [289, 216] on html "**********" at bounding box center [371, 197] width 360 height 37
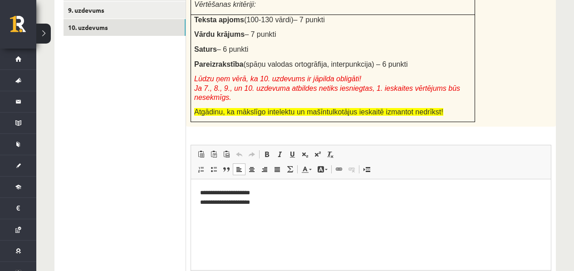
click at [295, 88] on span "Lūdzu ņem vērā, ka 10. uzdevums ir jāpilda obligāti! Ja 7., 8., 9., un 10. uzde…" at bounding box center [327, 88] width 266 height 26
click at [290, 209] on html "**********" at bounding box center [371, 197] width 360 height 37
drag, startPoint x: 277, startPoint y: 215, endPoint x: 224, endPoint y: 206, distance: 53.9
click at [224, 206] on html "**********" at bounding box center [371, 197] width 360 height 37
drag, startPoint x: 224, startPoint y: 192, endPoint x: 219, endPoint y: 195, distance: 5.7
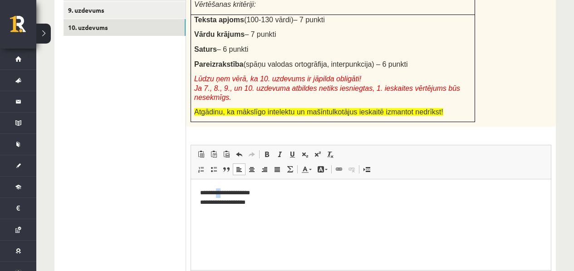
click at [219, 195] on p "**********" at bounding box center [371, 197] width 342 height 19
click at [223, 207] on p "**********" at bounding box center [371, 197] width 342 height 19
click at [262, 201] on p "**********" at bounding box center [371, 197] width 342 height 19
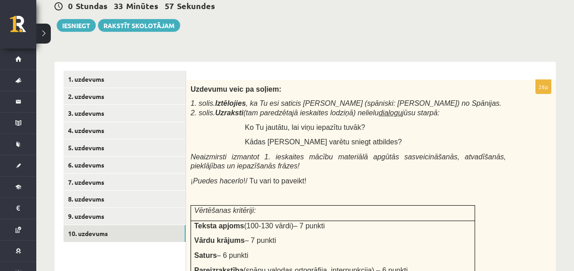
scroll to position [105, 0]
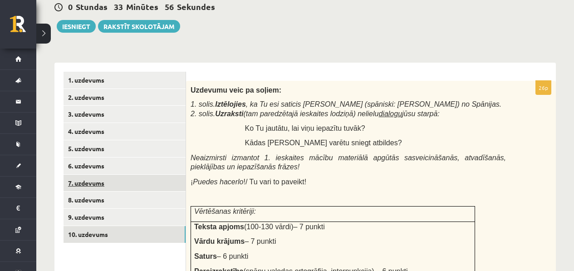
click at [104, 179] on link "7. uzdevums" at bounding box center [125, 183] width 122 height 17
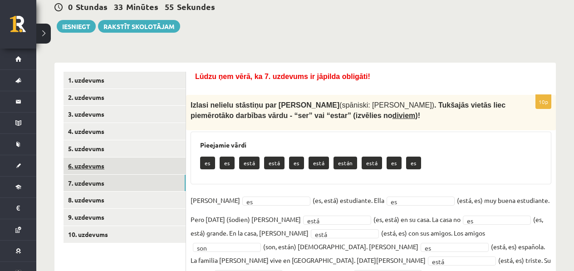
click at [141, 167] on link "6. uzdevums" at bounding box center [125, 165] width 122 height 17
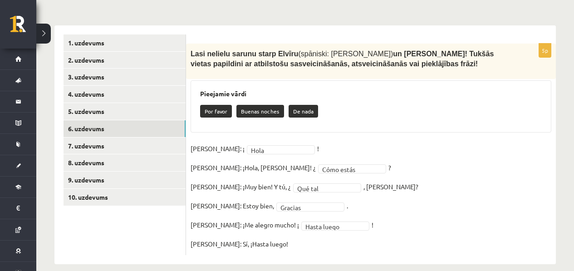
scroll to position [149, 0]
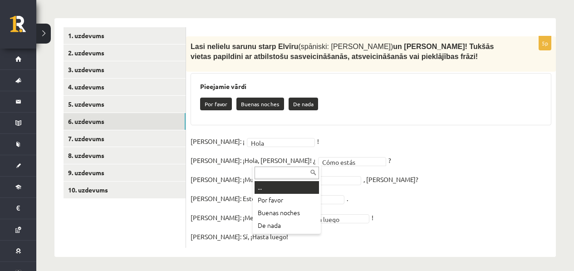
drag, startPoint x: 306, startPoint y: 164, endPoint x: 255, endPoint y: 158, distance: 52.0
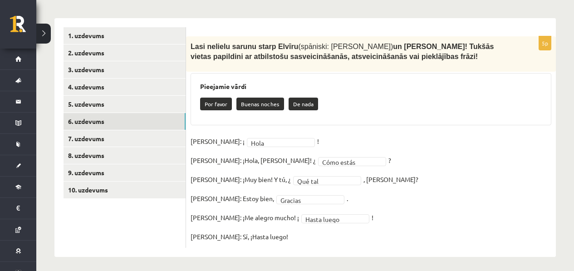
click at [391, 160] on fieldset "**********" at bounding box center [371, 188] width 361 height 109
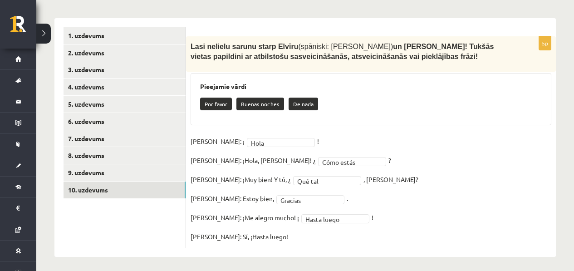
click at [378, 209] on fieldset "**********" at bounding box center [371, 188] width 361 height 109
click at [97, 196] on link "10. uzdevums" at bounding box center [125, 190] width 122 height 17
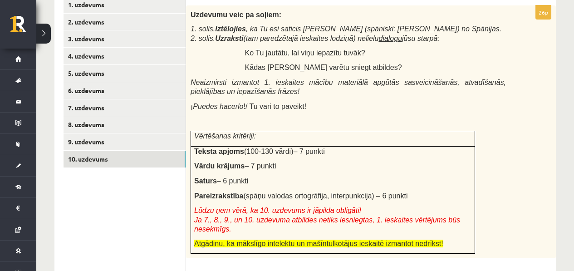
scroll to position [324, 0]
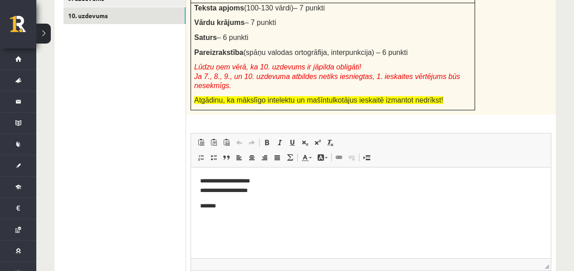
drag, startPoint x: 233, startPoint y: 191, endPoint x: 233, endPoint y: 216, distance: 25.0
click at [233, 191] on p "**********" at bounding box center [371, 186] width 342 height 19
click at [233, 216] on html "**********" at bounding box center [371, 193] width 360 height 52
drag, startPoint x: 258, startPoint y: 221, endPoint x: 190, endPoint y: 223, distance: 67.6
click at [191, 223] on html "**********" at bounding box center [371, 201] width 360 height 68
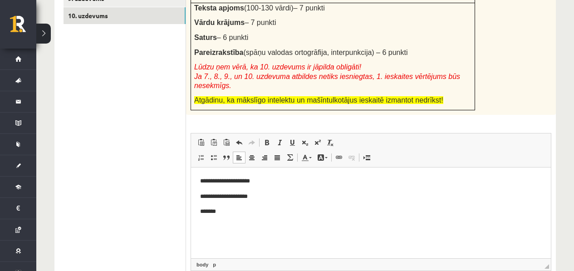
click at [267, 177] on p "**********" at bounding box center [371, 182] width 342 height 10
click at [251, 180] on p "**********" at bounding box center [371, 182] width 342 height 10
click at [248, 193] on p "**********" at bounding box center [371, 197] width 342 height 10
click at [213, 221] on html "**********" at bounding box center [371, 196] width 360 height 58
click at [215, 216] on p "*******" at bounding box center [371, 212] width 342 height 10
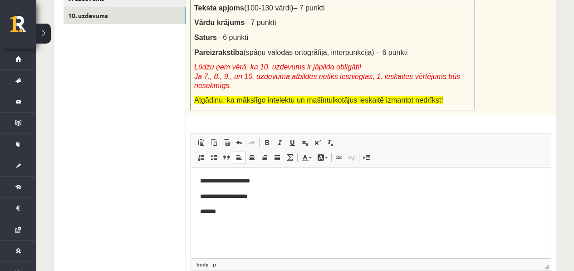
click at [214, 215] on p "*******" at bounding box center [371, 212] width 342 height 10
click at [240, 214] on p "*******" at bounding box center [371, 212] width 342 height 10
click at [237, 200] on p "**********" at bounding box center [371, 197] width 342 height 10
click at [209, 193] on p "**********" at bounding box center [371, 197] width 342 height 10
drag, startPoint x: 202, startPoint y: 195, endPoint x: 215, endPoint y: 203, distance: 15.9
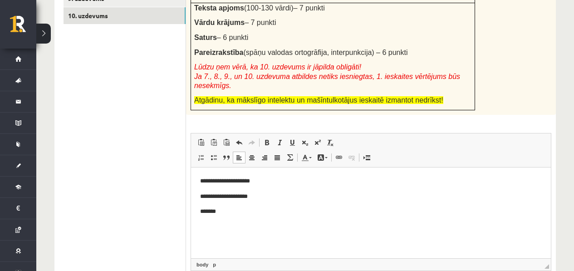
click at [201, 195] on p "**********" at bounding box center [371, 197] width 342 height 10
click at [224, 204] on body "**********" at bounding box center [371, 197] width 342 height 40
click at [205, 209] on p "*******" at bounding box center [371, 212] width 342 height 10
click at [225, 207] on body "**********" at bounding box center [371, 197] width 342 height 40
click at [228, 207] on p "*******" at bounding box center [371, 212] width 342 height 10
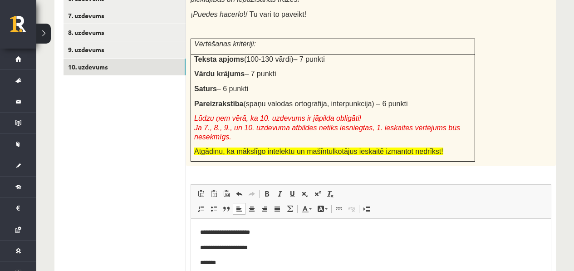
scroll to position [235, 0]
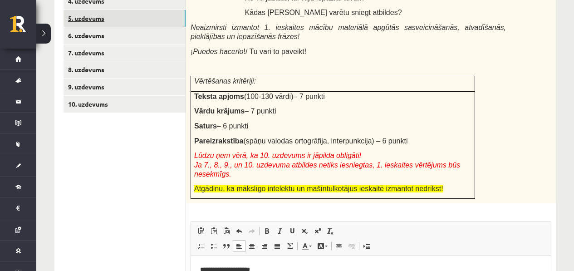
click at [123, 25] on link "5. uzdevums" at bounding box center [125, 18] width 122 height 17
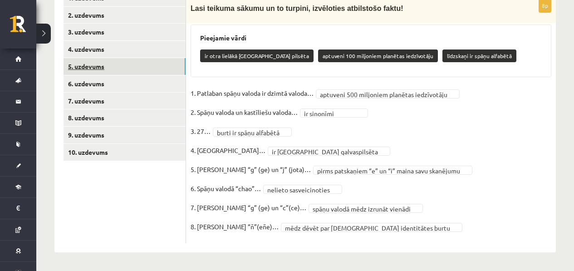
scroll to position [187, 0]
click at [143, 45] on link "4. uzdevums" at bounding box center [125, 49] width 122 height 17
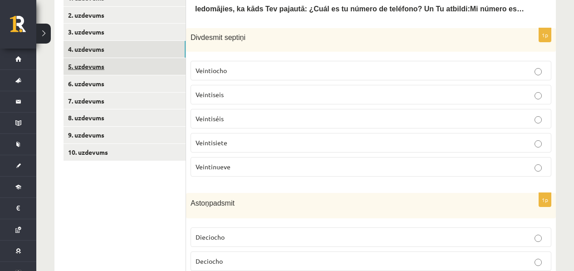
click at [136, 71] on link "5. uzdevums" at bounding box center [125, 66] width 122 height 17
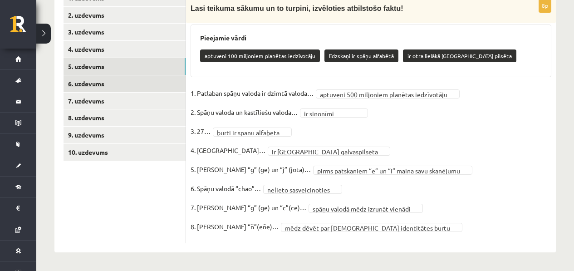
click at [134, 82] on link "6. uzdevums" at bounding box center [125, 83] width 122 height 17
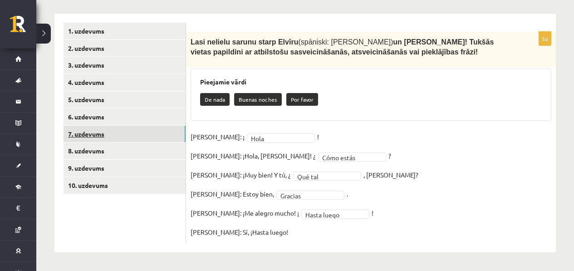
click at [119, 137] on link "7. uzdevums" at bounding box center [125, 134] width 122 height 17
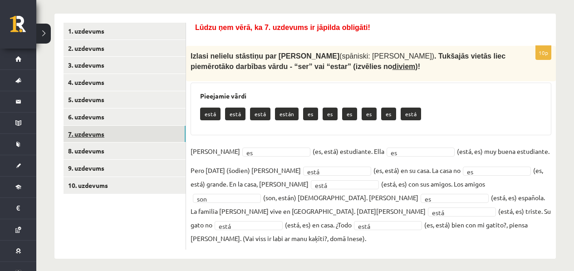
scroll to position [146, 0]
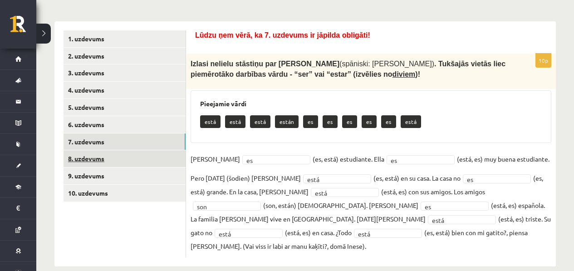
click at [118, 160] on link "8. uzdevums" at bounding box center [125, 158] width 122 height 17
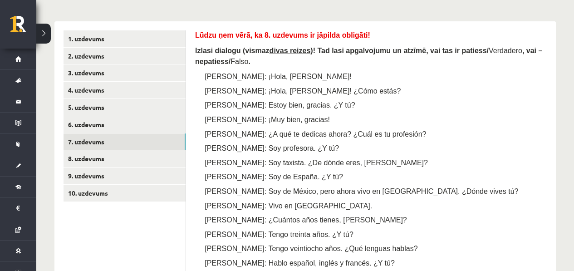
click at [123, 144] on link "7. uzdevums" at bounding box center [125, 141] width 122 height 17
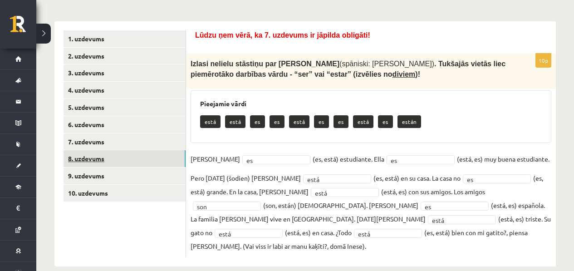
click at [124, 154] on link "8. uzdevums" at bounding box center [125, 158] width 122 height 17
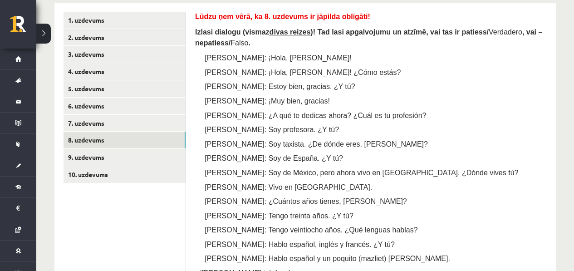
scroll to position [166, 0]
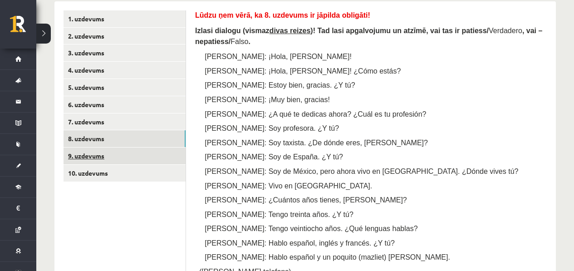
click at [108, 151] on link "9. uzdevums" at bounding box center [125, 156] width 122 height 17
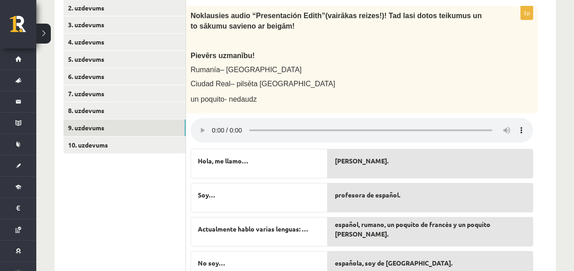
scroll to position [215, 0]
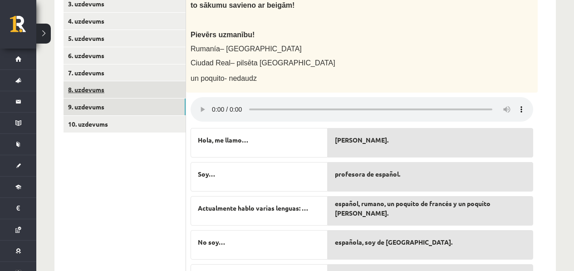
click at [129, 94] on link "8. uzdevums" at bounding box center [125, 89] width 122 height 17
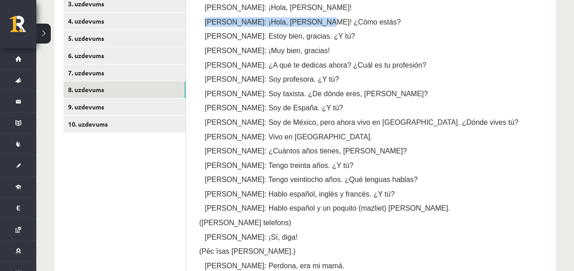
drag, startPoint x: 327, startPoint y: 16, endPoint x: 322, endPoint y: 21, distance: 7.4
click at [318, 22] on div "Lūdzu ņem vērā, ka 8. uzdevums ir jāpilda obligāti! Izlasi dialogu (vismaz diva…" at bounding box center [371, 161] width 352 height 400
click at [322, 21] on p "Marta: ¡Hola, Pedro! ¿Cómo estás?" at bounding box center [384, 22] width 325 height 10
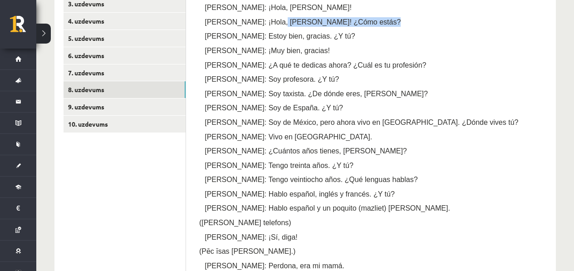
drag, startPoint x: 322, startPoint y: 21, endPoint x: 273, endPoint y: 21, distance: 49.0
click at [273, 21] on p "Marta: ¡Hola, Pedro! ¿Cómo estás?" at bounding box center [384, 22] width 325 height 10
click at [108, 123] on link "10. uzdevums" at bounding box center [125, 124] width 122 height 17
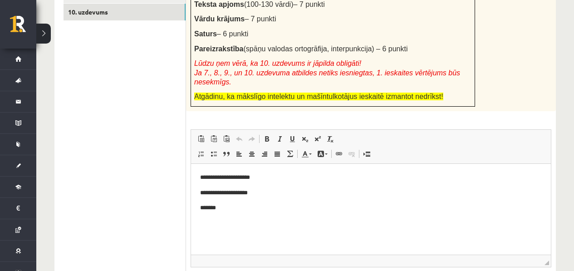
scroll to position [327, 0]
click at [254, 204] on p "*******" at bounding box center [371, 208] width 342 height 10
click at [197, 221] on html "**********" at bounding box center [371, 201] width 360 height 74
drag, startPoint x: 198, startPoint y: 191, endPoint x: 220, endPoint y: 197, distance: 23.0
click at [220, 197] on html "**********" at bounding box center [371, 201] width 360 height 74
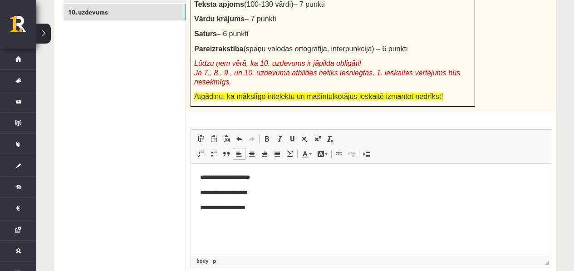
click at [199, 225] on html "**********" at bounding box center [371, 201] width 360 height 74
paste body "Визуальный текстовый редактор, wiswyg-editor-user-answer-47433992741040"
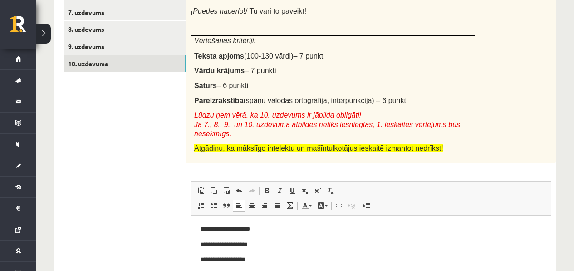
scroll to position [236, 0]
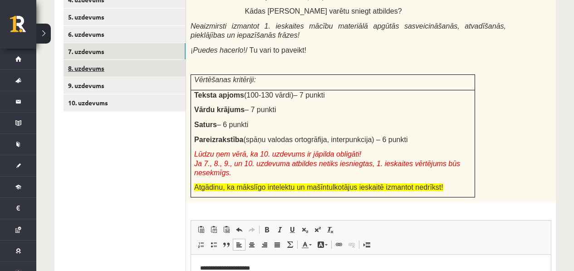
click at [99, 59] on ul "1. uzdevums 2. uzdevums 3. uzdevums 4. uzdevums 5. uzdevums 6. uzdevums 7. uzde…" at bounding box center [125, 174] width 123 height 469
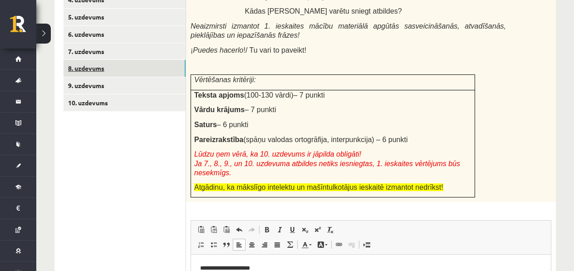
click at [99, 66] on link "8. uzdevums" at bounding box center [125, 68] width 122 height 17
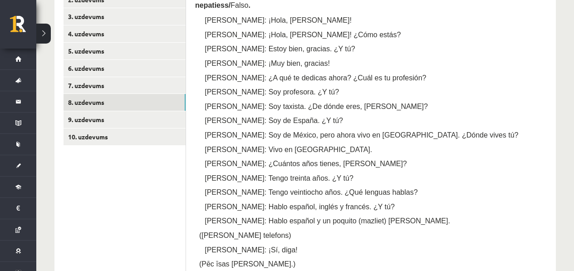
scroll to position [156, 0]
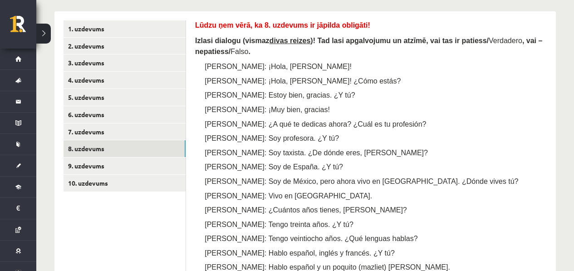
click at [303, 107] on p "Marta: ¡Muy bien, gracias!" at bounding box center [384, 110] width 325 height 10
drag, startPoint x: 323, startPoint y: 91, endPoint x: 230, endPoint y: 90, distance: 93.0
click at [230, 90] on p "Pedro: Estoy bien, gracias. ¿Y tú?" at bounding box center [384, 95] width 325 height 10
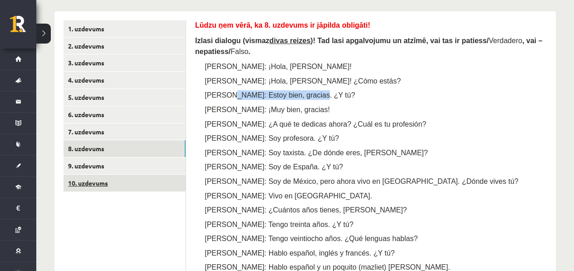
click at [120, 176] on link "10. uzdevums" at bounding box center [125, 183] width 122 height 17
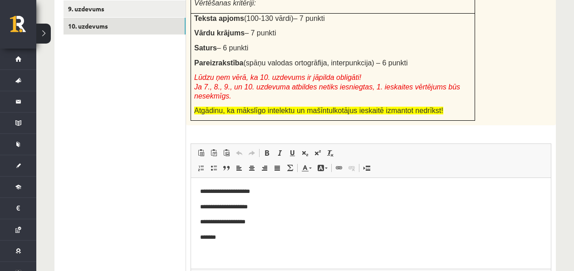
scroll to position [314, 0]
click at [249, 239] on p "*******" at bounding box center [371, 237] width 342 height 10
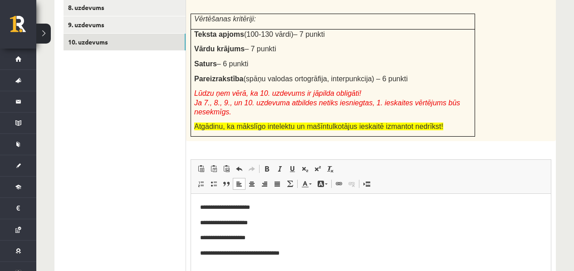
scroll to position [282, 0]
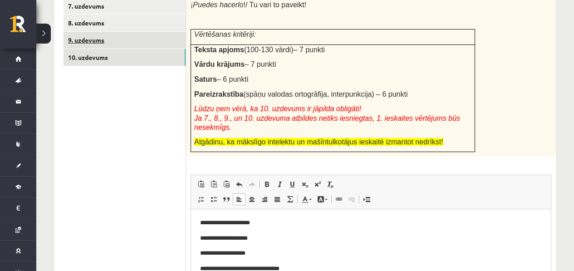
click at [154, 46] on link "9. uzdevums" at bounding box center [125, 40] width 122 height 17
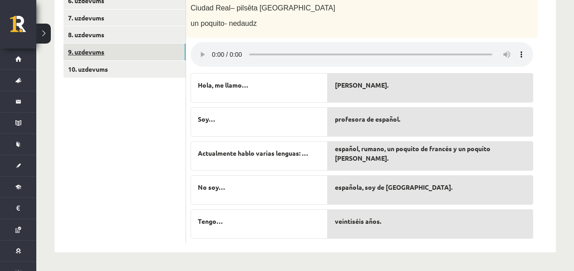
scroll to position [270, 0]
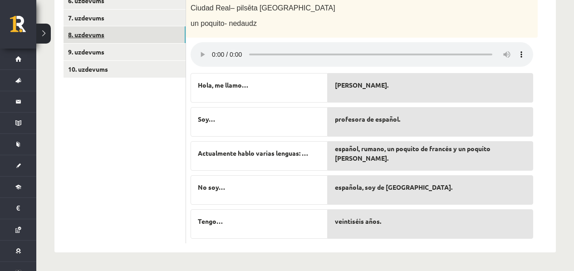
click at [129, 38] on link "8. uzdevums" at bounding box center [125, 34] width 122 height 17
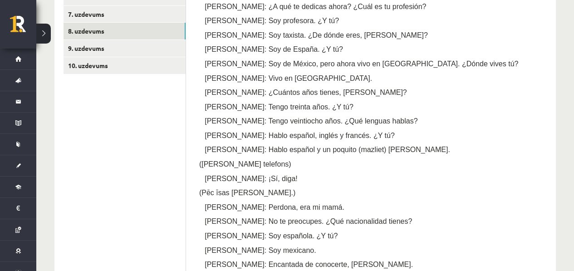
scroll to position [274, 0]
drag, startPoint x: 230, startPoint y: 88, endPoint x: 329, endPoint y: 93, distance: 99.1
click at [329, 93] on p "Pedro: ¿Cuántos años tienes, Marta?" at bounding box center [384, 92] width 325 height 10
click at [310, 89] on span "Pedro: ¿Cuántos años tienes, Marta?" at bounding box center [306, 92] width 202 height 8
drag, startPoint x: 326, startPoint y: 88, endPoint x: 317, endPoint y: 88, distance: 8.6
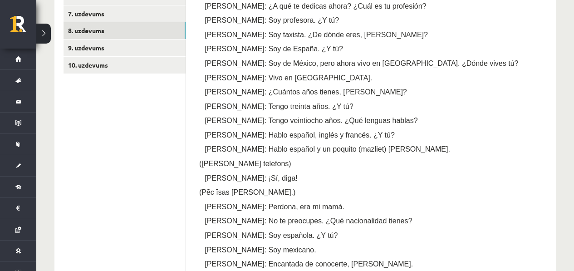
click at [326, 88] on p "Pedro: ¿Cuántos años tienes, Marta?" at bounding box center [384, 92] width 325 height 10
drag, startPoint x: 303, startPoint y: 91, endPoint x: 229, endPoint y: 87, distance: 74.5
click at [229, 89] on span "Pedro: ¿Cuántos años tienes, Marta?" at bounding box center [306, 92] width 202 height 8
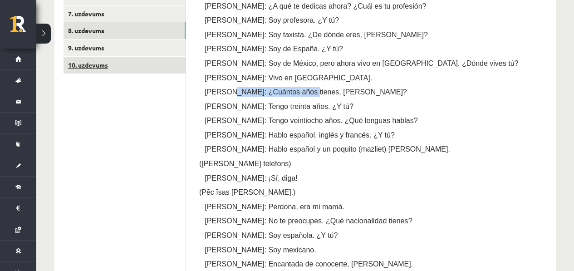
click at [133, 67] on link "10. uzdevums" at bounding box center [125, 65] width 122 height 17
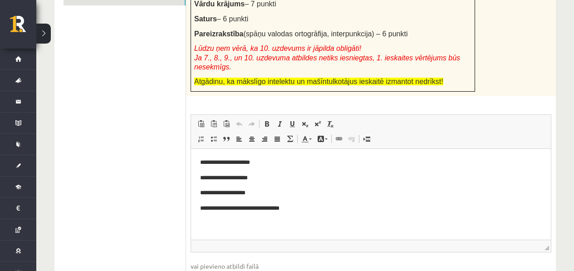
scroll to position [380, 0]
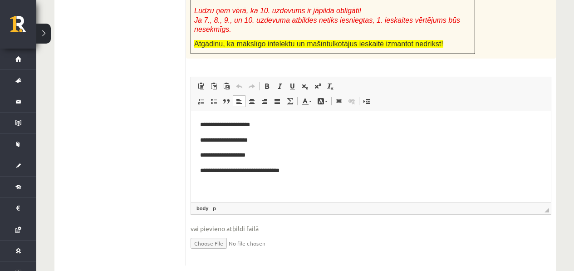
click at [304, 174] on p "**********" at bounding box center [371, 171] width 342 height 10
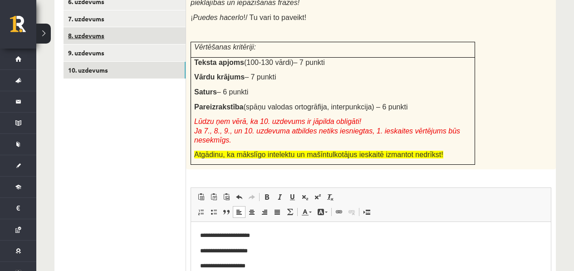
scroll to position [268, 0]
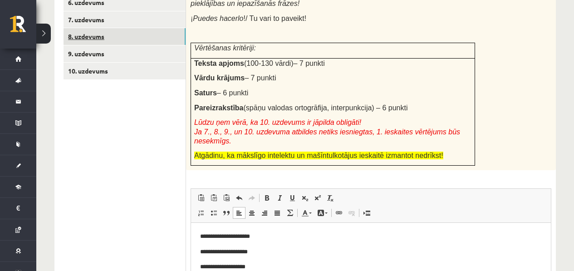
click at [113, 32] on link "8. uzdevums" at bounding box center [125, 36] width 122 height 17
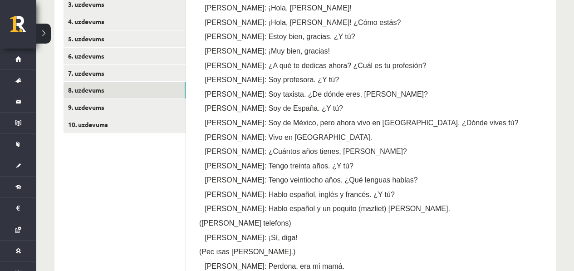
scroll to position [205, 0]
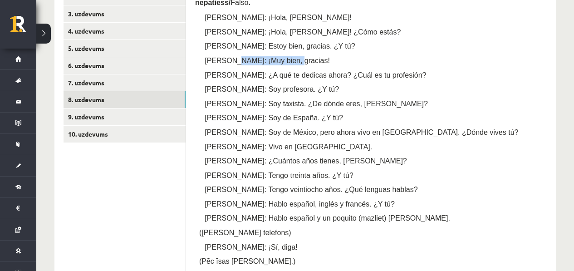
drag, startPoint x: 295, startPoint y: 58, endPoint x: 228, endPoint y: 60, distance: 66.8
click at [229, 61] on p "Marta: ¡Muy bien, gracias!" at bounding box center [384, 61] width 325 height 10
click at [125, 84] on link "7. uzdevums" at bounding box center [125, 82] width 122 height 17
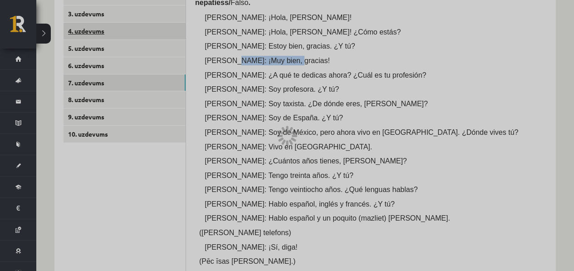
scroll to position [146, 0]
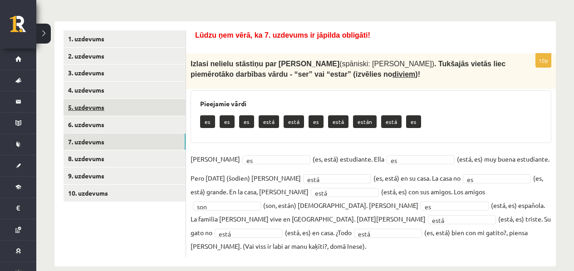
click at [158, 104] on link "5. uzdevums" at bounding box center [125, 107] width 122 height 17
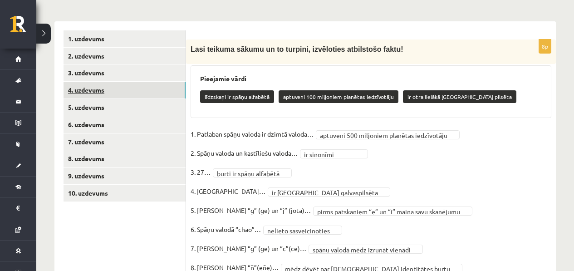
click at [133, 89] on link "4. uzdevums" at bounding box center [125, 90] width 122 height 17
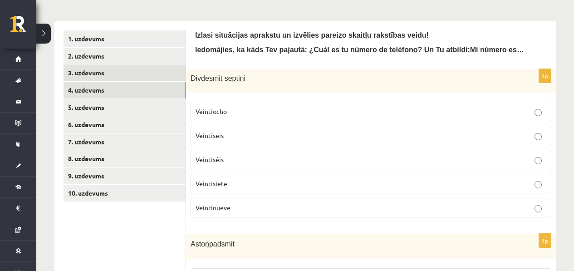
click at [129, 76] on link "3. uzdevums" at bounding box center [125, 72] width 122 height 17
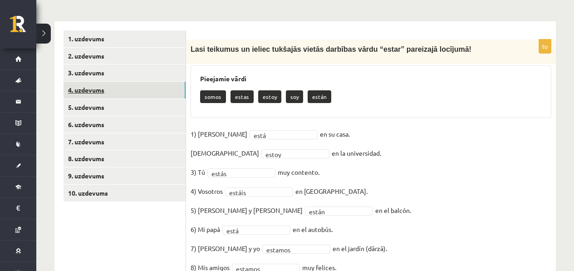
click at [126, 88] on link "4. uzdevums" at bounding box center [125, 90] width 122 height 17
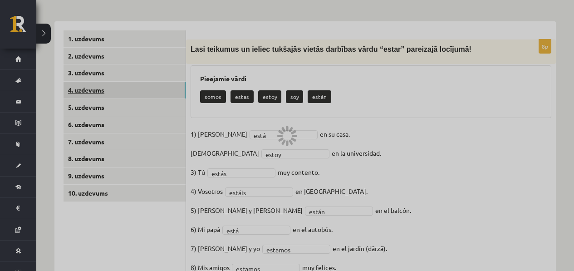
click at [126, 88] on link "4. uzdevums" at bounding box center [125, 90] width 122 height 17
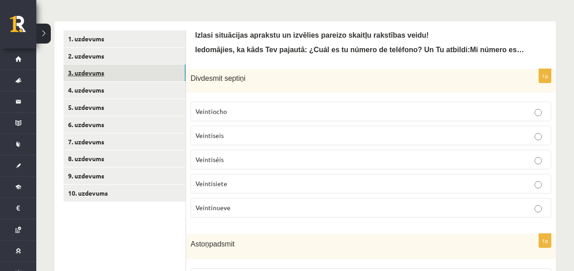
click at [137, 70] on link "3. uzdevums" at bounding box center [125, 72] width 122 height 17
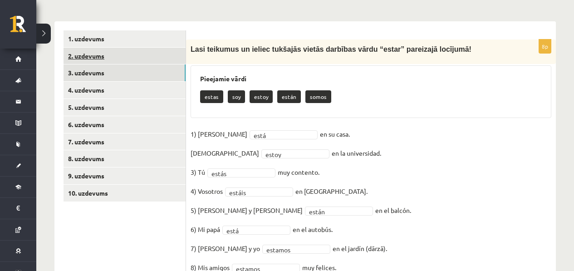
click at [143, 62] on link "2. uzdevums" at bounding box center [125, 56] width 122 height 17
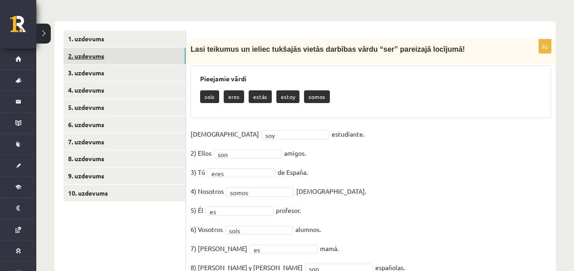
click at [152, 48] on link "2. uzdevums" at bounding box center [125, 56] width 122 height 17
click at [157, 85] on link "4. uzdevums" at bounding box center [125, 90] width 122 height 17
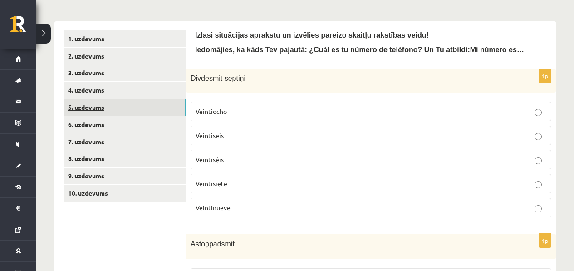
click at [154, 103] on link "5. uzdevums" at bounding box center [125, 107] width 122 height 17
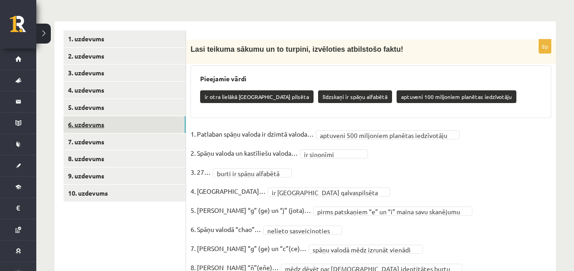
click at [136, 130] on link "6. uzdevums" at bounding box center [125, 124] width 122 height 17
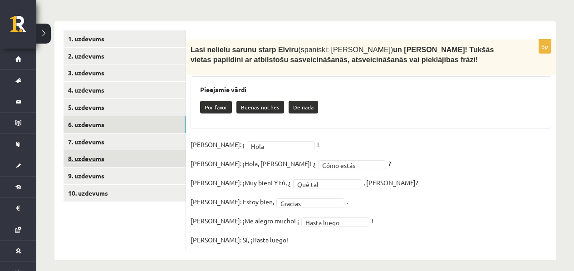
click at [131, 152] on link "8. uzdevums" at bounding box center [125, 158] width 122 height 17
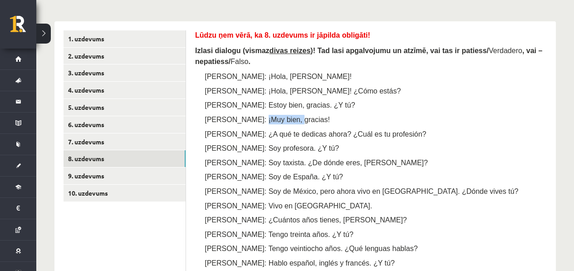
drag, startPoint x: 300, startPoint y: 117, endPoint x: 255, endPoint y: 118, distance: 44.9
click at [255, 118] on p "Marta: ¡Muy bien, gracias!" at bounding box center [384, 120] width 325 height 10
click at [285, 118] on span "Marta: ¡Muy bien, gracias!" at bounding box center [267, 120] width 125 height 8
drag, startPoint x: 307, startPoint y: 118, endPoint x: 234, endPoint y: 120, distance: 73.1
click at [234, 120] on p "Marta: ¡Muy bien, gracias!" at bounding box center [384, 120] width 325 height 10
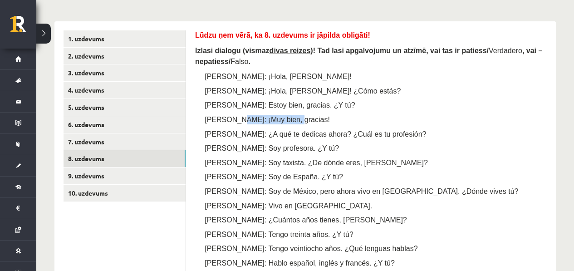
click at [235, 122] on span "Marta: ¡Muy bien, gracias!" at bounding box center [267, 120] width 125 height 8
click at [232, 130] on span "Pedro: ¿A qué te dedicas ahora? ¿Cuál es tu profesión?" at bounding box center [315, 134] width 221 height 8
drag, startPoint x: 229, startPoint y: 131, endPoint x: 310, endPoint y: 134, distance: 81.8
click at [310, 134] on span "Pedro: ¿A qué te dedicas ahora? ¿Cuál es tu profesión?" at bounding box center [315, 134] width 221 height 8
click at [275, 108] on p "Pedro: Estoy bien, gracias. ¿Y tú?" at bounding box center [384, 105] width 325 height 10
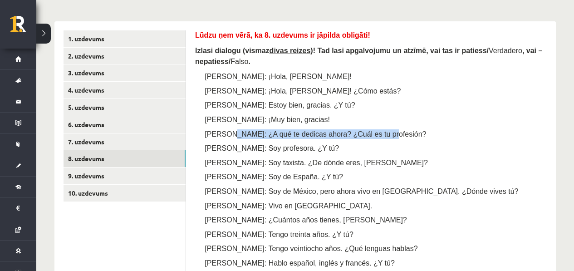
drag, startPoint x: 391, startPoint y: 134, endPoint x: 229, endPoint y: 128, distance: 162.1
click at [229, 129] on p "Pedro: ¿A qué te dedicas ahora? ¿Cuál es tu profesión?" at bounding box center [384, 134] width 325 height 10
click at [380, 136] on span "Pedro: ¿A qué te dedicas ahora? ¿Cuál es tu profesión?" at bounding box center [315, 134] width 221 height 8
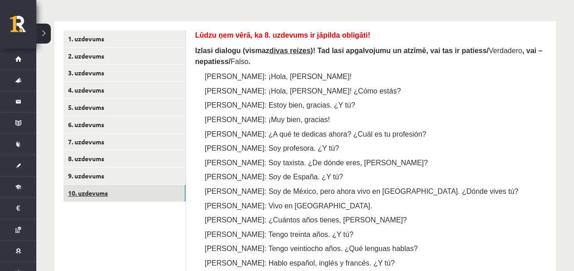
click at [123, 192] on link "10. uzdevums" at bounding box center [125, 193] width 122 height 17
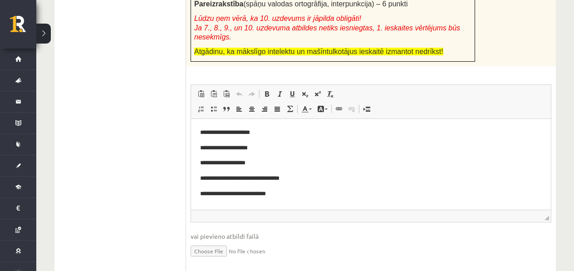
scroll to position [378, 0]
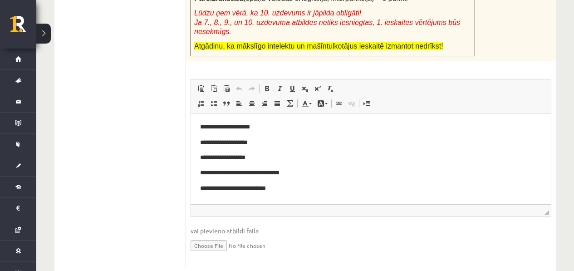
click at [299, 191] on p "**********" at bounding box center [371, 189] width 342 height 10
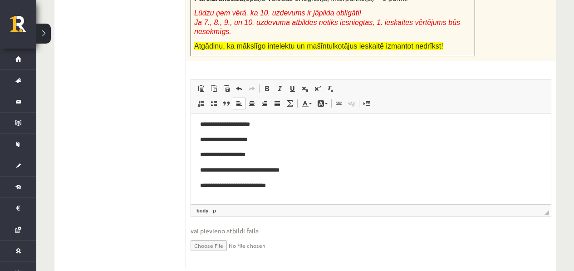
scroll to position [18, 0]
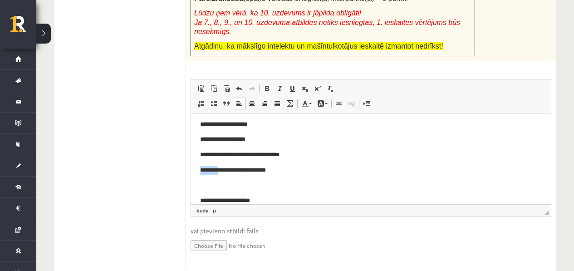
drag, startPoint x: 222, startPoint y: 167, endPoint x: 199, endPoint y: 171, distance: 23.4
click at [199, 171] on html "**********" at bounding box center [371, 154] width 360 height 119
click at [199, 200] on html "**********" at bounding box center [371, 154] width 360 height 119
click at [266, 186] on p "Визуальный текстовый редактор, wiswyg-editor-user-answer-47433946524940" at bounding box center [371, 186] width 342 height 10
drag, startPoint x: 223, startPoint y: 154, endPoint x: 199, endPoint y: 156, distance: 23.7
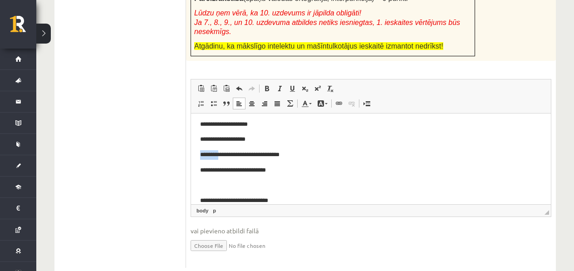
click at [199, 156] on html "**********" at bounding box center [371, 154] width 360 height 119
click at [214, 182] on p "Визуальный текстовый редактор, wiswyg-editor-user-answer-47433946524940" at bounding box center [371, 186] width 342 height 10
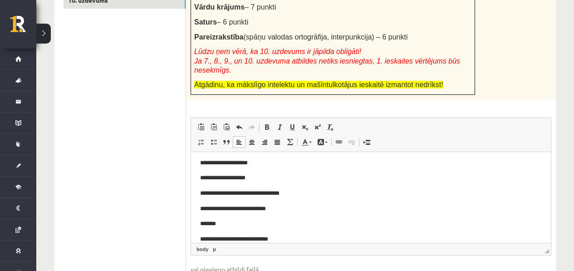
scroll to position [294, 0]
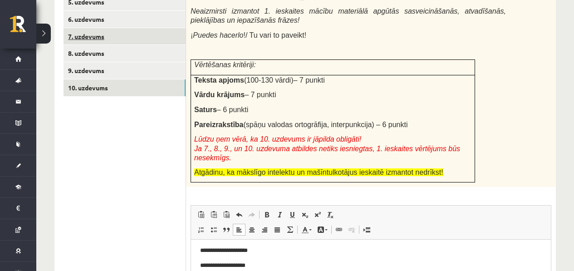
click at [143, 38] on link "7. uzdevums" at bounding box center [125, 36] width 122 height 17
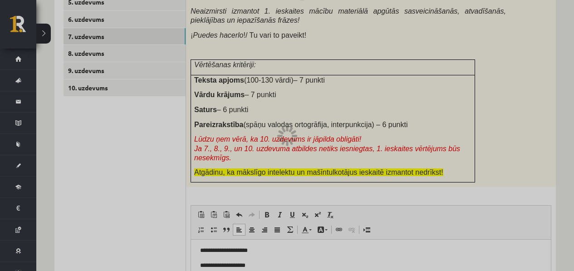
scroll to position [146, 0]
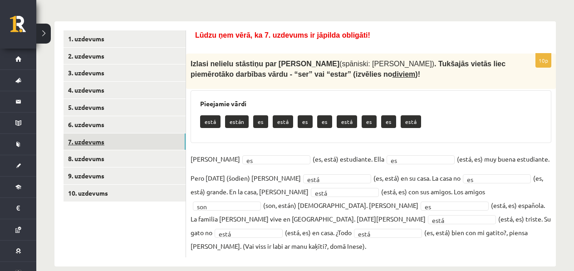
click at [123, 148] on link "7. uzdevums" at bounding box center [125, 141] width 122 height 17
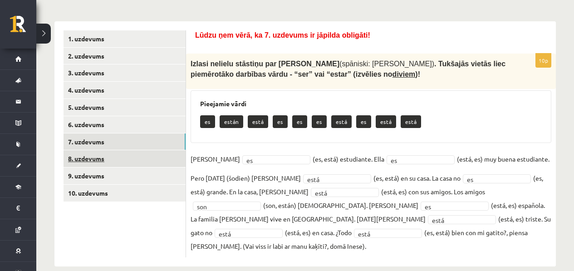
click at [121, 154] on link "8. uzdevums" at bounding box center [125, 158] width 122 height 17
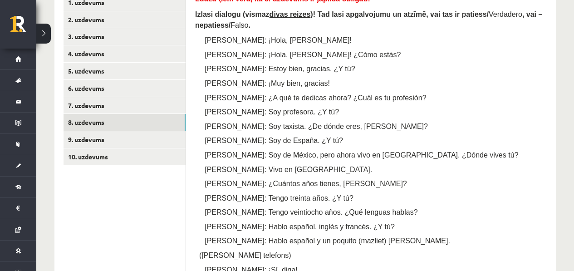
scroll to position [187, 0]
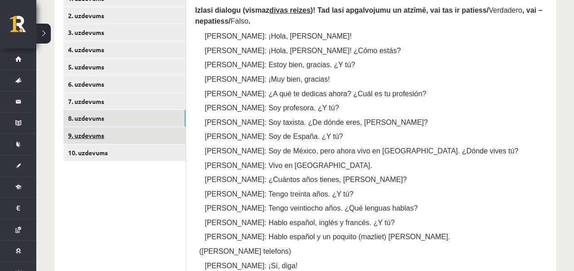
click at [128, 128] on link "9. uzdevums" at bounding box center [125, 135] width 122 height 17
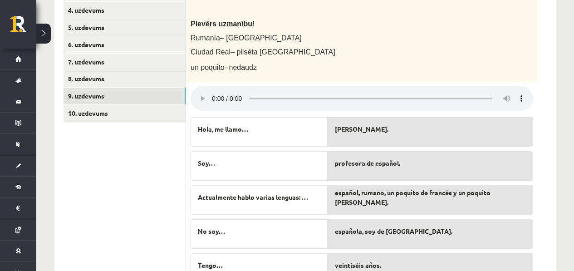
scroll to position [237, 0]
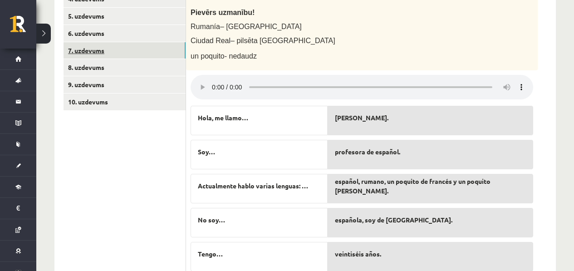
click at [121, 55] on link "7. uzdevums" at bounding box center [125, 50] width 122 height 17
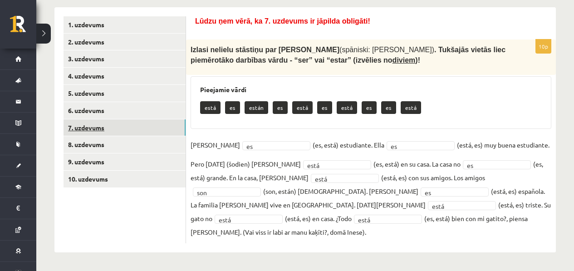
scroll to position [146, 0]
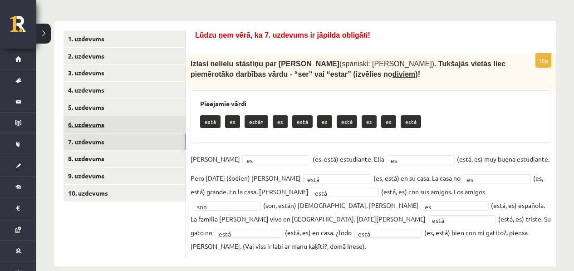
click at [129, 127] on link "6. uzdevums" at bounding box center [125, 124] width 122 height 17
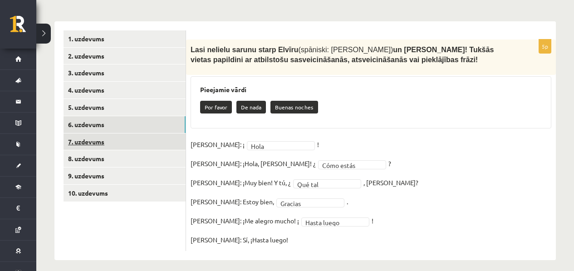
click at [131, 143] on link "7. uzdevums" at bounding box center [125, 141] width 122 height 17
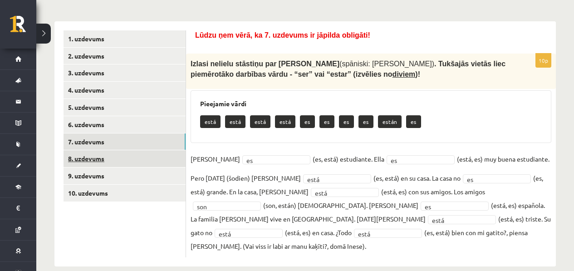
click at [129, 155] on link "8. uzdevums" at bounding box center [125, 158] width 122 height 17
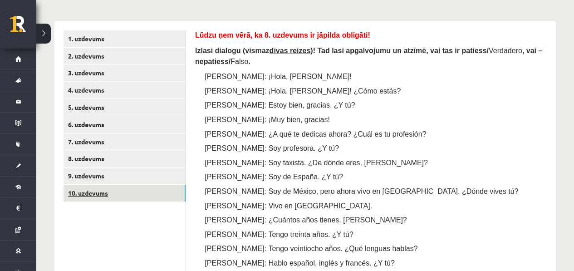
click at [113, 192] on link "10. uzdevums" at bounding box center [125, 193] width 122 height 17
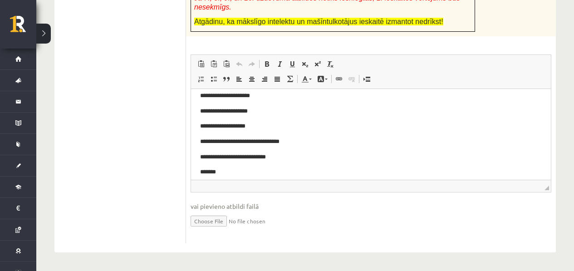
scroll to position [29, 0]
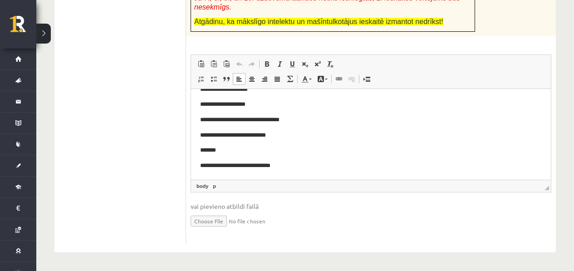
click at [270, 152] on p "*******" at bounding box center [367, 151] width 335 height 10
click at [275, 123] on p "**********" at bounding box center [367, 120] width 335 height 10
click at [281, 148] on p "*******" at bounding box center [367, 151] width 335 height 10
paste body "Визуальный текстовый редактор, wiswyg-editor-user-answer-47434027892620"
click at [222, 145] on body "**********" at bounding box center [371, 119] width 342 height 101
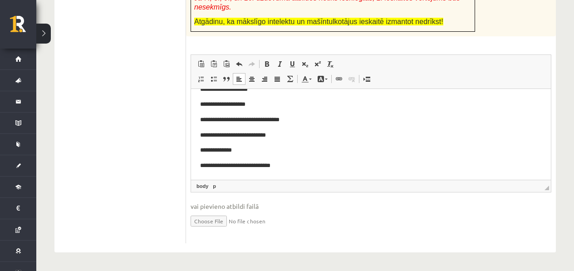
click at [223, 148] on p "**********" at bounding box center [367, 151] width 335 height 10
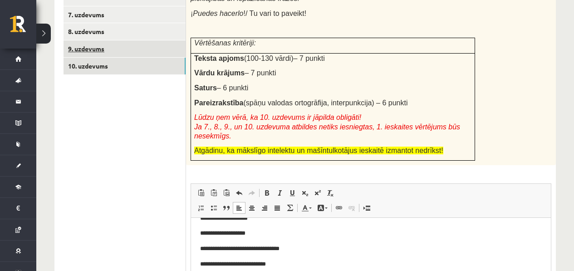
scroll to position [251, 0]
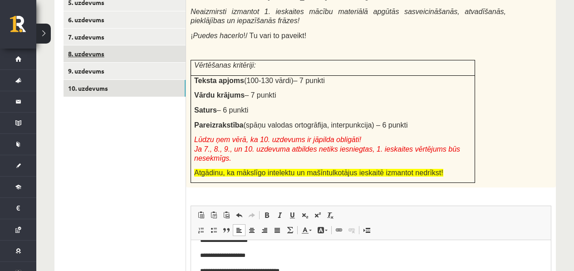
click at [142, 54] on link "8. uzdevums" at bounding box center [125, 53] width 122 height 17
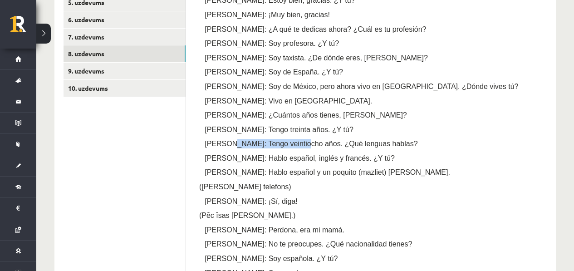
drag, startPoint x: 230, startPoint y: 143, endPoint x: 300, endPoint y: 143, distance: 70.8
click at [300, 143] on span "Pedro: Tengo veintiocho años. ¿Qué lenguas hablas?" at bounding box center [311, 144] width 213 height 8
click at [227, 117] on span "Pedro: ¿Cuántos años tienes, Marta?" at bounding box center [306, 115] width 202 height 8
drag, startPoint x: 228, startPoint y: 128, endPoint x: 290, endPoint y: 128, distance: 61.7
click at [290, 128] on span "Marta: Tengo treinta años. ¿Y tú?" at bounding box center [279, 130] width 149 height 8
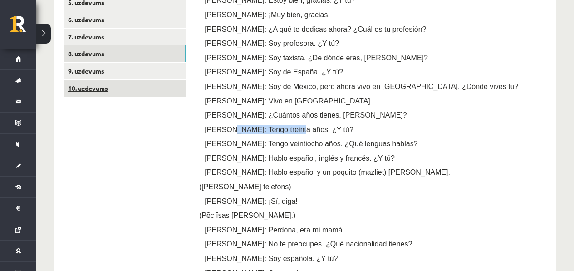
click at [119, 92] on link "10. uzdevums" at bounding box center [125, 88] width 122 height 17
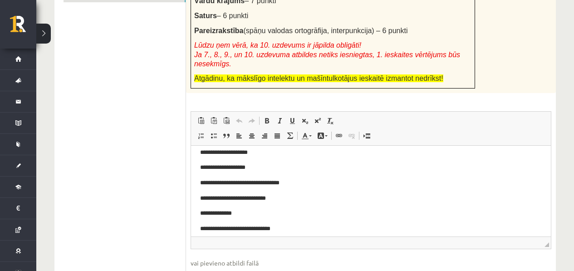
scroll to position [29, 0]
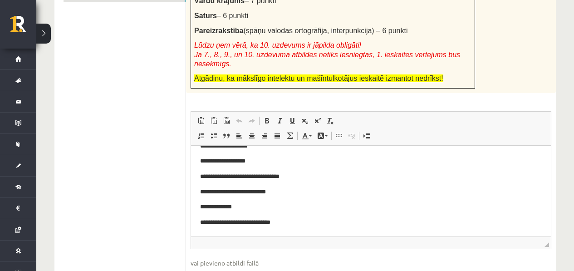
click at [223, 202] on p "**********" at bounding box center [367, 207] width 335 height 10
click at [226, 208] on p "**********" at bounding box center [367, 207] width 335 height 10
click at [223, 209] on p "**********" at bounding box center [367, 207] width 335 height 10
click at [270, 205] on p "**********" at bounding box center [367, 207] width 335 height 10
click at [251, 207] on p "**********" at bounding box center [367, 207] width 335 height 10
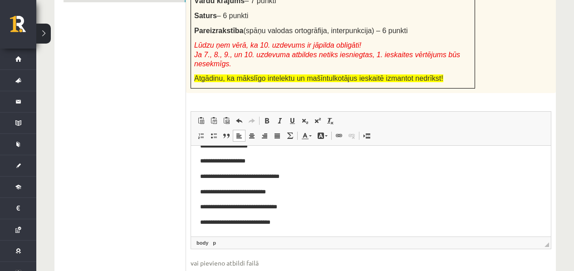
click at [256, 206] on p "**********" at bounding box center [367, 207] width 335 height 10
drag, startPoint x: 252, startPoint y: 219, endPoint x: 221, endPoint y: 222, distance: 31.9
click at [221, 222] on pre "**********" at bounding box center [367, 223] width 335 height 10
drag, startPoint x: 221, startPoint y: 222, endPoint x: 205, endPoint y: 221, distance: 15.9
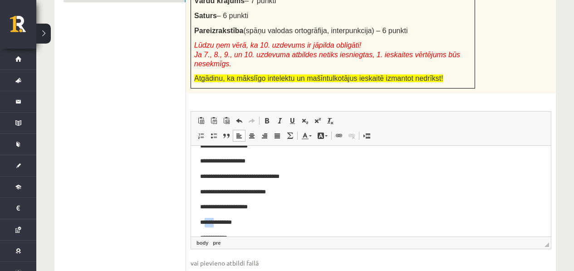
click at [205, 221] on pre "**********" at bounding box center [367, 223] width 335 height 10
click at [204, 221] on pre "**********" at bounding box center [367, 223] width 335 height 10
click at [277, 230] on body "**********" at bounding box center [371, 192] width 342 height 132
click at [279, 227] on body "**********" at bounding box center [371, 192] width 342 height 132
click at [280, 226] on pre "**********" at bounding box center [367, 223] width 335 height 10
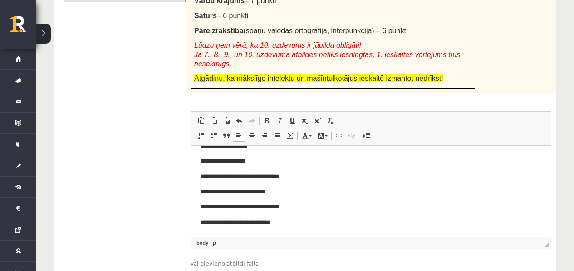
scroll to position [403, 0]
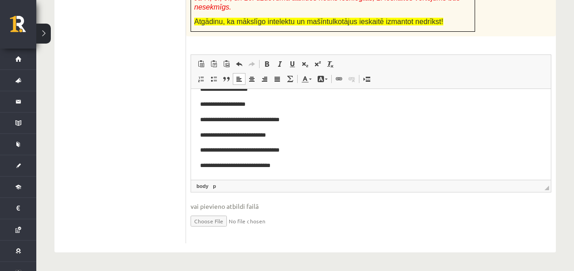
click at [304, 149] on p "**********" at bounding box center [367, 151] width 335 height 10
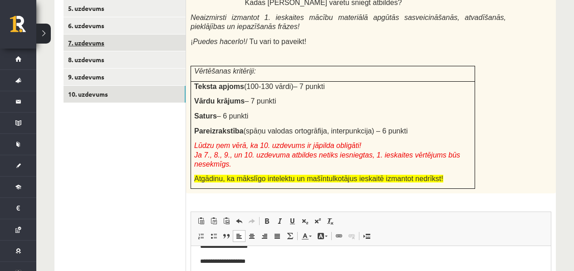
scroll to position [223, 0]
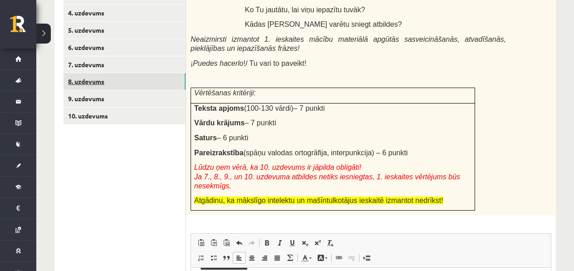
click at [97, 74] on link "8. uzdevums" at bounding box center [125, 81] width 122 height 17
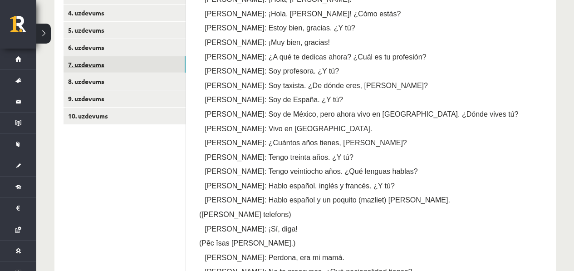
click at [99, 67] on link "7. uzdevums" at bounding box center [125, 64] width 122 height 17
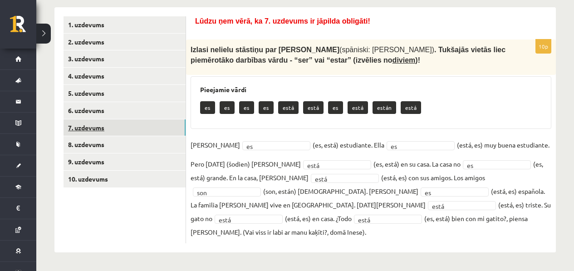
scroll to position [146, 0]
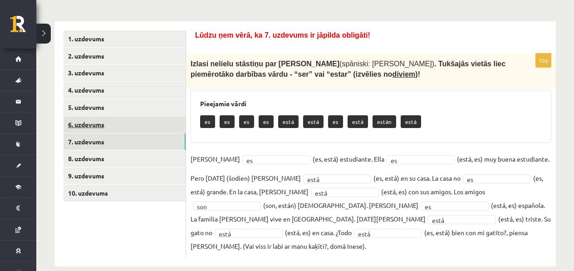
click at [99, 123] on link "6. uzdevums" at bounding box center [125, 124] width 122 height 17
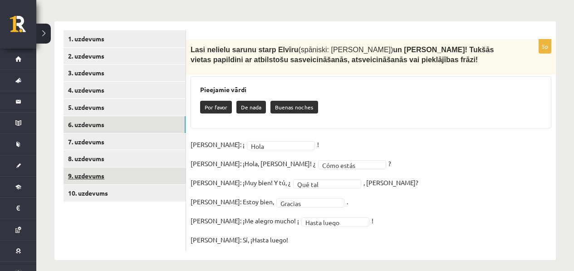
click at [140, 172] on link "9. uzdevums" at bounding box center [125, 175] width 122 height 17
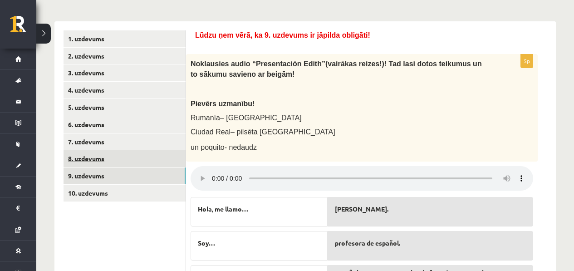
click at [141, 162] on link "8. uzdevums" at bounding box center [125, 158] width 122 height 17
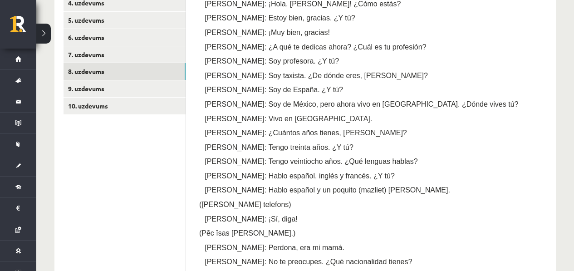
scroll to position [234, 0]
drag, startPoint x: 392, startPoint y: 161, endPoint x: 266, endPoint y: 163, distance: 126.2
click at [266, 163] on p "Pedro: Tengo veintiocho años. ¿Qué lenguas hablas?" at bounding box center [384, 161] width 325 height 10
click at [295, 172] on span "Marta: Hablo español, inglés y francés. ¿Y tú?" at bounding box center [300, 176] width 190 height 8
drag, startPoint x: 302, startPoint y: 162, endPoint x: 228, endPoint y: 161, distance: 74.0
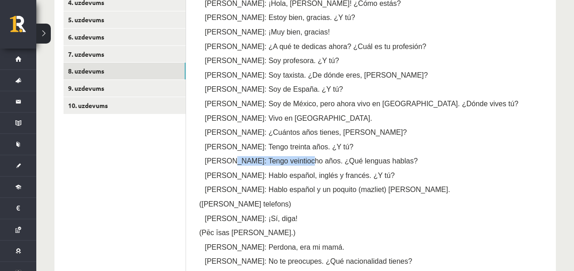
click at [228, 161] on span "Pedro: Tengo veintiocho años. ¿Qué lenguas hablas?" at bounding box center [311, 161] width 213 height 8
click at [115, 99] on link "10. uzdevums" at bounding box center [125, 105] width 122 height 17
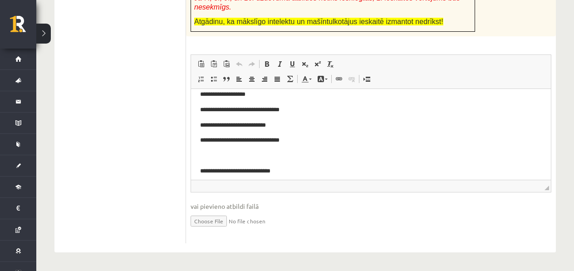
scroll to position [44, 0]
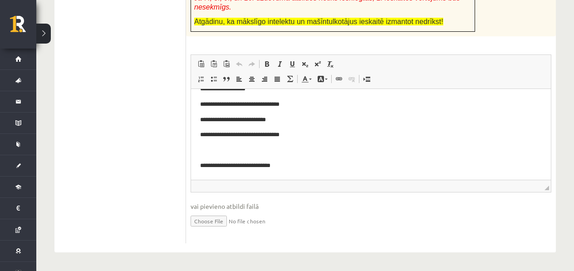
click at [243, 146] on p "Визуальный текстовый редактор, wiswyg-editor-user-answer-47433802670140" at bounding box center [371, 151] width 342 height 10
click at [217, 166] on p "**********" at bounding box center [367, 166] width 335 height 10
drag, startPoint x: 220, startPoint y: 165, endPoint x: 194, endPoint y: 162, distance: 25.6
click at [194, 162] on html "**********" at bounding box center [371, 112] width 360 height 135
click at [200, 150] on p "**********" at bounding box center [367, 151] width 335 height 10
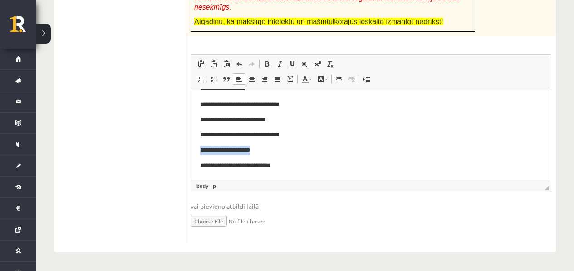
drag, startPoint x: 266, startPoint y: 150, endPoint x: 195, endPoint y: 153, distance: 71.8
click at [195, 153] on html "**********" at bounding box center [371, 112] width 360 height 135
click at [223, 167] on p "**********" at bounding box center [367, 166] width 335 height 10
click at [196, 163] on html "**********" at bounding box center [371, 112] width 360 height 135
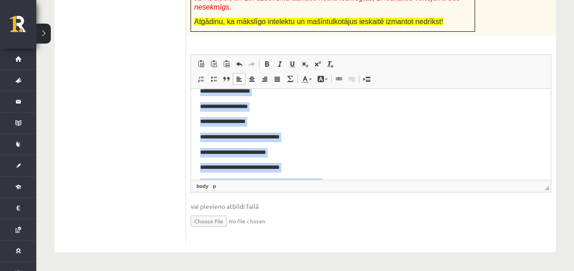
scroll to position [0, 0]
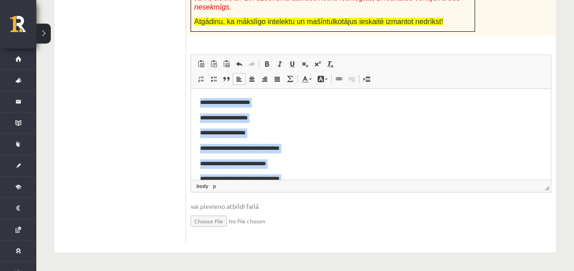
drag, startPoint x: 375, startPoint y: 176, endPoint x: 189, endPoint y: 89, distance: 205.7
click at [191, 89] on html "**********" at bounding box center [371, 148] width 360 height 119
click at [278, 116] on p "**********" at bounding box center [367, 118] width 335 height 10
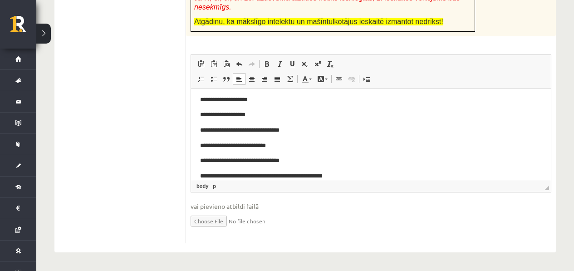
scroll to position [29, 0]
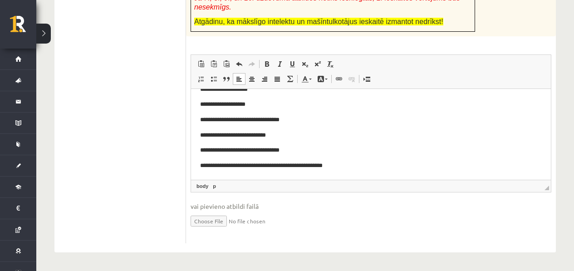
click at [353, 164] on p "**********" at bounding box center [367, 166] width 335 height 10
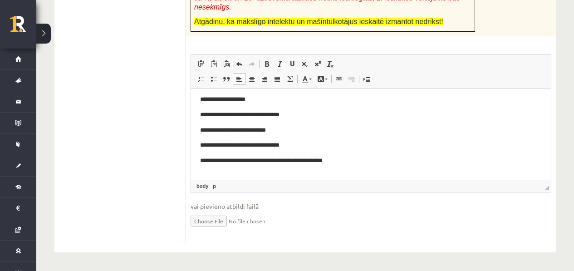
scroll to position [44, 0]
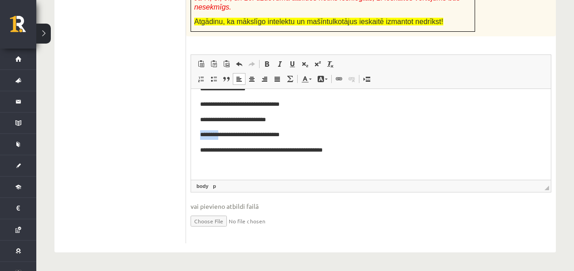
drag, startPoint x: 222, startPoint y: 134, endPoint x: 197, endPoint y: 138, distance: 25.7
click at [197, 138] on html "**********" at bounding box center [371, 112] width 360 height 135
click at [239, 162] on p "Визуальный текстовый редактор, wiswyg-editor-user-answer-47433802670140" at bounding box center [371, 166] width 342 height 10
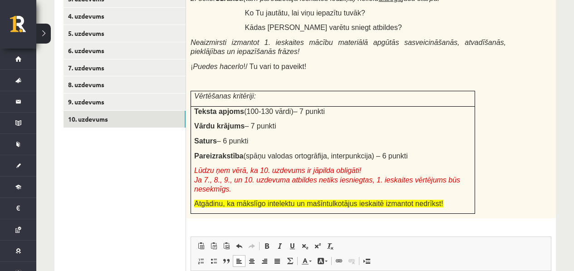
scroll to position [89, 0]
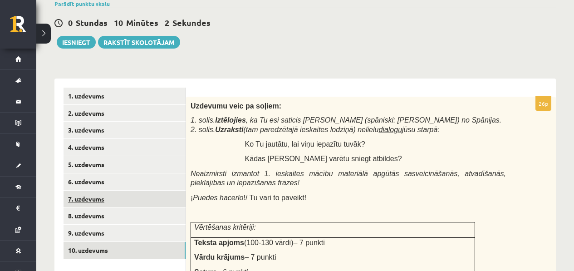
click at [105, 196] on link "7. uzdevums" at bounding box center [125, 199] width 122 height 17
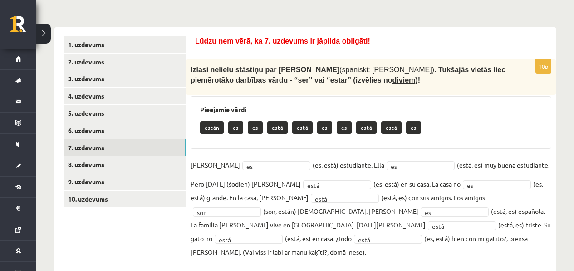
scroll to position [144, 0]
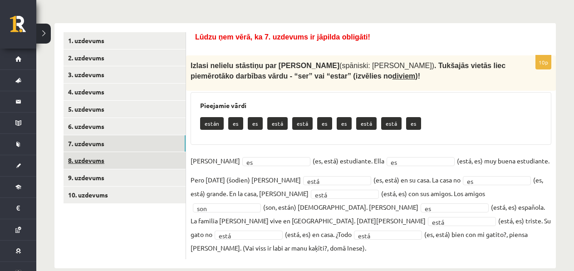
click at [129, 158] on link "8. uzdevums" at bounding box center [125, 160] width 122 height 17
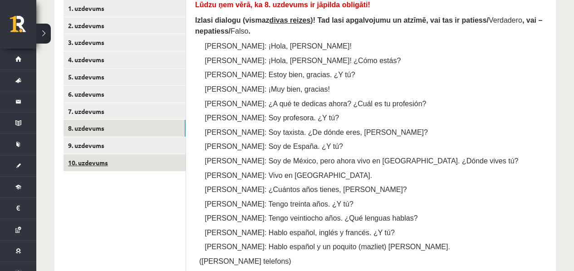
scroll to position [186, 0]
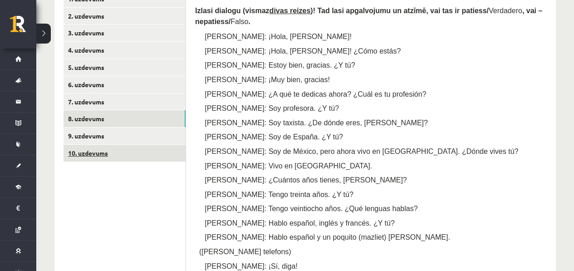
click at [129, 159] on link "10. uzdevums" at bounding box center [125, 153] width 122 height 17
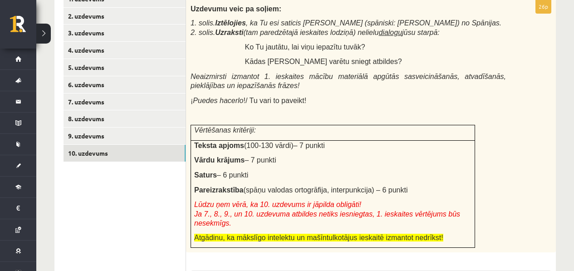
scroll to position [188, 0]
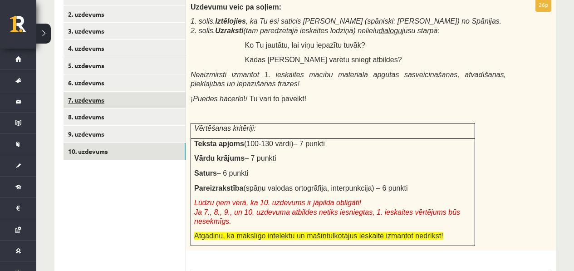
click at [143, 105] on link "7. uzdevums" at bounding box center [125, 100] width 122 height 17
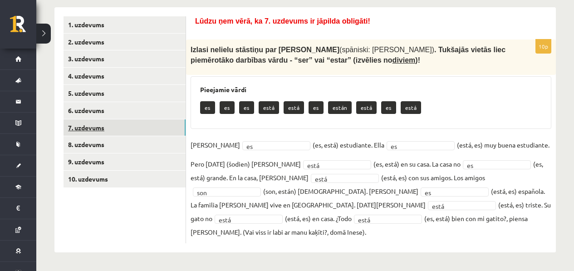
scroll to position [146, 0]
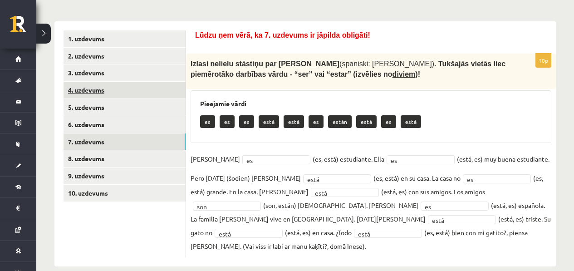
click at [144, 90] on link "4. uzdevums" at bounding box center [125, 90] width 122 height 17
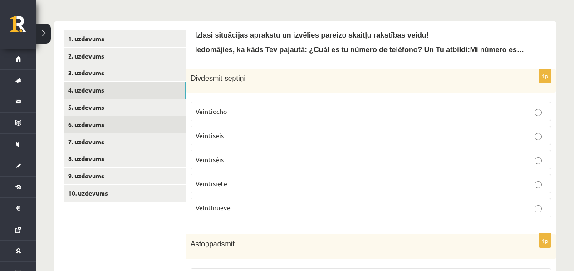
click at [123, 125] on link "6. uzdevums" at bounding box center [125, 124] width 122 height 17
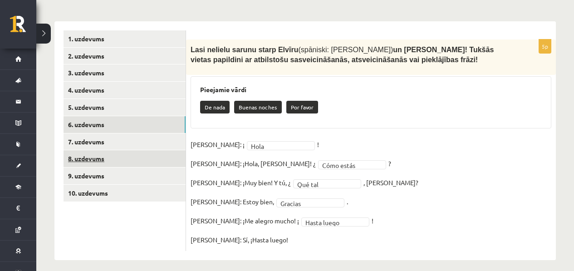
click at [113, 166] on link "8. uzdevums" at bounding box center [125, 158] width 122 height 17
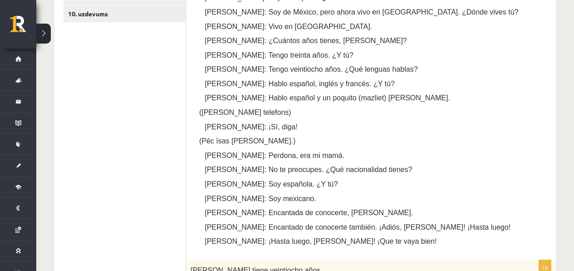
scroll to position [283, 0]
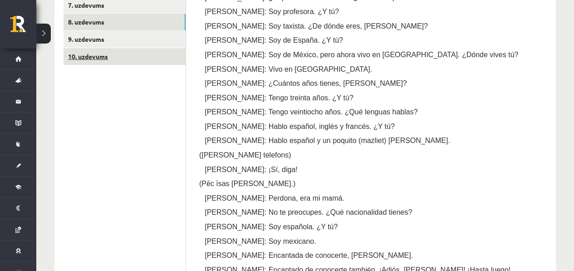
click at [149, 58] on link "10. uzdevums" at bounding box center [125, 56] width 122 height 17
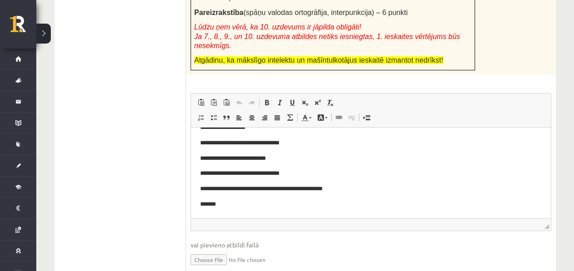
scroll to position [44, 0]
click at [248, 213] on html "**********" at bounding box center [371, 151] width 360 height 135
click at [262, 195] on body "**********" at bounding box center [371, 151] width 342 height 117
click at [267, 192] on p "**********" at bounding box center [367, 189] width 335 height 10
click at [313, 204] on p "**********" at bounding box center [367, 205] width 335 height 10
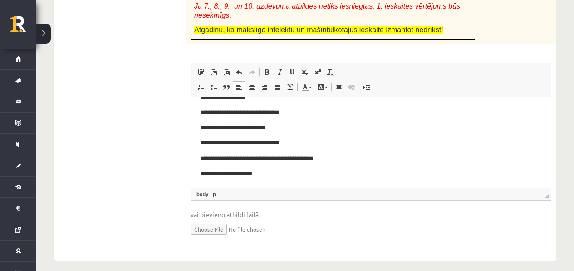
scroll to position [403, 0]
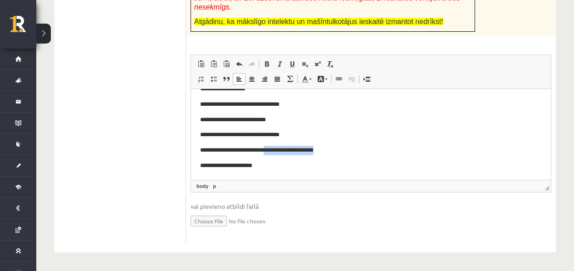
drag, startPoint x: 349, startPoint y: 151, endPoint x: 275, endPoint y: 149, distance: 74.0
click at [275, 149] on p "**********" at bounding box center [367, 151] width 335 height 10
click at [319, 165] on p "**********" at bounding box center [367, 166] width 335 height 10
click at [320, 165] on p "**********" at bounding box center [367, 166] width 335 height 10
drag, startPoint x: 295, startPoint y: 136, endPoint x: 283, endPoint y: 133, distance: 12.6
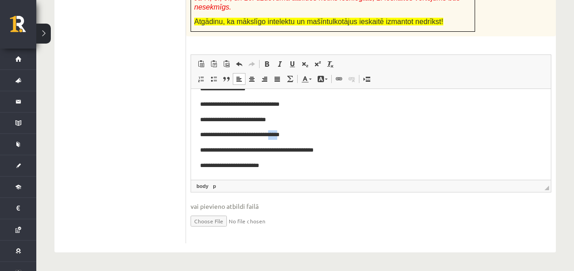
click at [283, 133] on p "**********" at bounding box center [367, 135] width 335 height 10
click at [271, 166] on p "**********" at bounding box center [367, 166] width 335 height 10
click at [295, 165] on p "**********" at bounding box center [367, 166] width 335 height 10
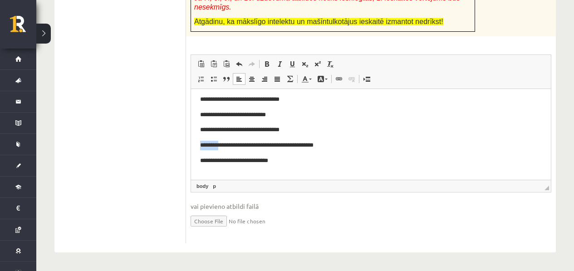
drag, startPoint x: 221, startPoint y: 146, endPoint x: 185, endPoint y: 145, distance: 36.3
click at [191, 145] on html "**********" at bounding box center [371, 115] width 360 height 150
click at [237, 171] on body "**********" at bounding box center [371, 115] width 342 height 132
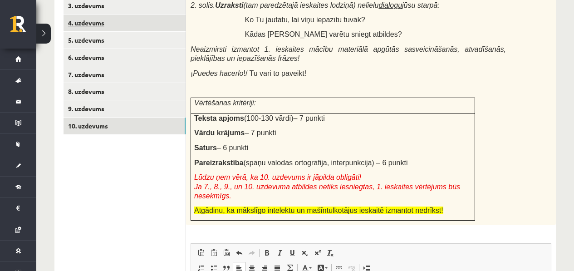
scroll to position [206, 0]
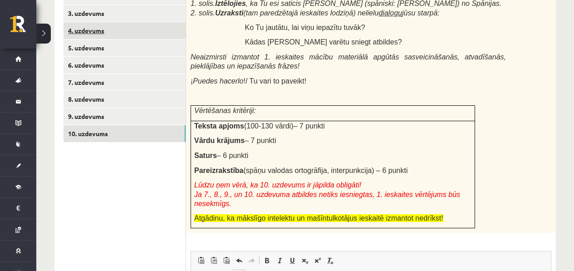
click at [149, 32] on link "4. uzdevums" at bounding box center [125, 30] width 122 height 17
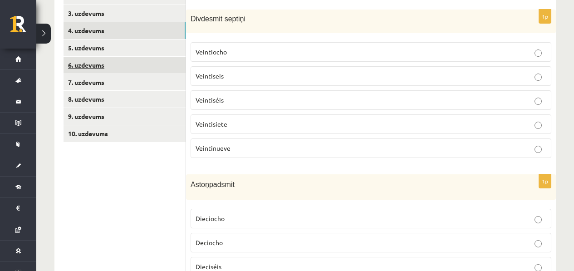
click at [139, 58] on link "6. uzdevums" at bounding box center [125, 65] width 122 height 17
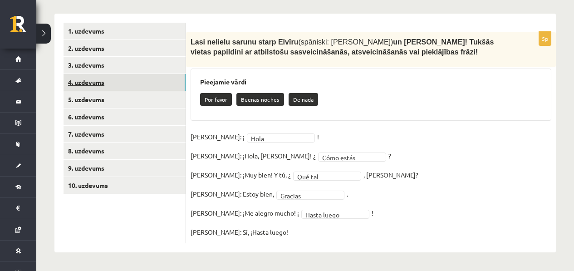
click at [139, 79] on link "4. uzdevums" at bounding box center [125, 82] width 122 height 17
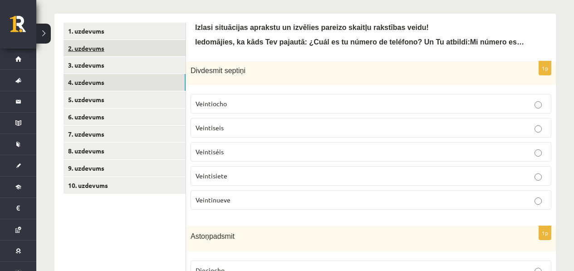
click at [145, 44] on link "2. uzdevums" at bounding box center [125, 48] width 122 height 17
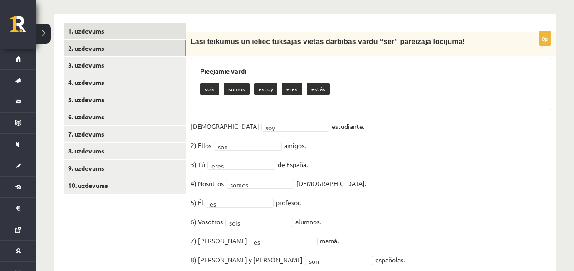
click at [148, 37] on link "1. uzdevums" at bounding box center [125, 31] width 122 height 17
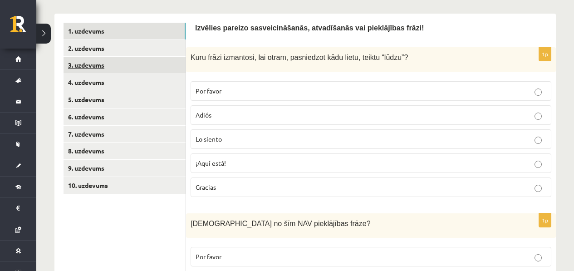
click at [140, 73] on link "3. uzdevums" at bounding box center [125, 65] width 122 height 17
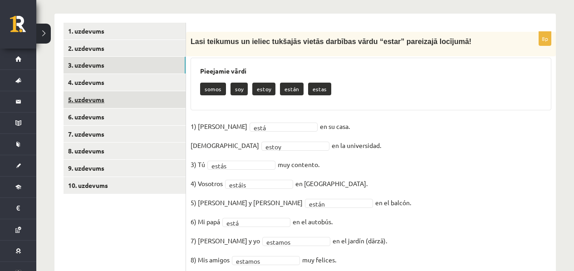
click at [141, 93] on link "5. uzdevums" at bounding box center [125, 99] width 122 height 17
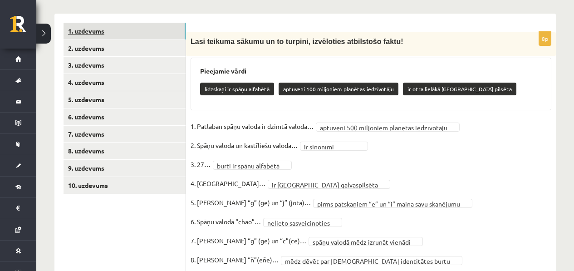
click at [116, 27] on link "1. uzdevums" at bounding box center [125, 31] width 122 height 17
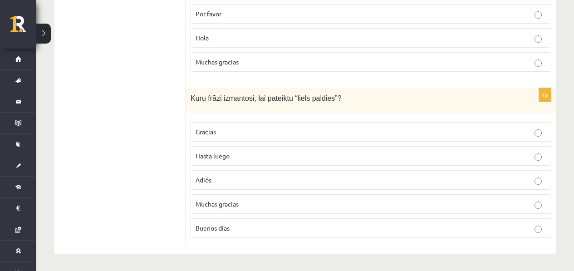
scroll to position [780, 0]
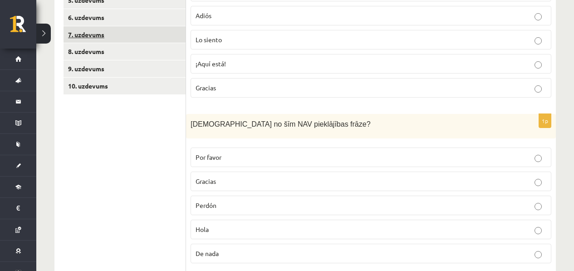
click at [143, 36] on link "7. uzdevums" at bounding box center [125, 34] width 122 height 17
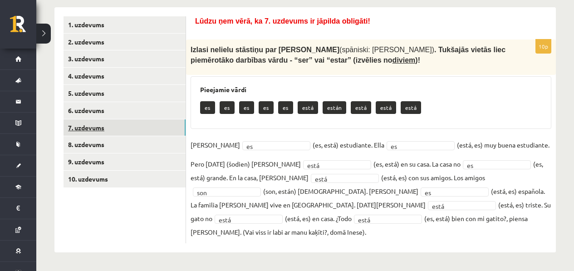
scroll to position [146, 0]
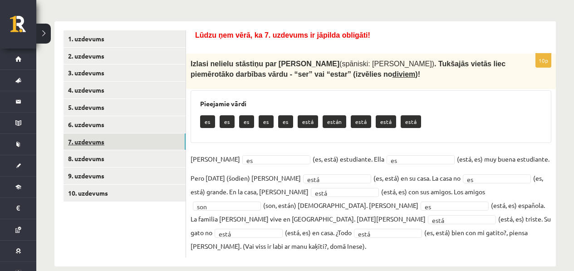
click at [122, 148] on link "7. uzdevums" at bounding box center [125, 141] width 122 height 17
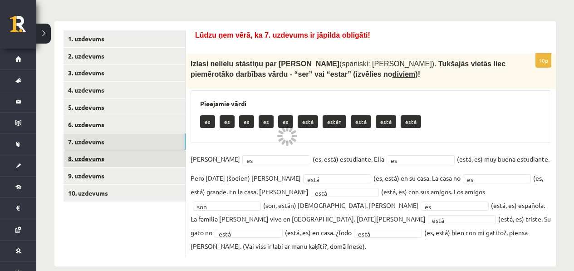
click at [117, 162] on link "8. uzdevums" at bounding box center [125, 158] width 122 height 17
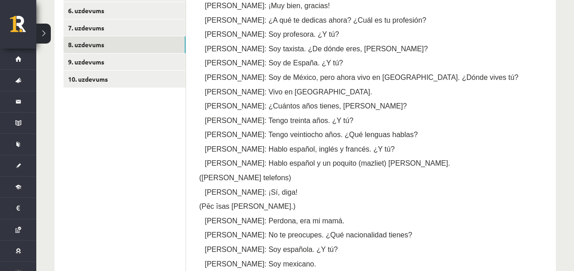
scroll to position [251, 0]
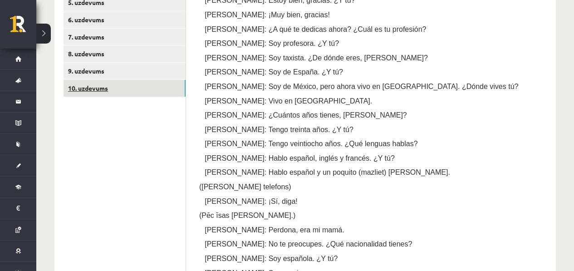
click at [87, 83] on link "10. uzdevums" at bounding box center [125, 88] width 122 height 17
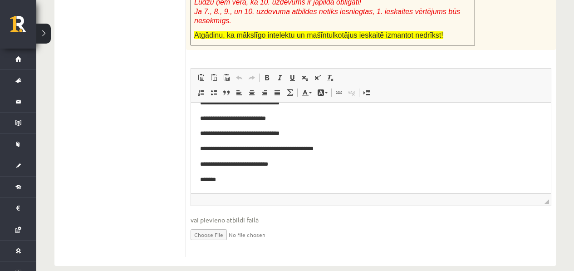
scroll to position [403, 0]
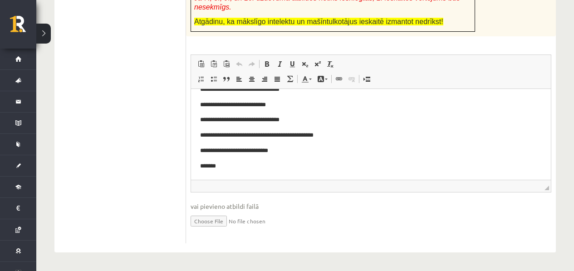
click at [277, 165] on p "*******" at bounding box center [367, 167] width 335 height 10
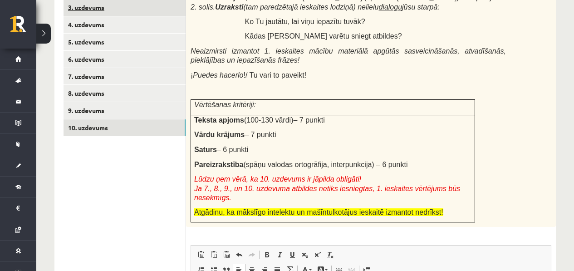
scroll to position [131, 0]
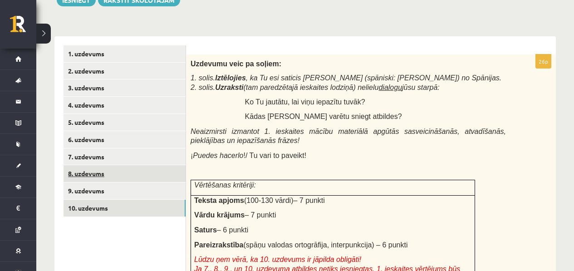
click at [93, 168] on link "8. uzdevums" at bounding box center [125, 173] width 122 height 17
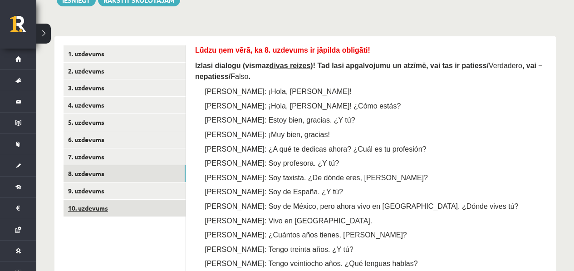
click at [114, 210] on link "10. uzdevums" at bounding box center [125, 208] width 122 height 17
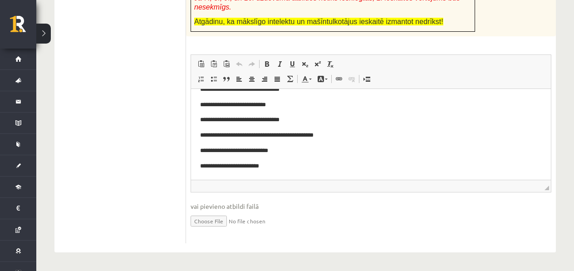
scroll to position [59, 0]
click at [290, 166] on p "**********" at bounding box center [367, 167] width 335 height 10
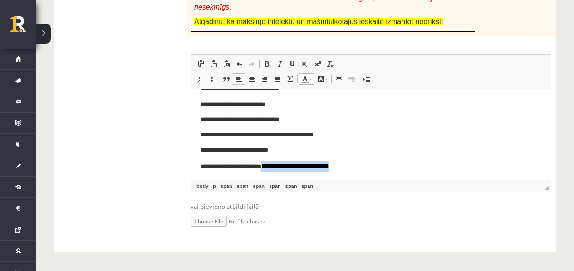
drag, startPoint x: 371, startPoint y: 162, endPoint x: 271, endPoint y: 170, distance: 100.6
click at [271, 170] on p "**********" at bounding box center [367, 166] width 335 height 10
click at [305, 76] on span at bounding box center [304, 78] width 7 height 7
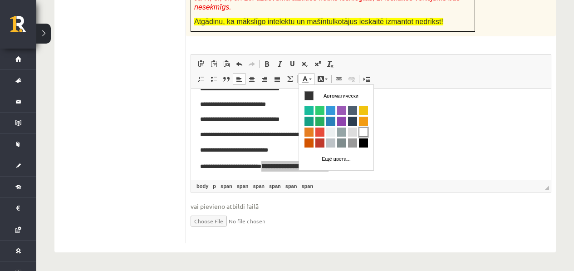
click at [361, 133] on span "Цвета" at bounding box center [363, 131] width 9 height 9
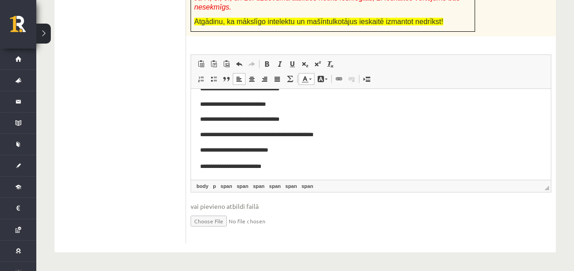
click at [304, 79] on span at bounding box center [304, 78] width 7 height 7
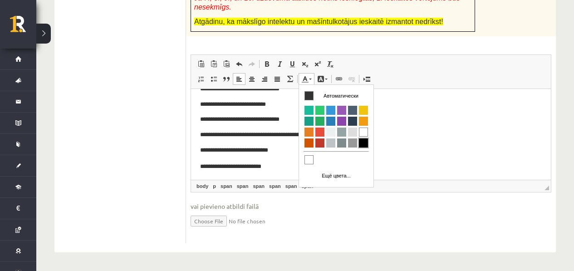
click at [360, 140] on span "Цвета" at bounding box center [363, 142] width 9 height 9
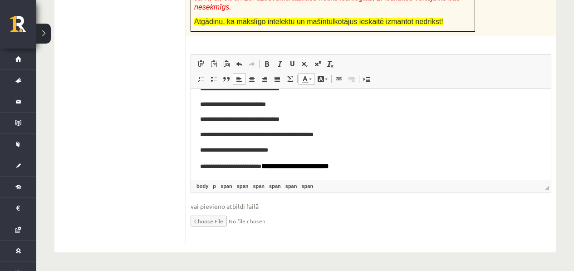
click at [251, 167] on p "**********" at bounding box center [367, 166] width 335 height 10
click at [308, 78] on span at bounding box center [304, 78] width 7 height 7
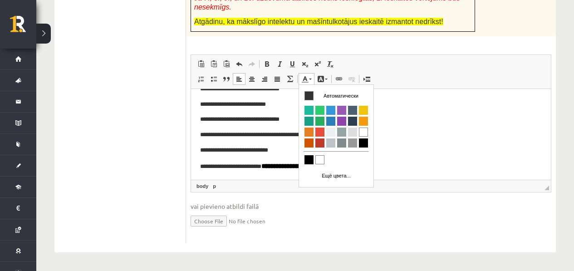
click at [404, 148] on p "**********" at bounding box center [367, 151] width 335 height 10
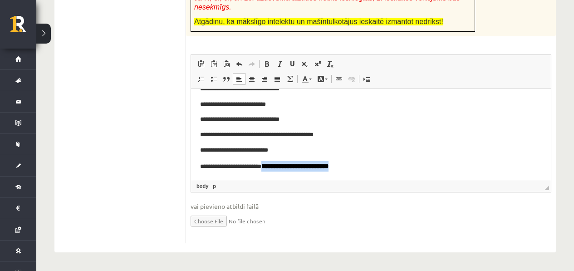
drag, startPoint x: 332, startPoint y: 167, endPoint x: 270, endPoint y: 168, distance: 62.2
click at [270, 168] on p "**********" at bounding box center [367, 166] width 335 height 10
click at [316, 81] on link "Цвет фона" at bounding box center [323, 79] width 16 height 12
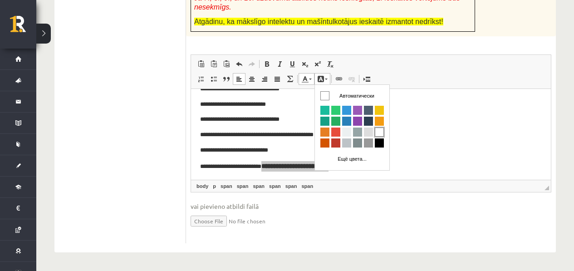
click at [378, 134] on span "Цвета" at bounding box center [379, 131] width 9 height 9
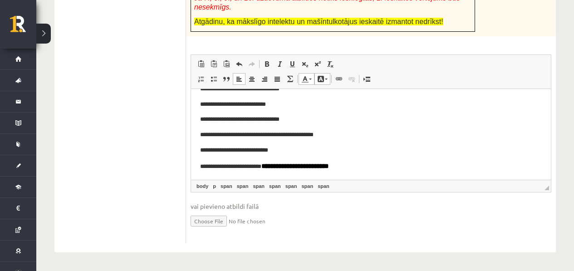
click at [310, 79] on span at bounding box center [310, 79] width 3 height 1
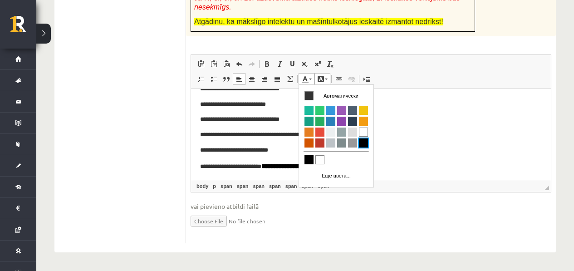
click at [322, 79] on span at bounding box center [320, 78] width 7 height 7
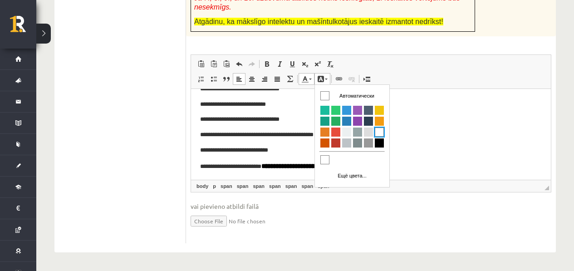
click at [319, 79] on span at bounding box center [320, 78] width 7 height 7
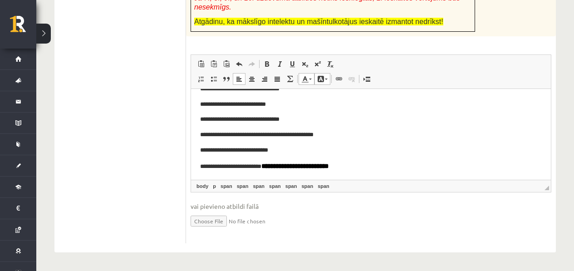
click at [305, 79] on span at bounding box center [304, 78] width 7 height 7
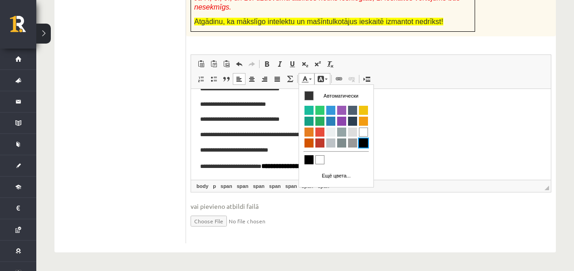
click at [320, 77] on span at bounding box center [320, 78] width 7 height 7
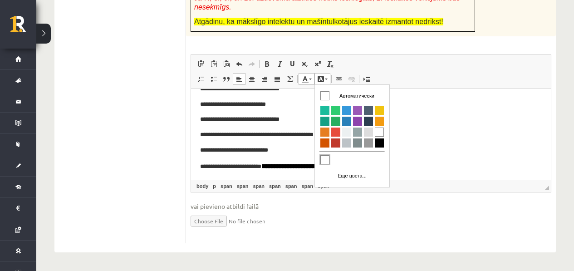
click at [324, 157] on span "Цвета" at bounding box center [324, 159] width 9 height 9
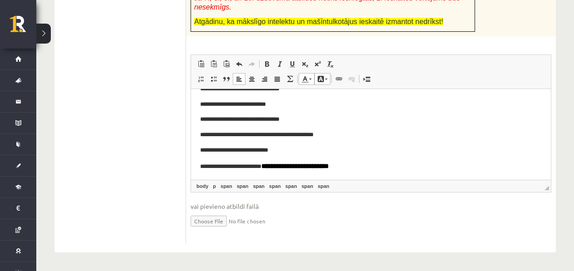
click at [305, 79] on span at bounding box center [304, 78] width 7 height 7
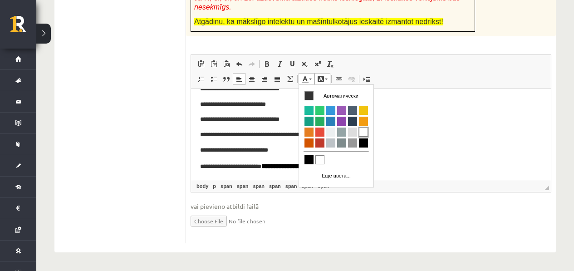
click at [363, 134] on span "Цвета" at bounding box center [363, 131] width 9 height 9
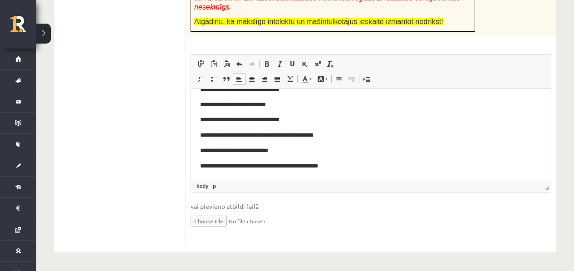
scroll to position [64, 0]
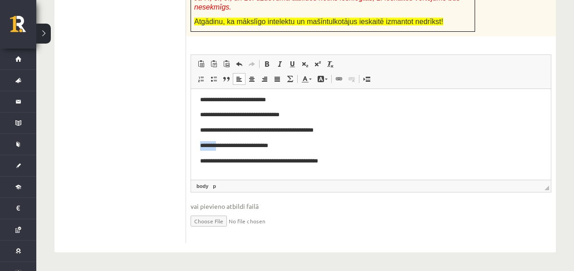
drag, startPoint x: 222, startPoint y: 148, endPoint x: 192, endPoint y: 146, distance: 30.0
click at [192, 146] on html "**********" at bounding box center [371, 107] width 360 height 165
click at [236, 172] on p "Визуальный текстовый редактор, wiswyg-editor-user-answer-47433780745300" at bounding box center [371, 177] width 342 height 10
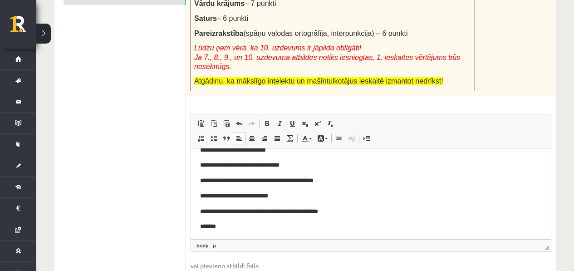
scroll to position [75, 0]
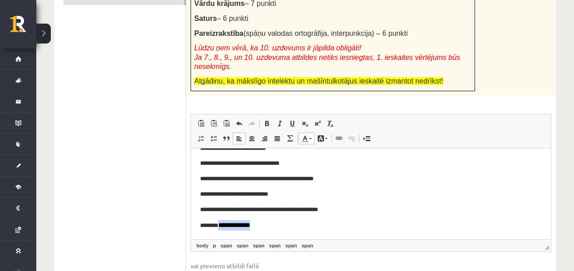
drag, startPoint x: 267, startPoint y: 226, endPoint x: 222, endPoint y: 231, distance: 44.8
click at [222, 231] on p "**********" at bounding box center [367, 225] width 335 height 10
click at [268, 229] on p "**********" at bounding box center [367, 225] width 335 height 10
click at [231, 226] on p "**********" at bounding box center [367, 225] width 335 height 10
click at [262, 226] on p "**********" at bounding box center [367, 226] width 335 height 10
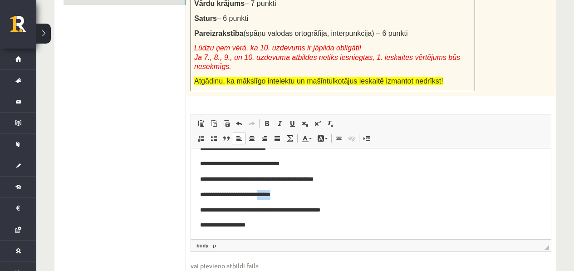
drag, startPoint x: 292, startPoint y: 197, endPoint x: 268, endPoint y: 196, distance: 24.6
click at [268, 196] on p "**********" at bounding box center [367, 195] width 335 height 10
click at [271, 232] on html "**********" at bounding box center [371, 156] width 360 height 165
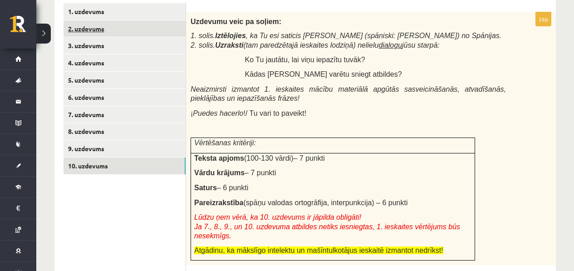
scroll to position [138, 0]
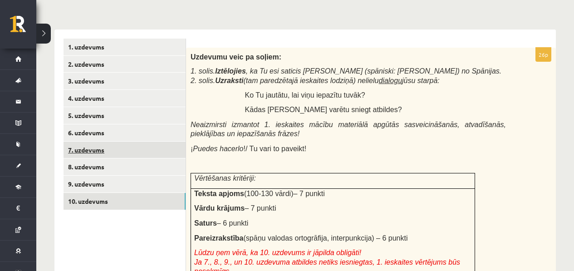
click at [111, 142] on link "7. uzdevums" at bounding box center [125, 150] width 122 height 17
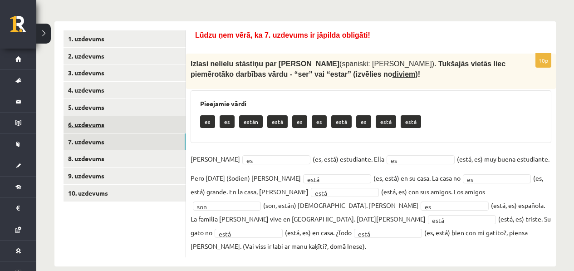
scroll to position [146, 0]
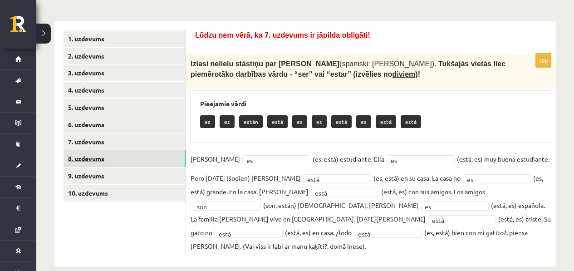
click at [95, 156] on link "8. uzdevums" at bounding box center [125, 158] width 122 height 17
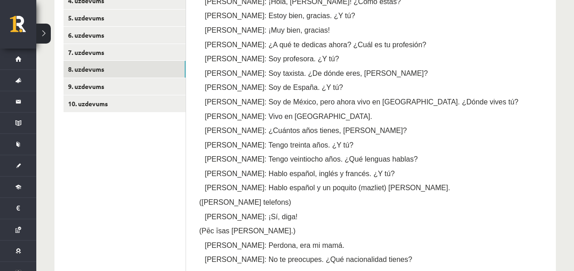
scroll to position [239, 0]
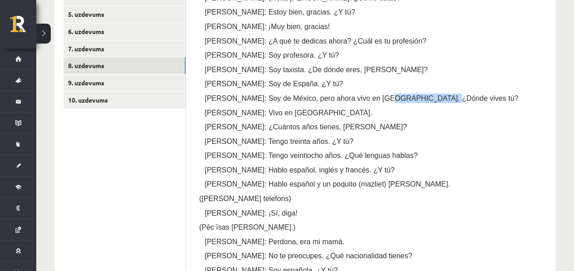
drag, startPoint x: 432, startPoint y: 93, endPoint x: 378, endPoint y: 100, distance: 54.4
click at [378, 100] on p "Pedro: Soy de México, pero ahora vivo en Argentina. ¿Dónde vives tú?" at bounding box center [384, 98] width 325 height 10
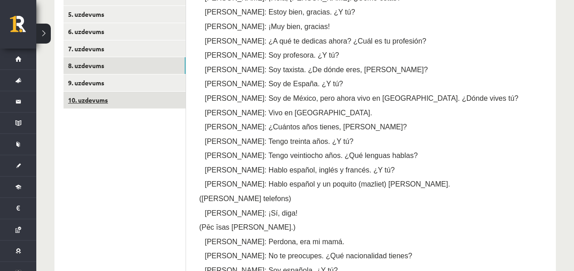
click at [125, 101] on link "10. uzdevums" at bounding box center [125, 100] width 122 height 17
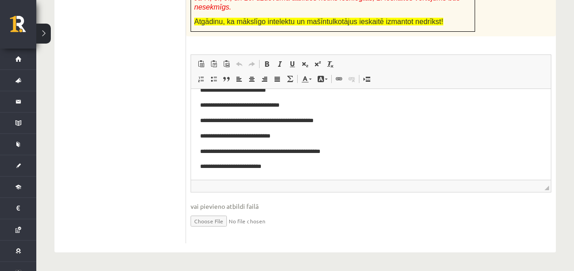
scroll to position [75, 0]
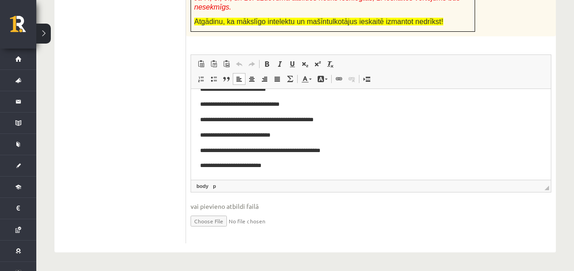
click at [289, 164] on p "**********" at bounding box center [367, 166] width 335 height 10
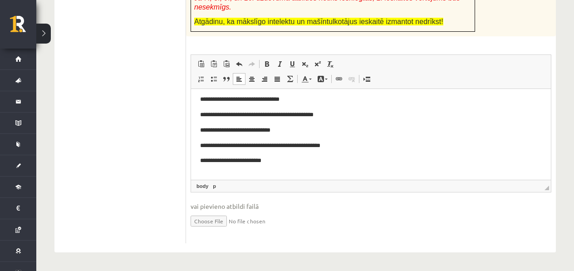
scroll to position [95, 0]
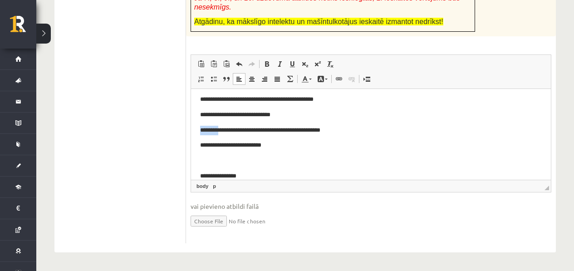
drag, startPoint x: 221, startPoint y: 129, endPoint x: 192, endPoint y: 133, distance: 28.4
click at [192, 133] on html "**********" at bounding box center [371, 92] width 360 height 196
click at [204, 173] on p "**********" at bounding box center [367, 177] width 335 height 10
click at [202, 174] on p "**********" at bounding box center [367, 177] width 335 height 10
click at [201, 173] on p "**********" at bounding box center [367, 177] width 335 height 10
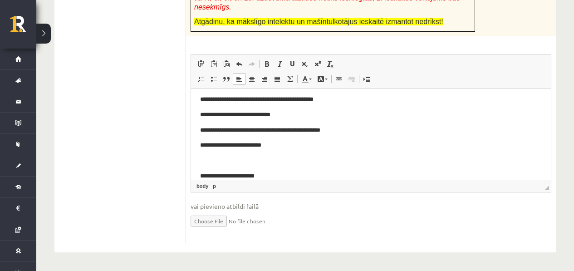
click at [226, 132] on p "**********" at bounding box center [367, 131] width 335 height 10
click at [224, 132] on p "**********" at bounding box center [367, 131] width 335 height 10
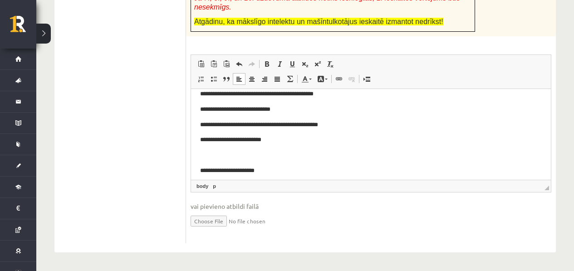
scroll to position [105, 0]
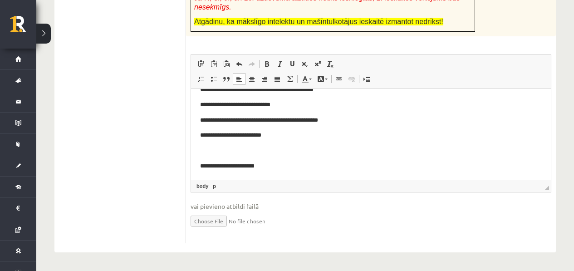
click at [273, 159] on body "**********" at bounding box center [371, 81] width 342 height 177
drag, startPoint x: 273, startPoint y: 142, endPoint x: 276, endPoint y: 149, distance: 7.9
click at [274, 142] on body "**********" at bounding box center [371, 81] width 342 height 177
drag, startPoint x: 219, startPoint y: 167, endPoint x: 189, endPoint y: 164, distance: 30.1
click at [191, 164] on html "**********" at bounding box center [371, 82] width 360 height 196
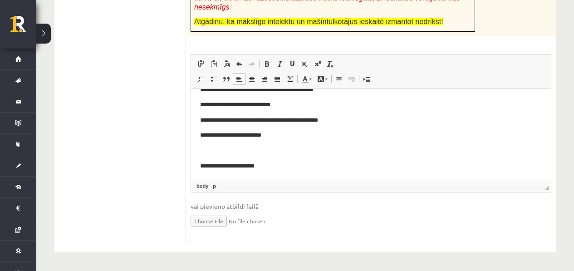
click at [215, 149] on p "Визуальный текстовый редактор, wiswyg-editor-user-answer-47433919934420" at bounding box center [371, 151] width 342 height 10
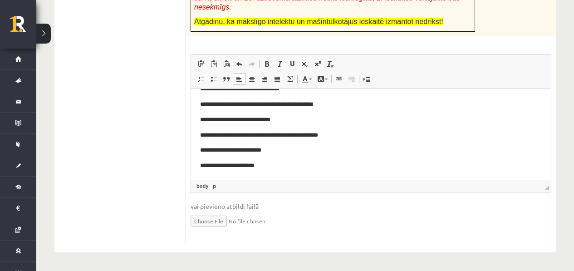
scroll to position [90, 0]
drag, startPoint x: 254, startPoint y: 150, endPoint x: 222, endPoint y: 153, distance: 31.4
click at [222, 153] on p "**********" at bounding box center [367, 151] width 335 height 10
click at [222, 167] on p "**********" at bounding box center [367, 166] width 335 height 10
drag, startPoint x: 255, startPoint y: 167, endPoint x: 236, endPoint y: 165, distance: 18.2
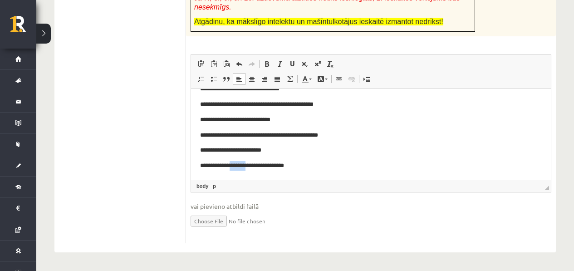
click at [236, 165] on p "**********" at bounding box center [367, 166] width 335 height 10
click at [230, 165] on p "**********" at bounding box center [367, 166] width 335 height 10
click at [236, 163] on p "**********" at bounding box center [367, 166] width 335 height 10
click at [235, 165] on p "**********" at bounding box center [367, 166] width 335 height 10
click at [326, 169] on p "**********" at bounding box center [367, 166] width 335 height 10
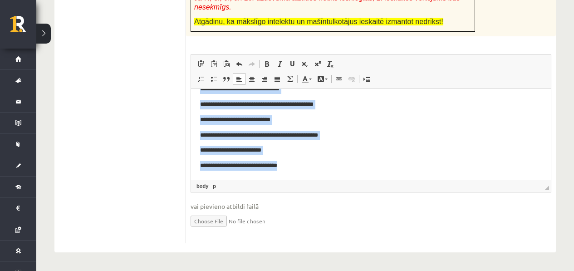
scroll to position [0, 0]
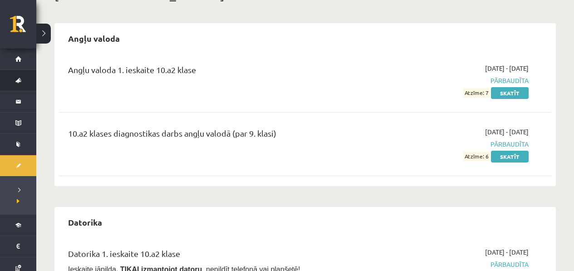
scroll to position [66, 0]
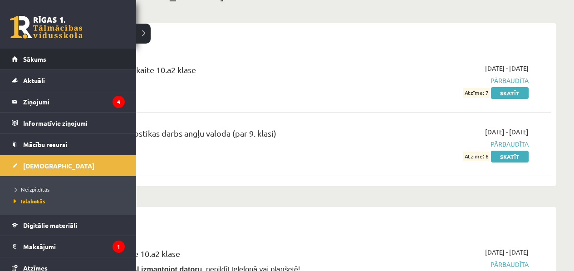
click at [11, 55] on li "Sākums" at bounding box center [68, 59] width 136 height 21
click at [25, 57] on span "Sākums" at bounding box center [34, 59] width 23 height 8
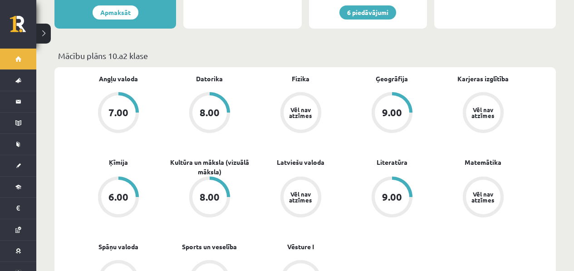
scroll to position [298, 0]
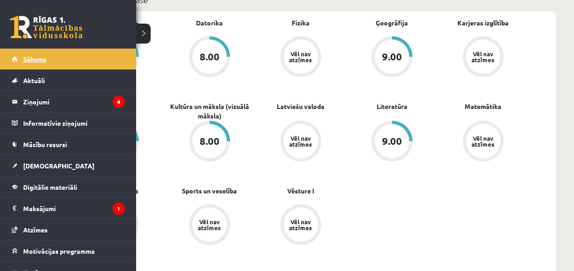
click at [49, 63] on link "Sākums" at bounding box center [68, 59] width 113 height 21
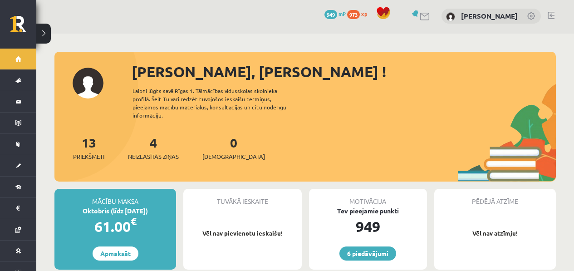
scroll to position [2, 0]
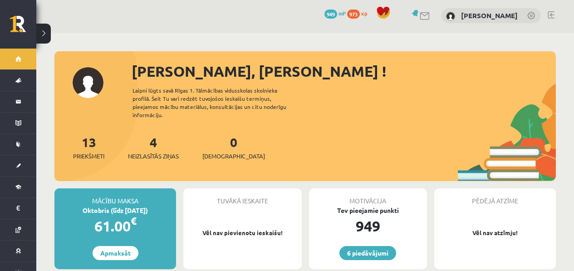
click at [225, 137] on div "0 Ieskaites" at bounding box center [233, 147] width 63 height 28
click at [220, 139] on link "0 Ieskaites" at bounding box center [233, 147] width 63 height 27
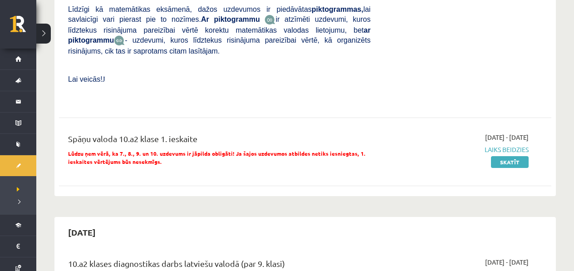
scroll to position [526, 0]
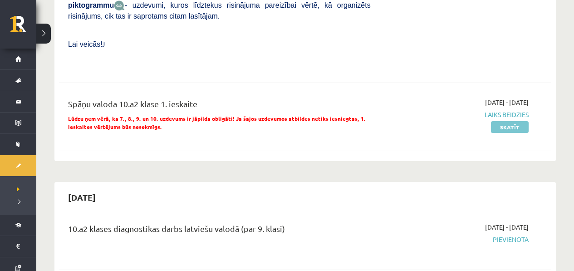
click at [514, 121] on link "Skatīt" at bounding box center [510, 127] width 38 height 12
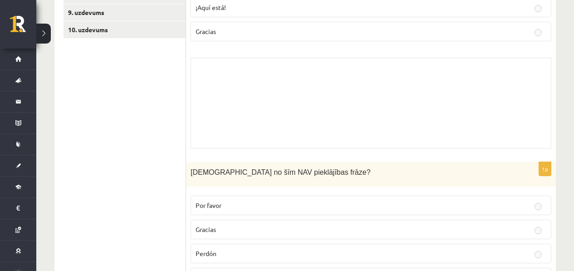
scroll to position [182, 0]
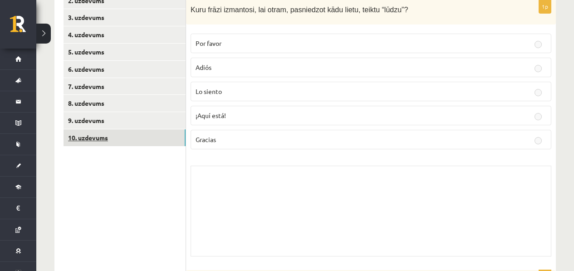
click at [123, 138] on link "10. uzdevums" at bounding box center [125, 137] width 122 height 17
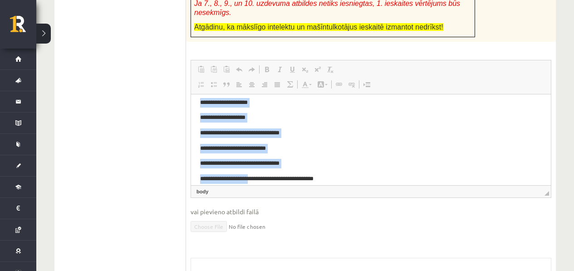
scroll to position [90, 0]
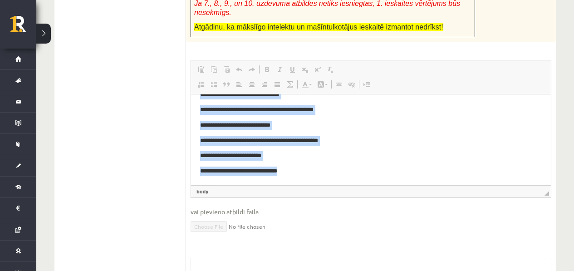
drag, startPoint x: 198, startPoint y: 107, endPoint x: 471, endPoint y: 280, distance: 323.2
click at [257, 185] on html "**********" at bounding box center [371, 95] width 360 height 181
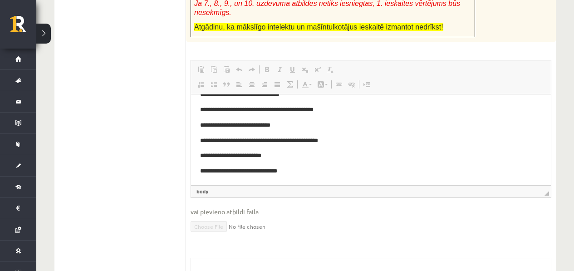
click at [305, 175] on p "**********" at bounding box center [367, 172] width 335 height 10
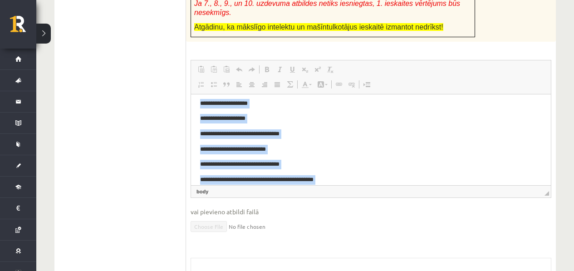
scroll to position [0, 0]
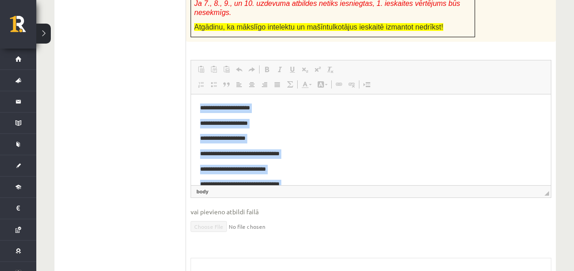
drag, startPoint x: 305, startPoint y: 175, endPoint x: 174, endPoint y: 76, distance: 163.6
click at [191, 94] on html "**********" at bounding box center [371, 184] width 360 height 181
copy body "**********"
click at [223, 131] on body "**********" at bounding box center [371, 184] width 342 height 162
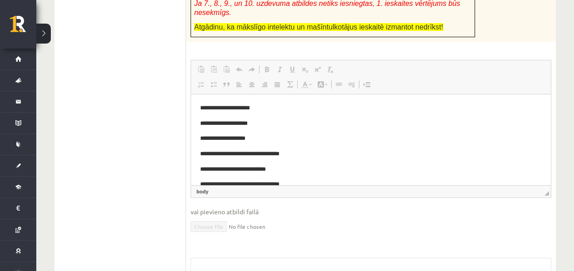
click at [366, 157] on p "**********" at bounding box center [367, 154] width 335 height 10
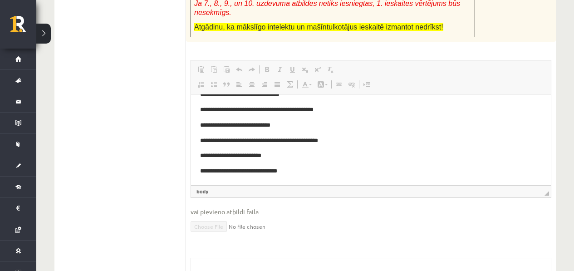
scroll to position [90, 0]
click at [306, 163] on body "**********" at bounding box center [371, 95] width 342 height 162
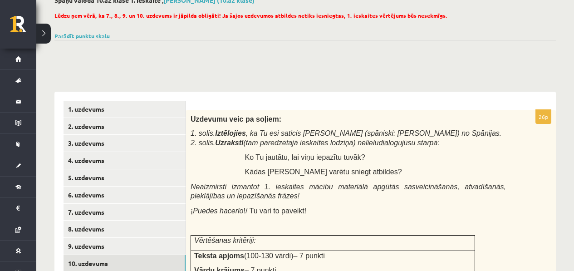
scroll to position [80, 0]
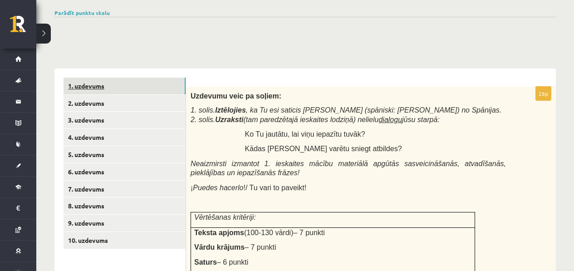
click at [156, 91] on link "1. uzdevums" at bounding box center [125, 86] width 122 height 17
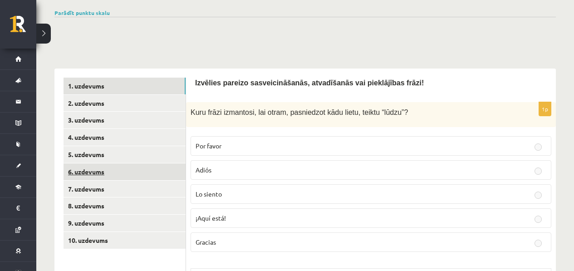
click at [111, 179] on link "6. uzdevums" at bounding box center [125, 171] width 122 height 17
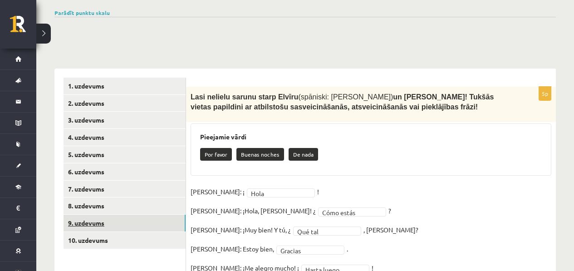
click at [96, 220] on link "9. uzdevums" at bounding box center [125, 223] width 122 height 17
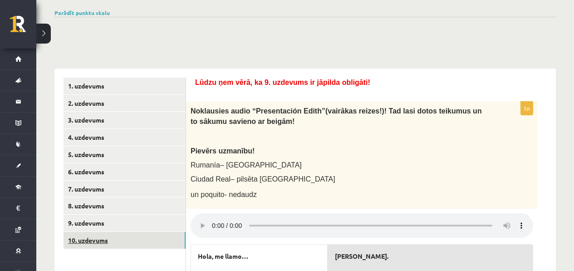
click at [88, 243] on link "10. uzdevums" at bounding box center [125, 240] width 122 height 17
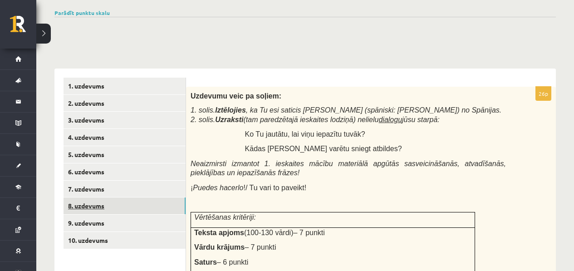
click at [113, 212] on link "8. uzdevums" at bounding box center [125, 205] width 122 height 17
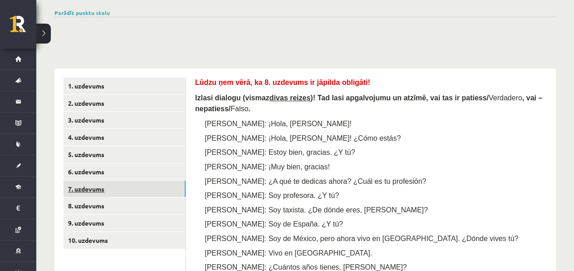
click at [130, 189] on link "7. uzdevums" at bounding box center [125, 189] width 122 height 17
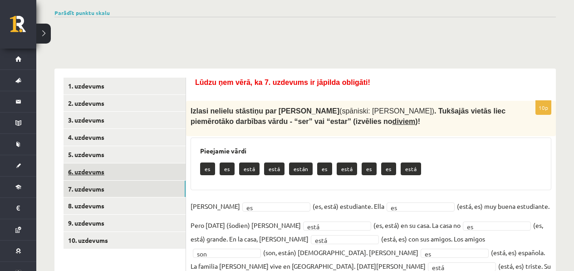
click at [135, 179] on link "6. uzdevums" at bounding box center [125, 171] width 122 height 17
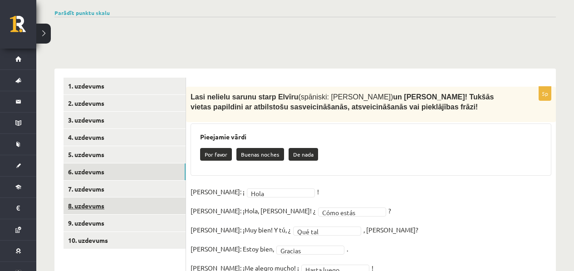
click at [96, 199] on link "8. uzdevums" at bounding box center [125, 205] width 122 height 17
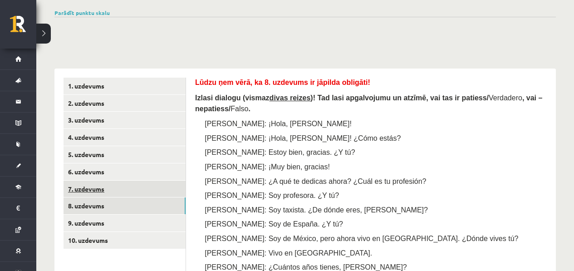
click at [97, 194] on link "7. uzdevums" at bounding box center [125, 189] width 122 height 17
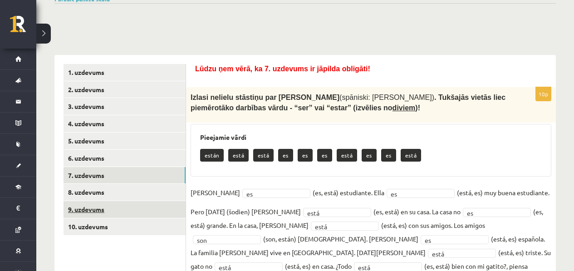
scroll to position [94, 0]
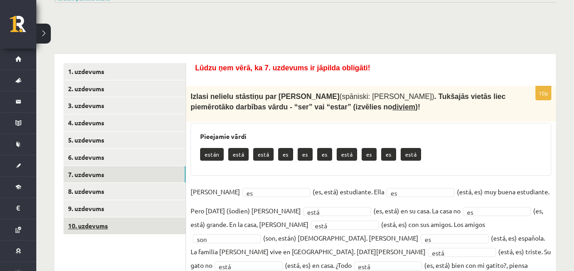
click at [92, 218] on link "10. uzdevums" at bounding box center [125, 225] width 122 height 17
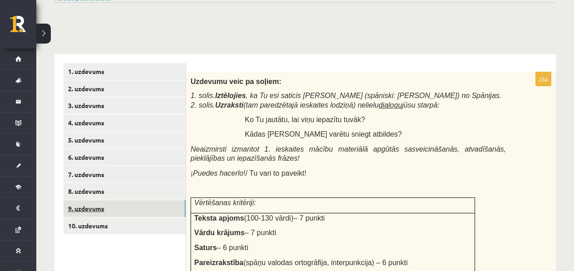
click at [97, 209] on link "9. uzdevums" at bounding box center [125, 208] width 122 height 17
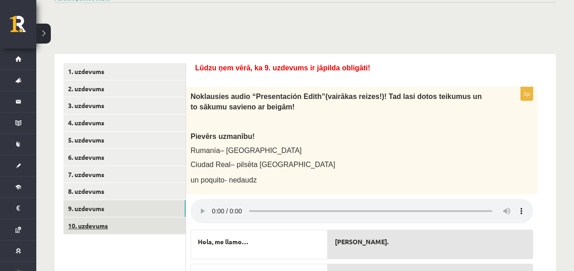
click at [101, 218] on link "10. uzdevums" at bounding box center [125, 225] width 122 height 17
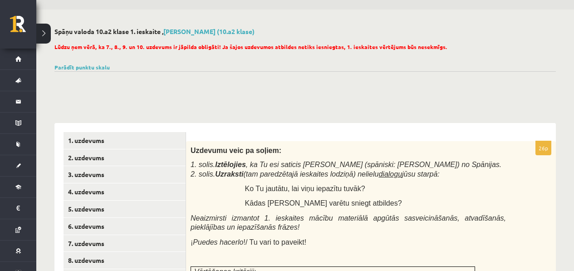
scroll to position [0, 0]
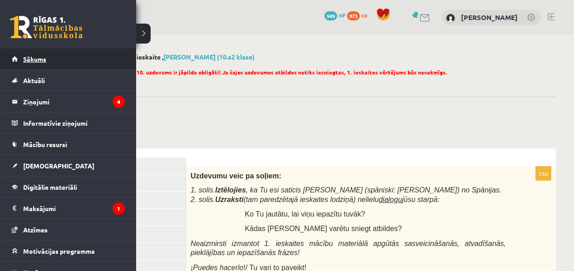
click at [24, 56] on span "Sākums" at bounding box center [34, 59] width 23 height 8
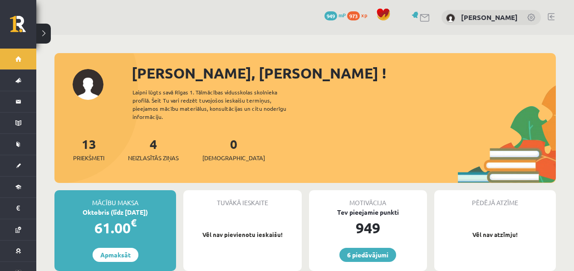
click at [167, 141] on div "4 Neizlasītās ziņas" at bounding box center [153, 148] width 51 height 28
click at [152, 142] on link "4 Neizlasītās ziņas" at bounding box center [153, 149] width 51 height 27
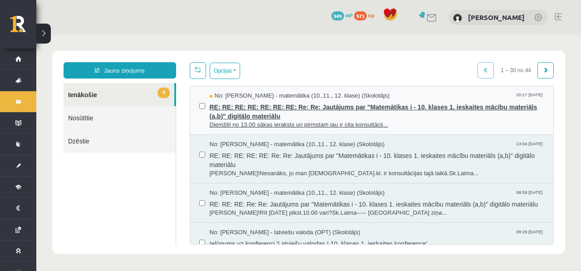
click at [270, 102] on span "RE: RE: RE: RE: RE: RE: RE: Re: Re: Jautājums par "Matemātikas i - 10. klases 1…" at bounding box center [377, 110] width 335 height 20
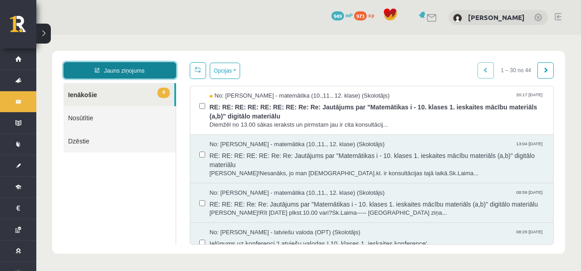
click at [150, 75] on link "Jauns ziņojums" at bounding box center [120, 70] width 113 height 16
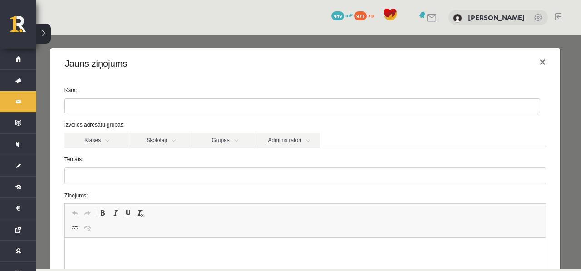
click at [135, 99] on ul at bounding box center [302, 105] width 475 height 15
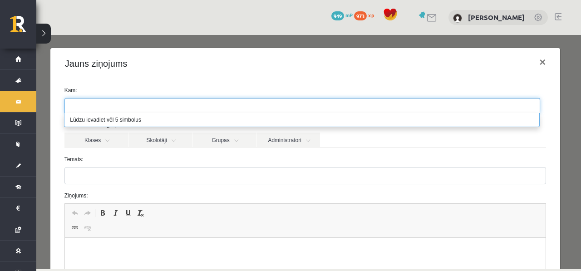
click at [179, 74] on div "Jauns ziņojums ×" at bounding box center [305, 63] width 510 height 31
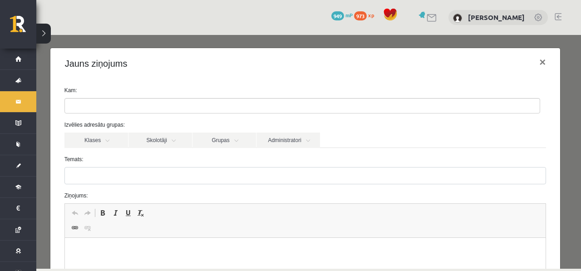
click at [103, 125] on label "Izvēlies adresātu grupas:" at bounding box center [306, 125] width 496 height 8
click at [103, 128] on label "Izvēlies adresātu grupas:" at bounding box center [306, 125] width 496 height 8
click at [100, 137] on link "Klases" at bounding box center [96, 140] width 64 height 15
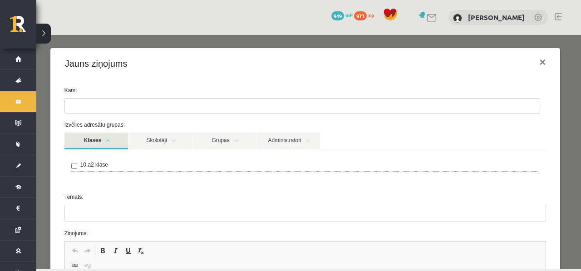
click at [111, 139] on link "Klases" at bounding box center [96, 141] width 64 height 17
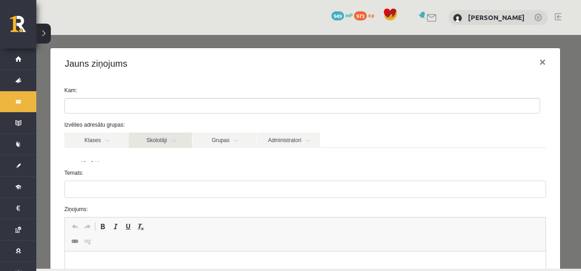
click at [151, 139] on link "Skolotāji" at bounding box center [160, 140] width 64 height 15
click at [184, 140] on link "Skolotāji" at bounding box center [160, 140] width 64 height 15
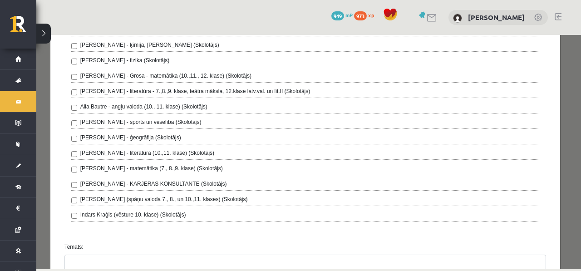
scroll to position [199, 0]
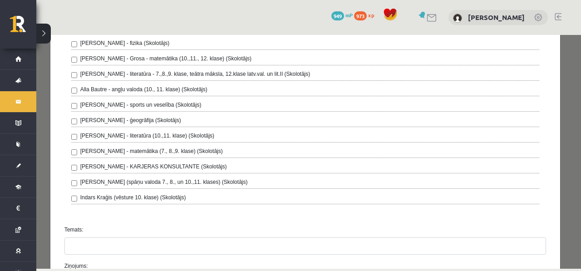
click at [154, 176] on div "[PERSON_NAME] - kultūra un māksla (vizuālā māksla), vizuālā māksla (Skolotājs) …" at bounding box center [305, 83] width 468 height 242
click at [149, 177] on div "[PERSON_NAME] - kultūra un māksla (vizuālā māksla), vizuālā māksla (Skolotājs) …" at bounding box center [305, 83] width 468 height 242
click at [139, 179] on label "[PERSON_NAME] (spāņu valoda 7., 8., un 10.,11. klases) (Skolotājs)" at bounding box center [163, 182] width 167 height 8
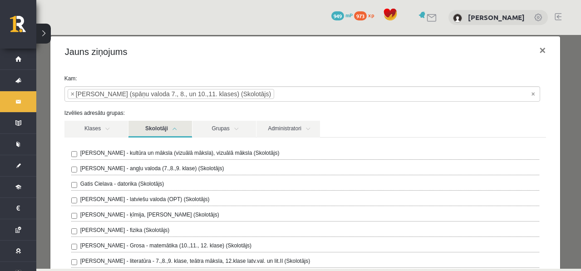
scroll to position [0, 0]
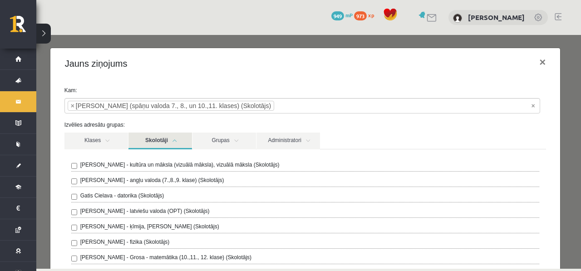
click at [175, 144] on link "Skolotāji" at bounding box center [160, 141] width 64 height 17
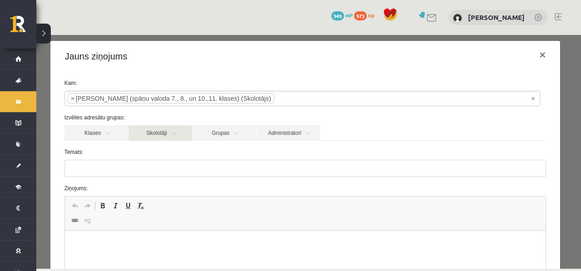
scroll to position [53, 0]
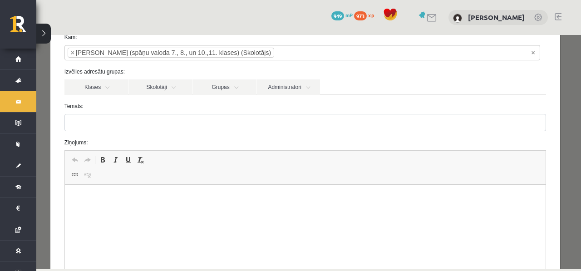
click at [189, 105] on label "Temats:" at bounding box center [306, 106] width 496 height 8
click at [189, 114] on input "Temats:" at bounding box center [305, 122] width 482 height 17
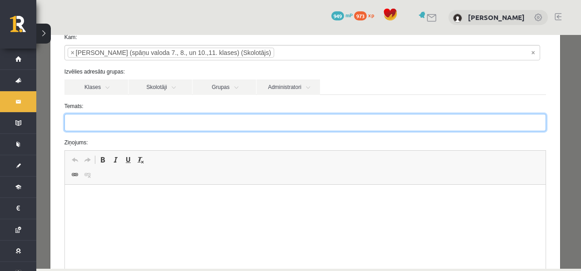
click at [174, 116] on input "Temats:" at bounding box center [305, 122] width 482 height 17
type input "*******"
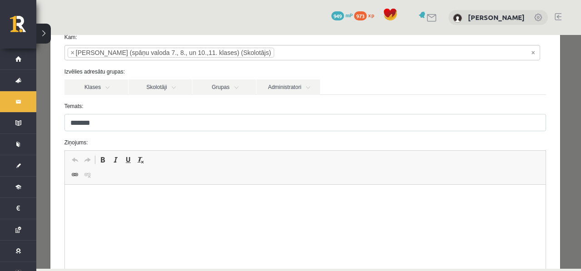
click at [109, 212] on html at bounding box center [304, 199] width 481 height 28
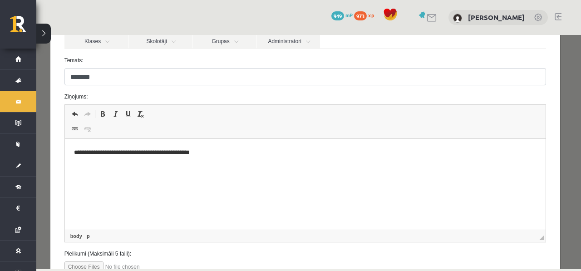
scroll to position [168, 0]
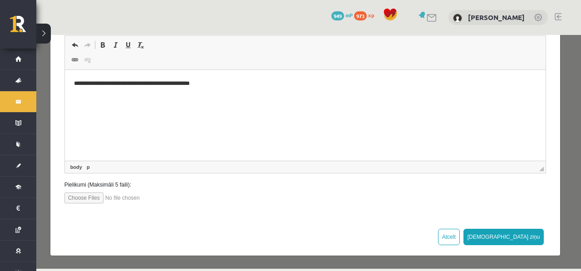
click at [172, 84] on p "**********" at bounding box center [302, 84] width 457 height 10
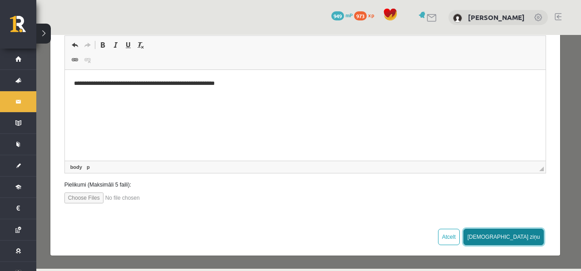
click at [521, 231] on button "[DEMOGRAPHIC_DATA] ziņu" at bounding box center [503, 237] width 81 height 16
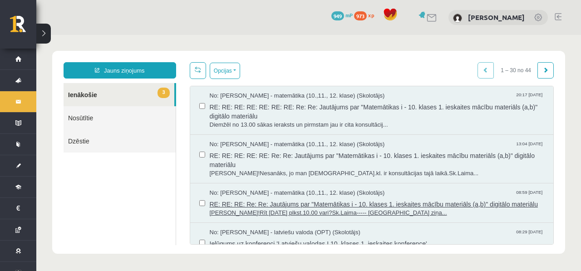
scroll to position [0, 0]
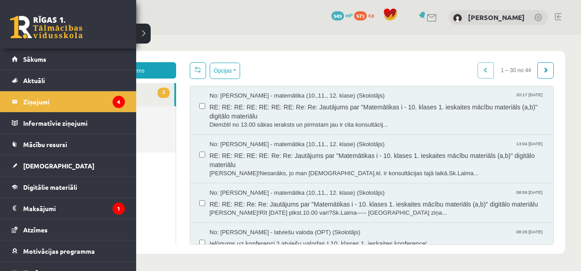
click at [7, 28] on div "0 Dāvanas 949 mP 973 xp" at bounding box center [68, 24] width 136 height 49
